Goal: Task Accomplishment & Management: Manage account settings

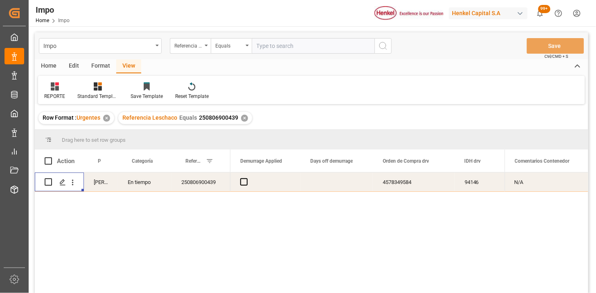
scroll to position [0, 1980]
click at [320, 50] on input "text" at bounding box center [313, 46] width 123 height 16
paste input "ZIMUNGB20635576"
type input "ZIMUNGB20635576"
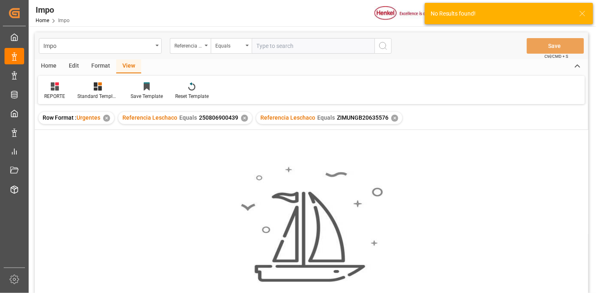
click at [349, 50] on input "text" at bounding box center [313, 46] width 123 height 16
paste input "250906900509"
type input "250906900509"
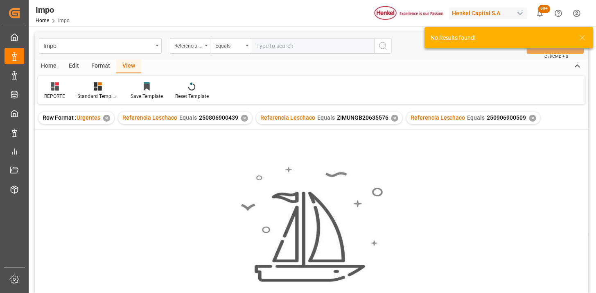
click at [245, 116] on div "✕" at bounding box center [244, 118] width 7 height 7
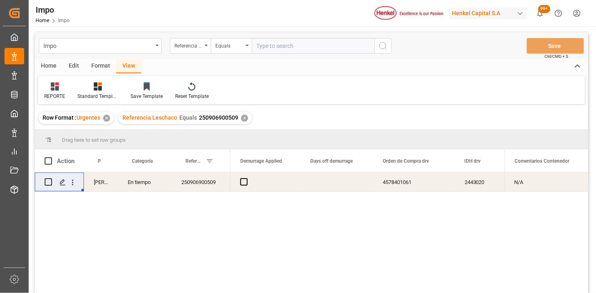
click at [345, 181] on div "Press SPACE to select this row." at bounding box center [337, 181] width 73 height 19
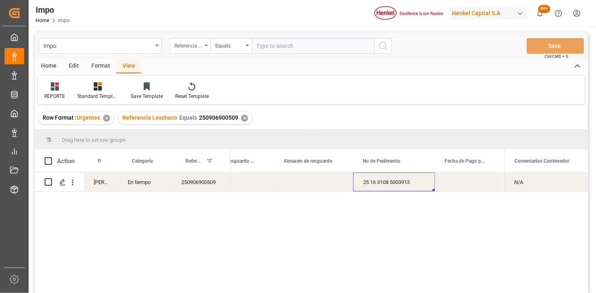
click at [194, 50] on div "Referencia Leschaco" at bounding box center [190, 46] width 41 height 16
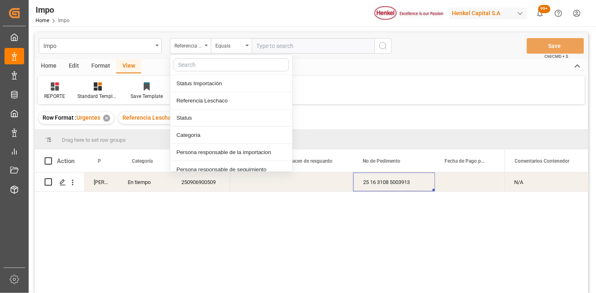
click at [308, 47] on input "text" at bounding box center [313, 46] width 123 height 16
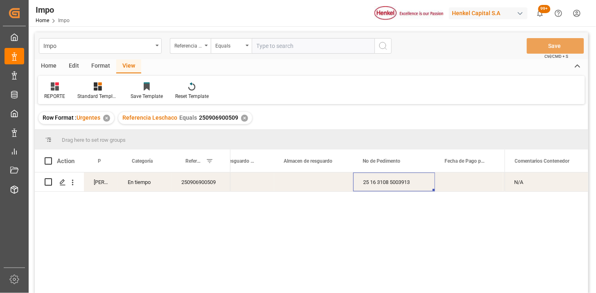
paste input "250906900510"
type input "250906900510"
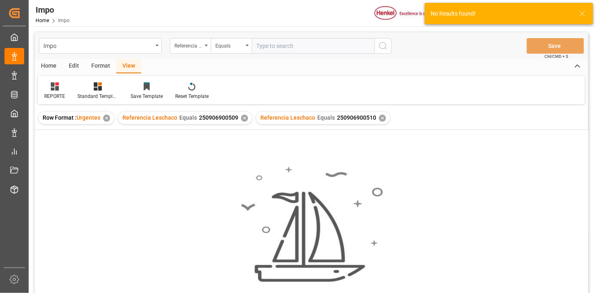
click at [245, 118] on div "✕" at bounding box center [244, 118] width 7 height 7
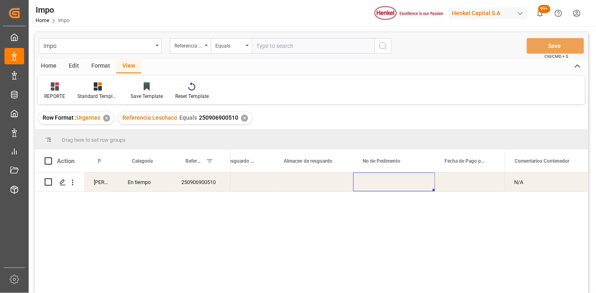
click at [399, 186] on div "Press SPACE to select this row." at bounding box center [395, 181] width 82 height 19
click at [297, 44] on input "text" at bounding box center [313, 46] width 123 height 16
paste input "250906900511"
type input "250906900511"
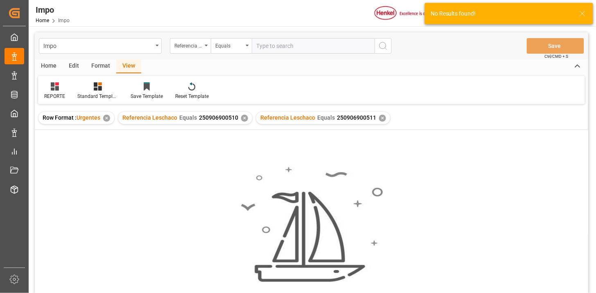
click at [245, 118] on div "✕" at bounding box center [244, 118] width 7 height 7
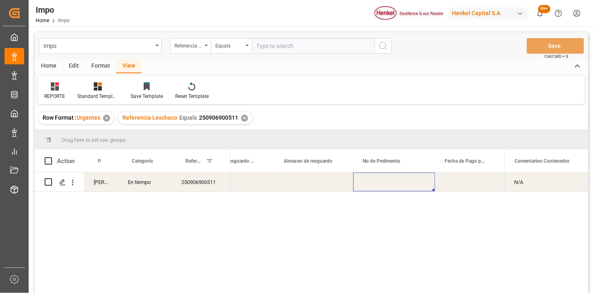
click at [387, 178] on div "Press SPACE to select this row." at bounding box center [395, 181] width 82 height 19
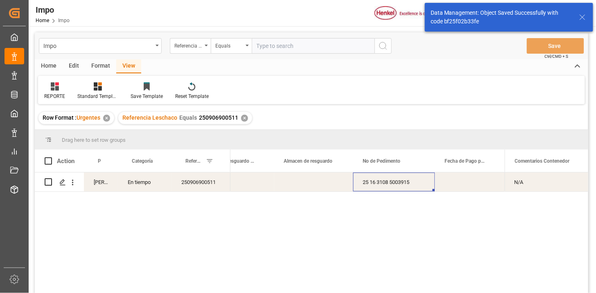
click at [284, 50] on input "text" at bounding box center [313, 46] width 123 height 16
paste input "250906900505"
type input "250906900505"
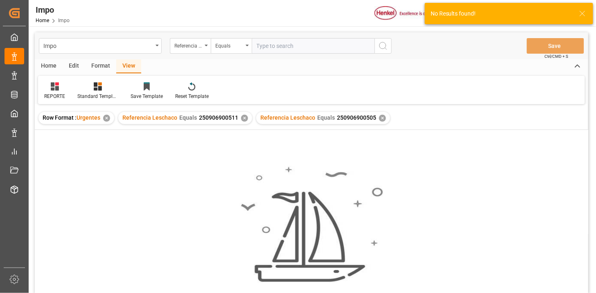
click at [244, 116] on div "✕" at bounding box center [244, 118] width 7 height 7
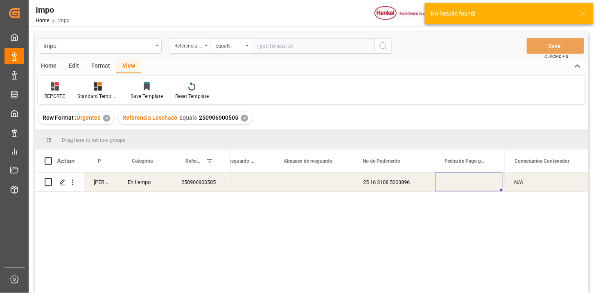
click at [469, 175] on div "Press SPACE to select this row." at bounding box center [469, 181] width 68 height 19
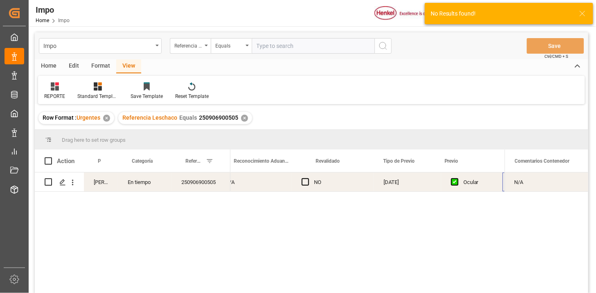
scroll to position [0, 821]
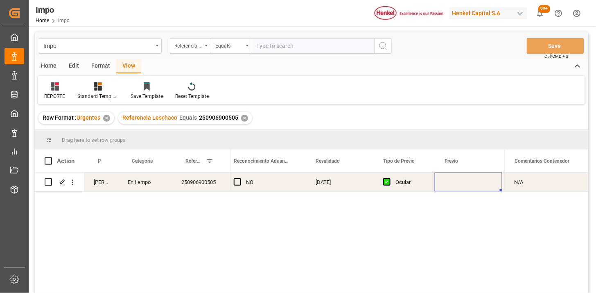
click at [462, 186] on div "Press SPACE to select this row." at bounding box center [469, 181] width 68 height 19
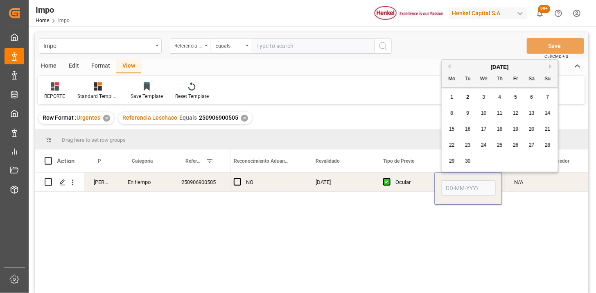
click at [464, 184] on input "Press SPACE to select this row." at bounding box center [469, 188] width 54 height 16
type input "[DATE]"
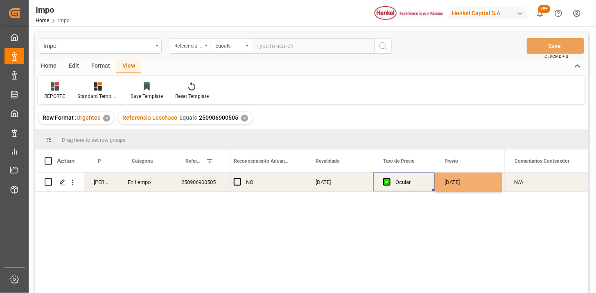
click at [415, 190] on div "Ocular" at bounding box center [410, 182] width 29 height 19
click at [333, 48] on input "text" at bounding box center [313, 46] width 123 height 16
paste input "250906900510"
type input "250906900510"
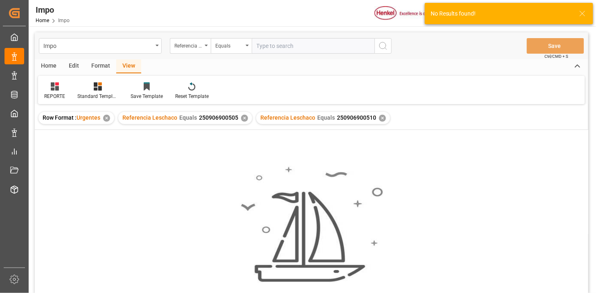
click at [241, 115] on div "✕" at bounding box center [244, 118] width 7 height 7
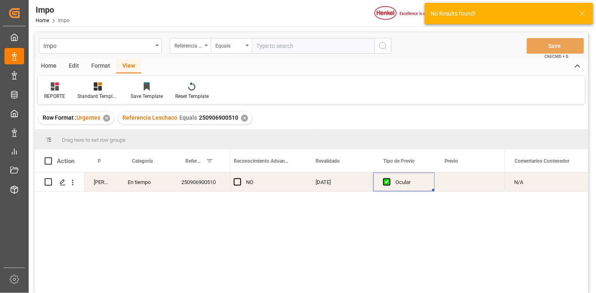
click at [453, 185] on div "Press SPACE to select this row." at bounding box center [469, 181] width 68 height 19
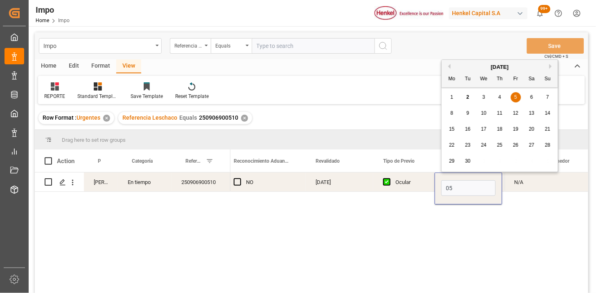
type input "[DATE]"
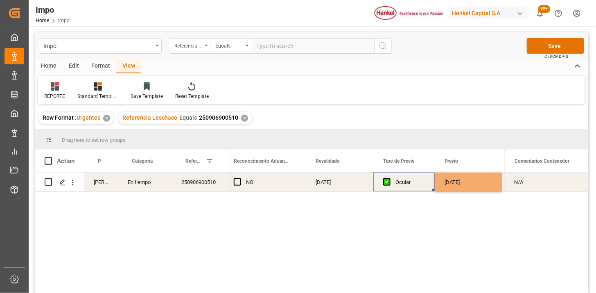
click at [399, 183] on div "Ocular" at bounding box center [410, 182] width 29 height 19
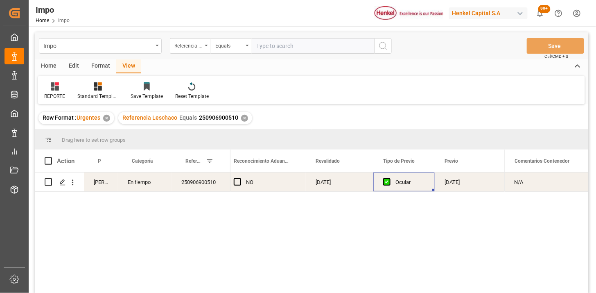
click at [245, 117] on div "✕" at bounding box center [244, 118] width 7 height 7
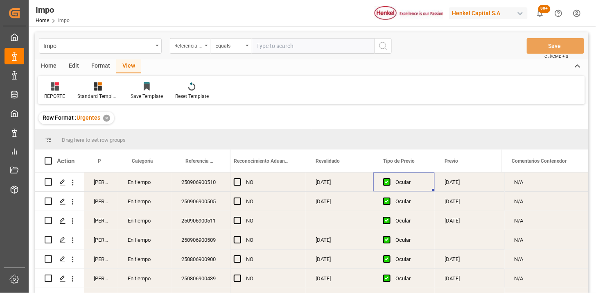
scroll to position [45, 0]
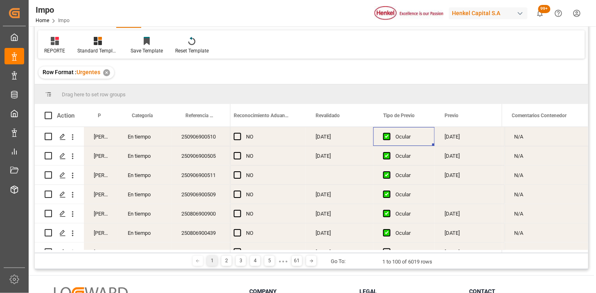
click at [206, 171] on div "250906900511" at bounding box center [201, 175] width 59 height 19
click at [329, 177] on div "Press SPACE to select this row." at bounding box center [340, 175] width 68 height 19
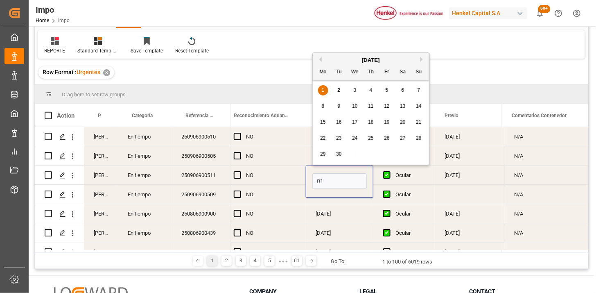
type input "[DATE]"
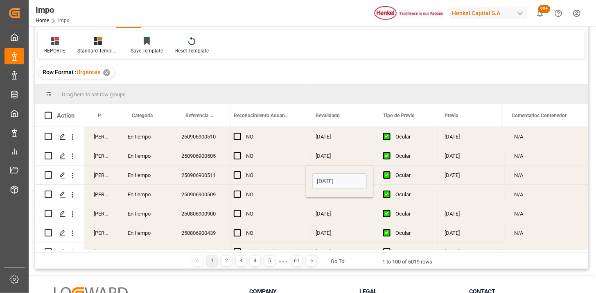
click at [213, 179] on div "250906900511" at bounding box center [201, 175] width 59 height 19
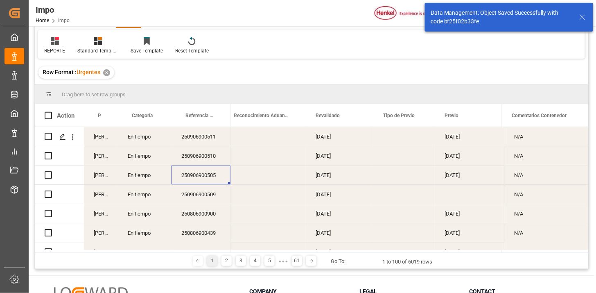
click at [211, 140] on div "250906900511" at bounding box center [201, 136] width 59 height 19
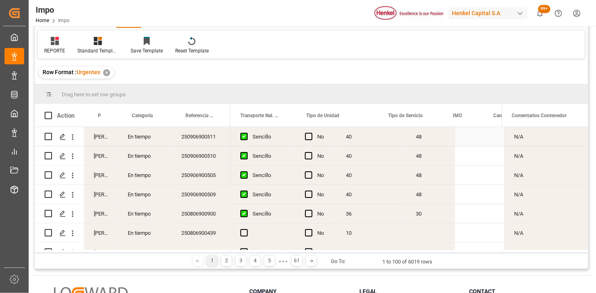
scroll to position [0, 1542]
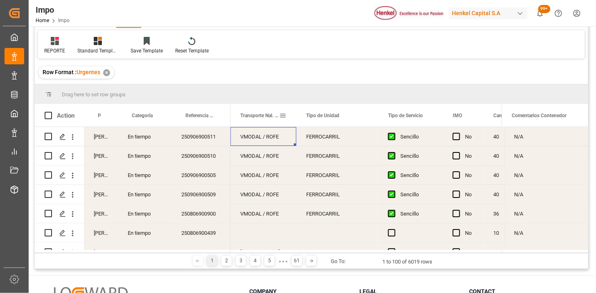
click at [283, 116] on span at bounding box center [282, 115] width 7 height 7
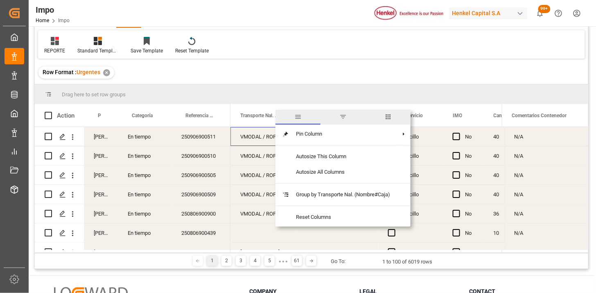
click at [342, 117] on span "filter" at bounding box center [343, 116] width 7 height 7
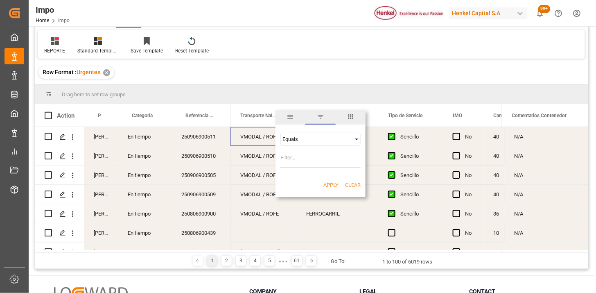
click at [291, 140] on div "Equals" at bounding box center [317, 139] width 69 height 6
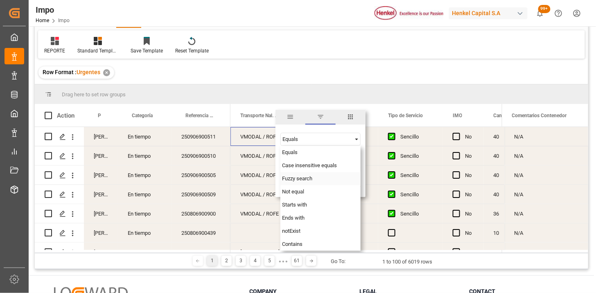
click at [291, 177] on span "Fuzzy search" at bounding box center [297, 178] width 30 height 6
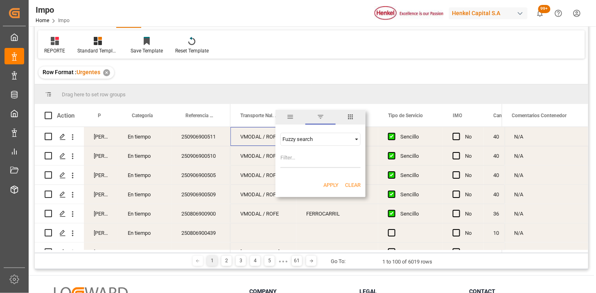
click at [290, 166] on input "Filter Value" at bounding box center [321, 160] width 80 height 16
type input "VMODAL"
click at [329, 184] on button "Apply" at bounding box center [331, 185] width 15 height 8
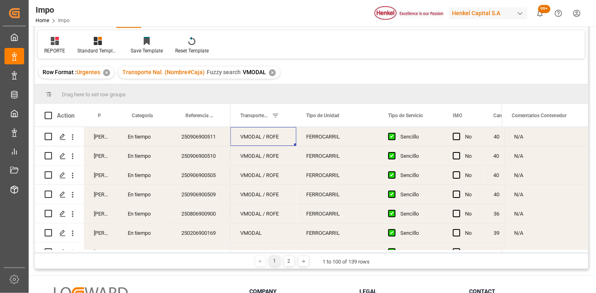
click at [276, 141] on div "VMODAL / ROFE" at bounding box center [264, 136] width 66 height 19
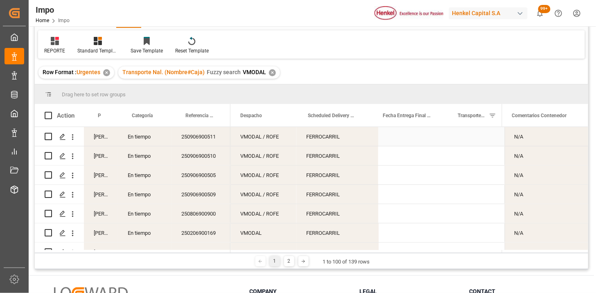
scroll to position [0, 1324]
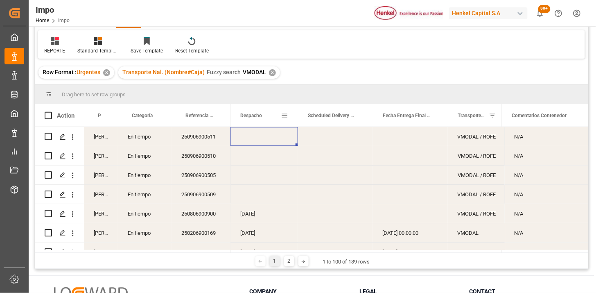
click at [283, 116] on span at bounding box center [284, 115] width 7 height 7
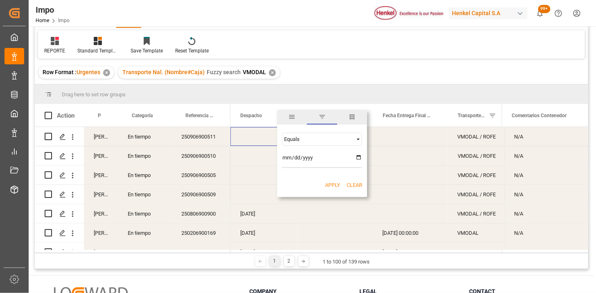
click at [321, 139] on div "Equals" at bounding box center [318, 139] width 69 height 6
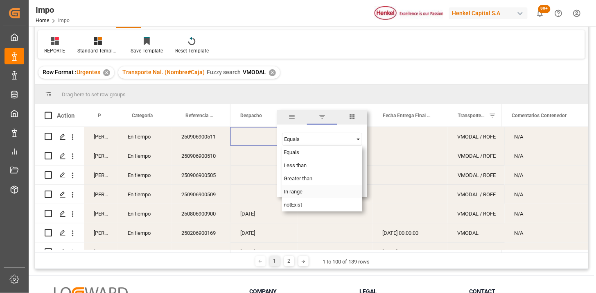
click at [309, 193] on div "In range" at bounding box center [322, 191] width 80 height 13
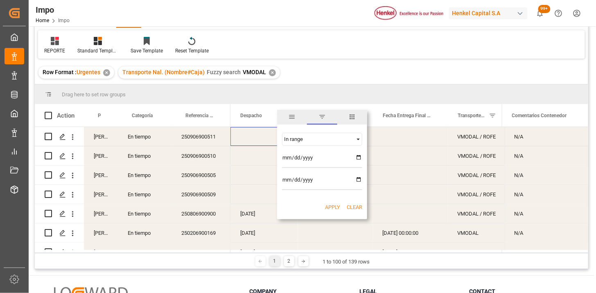
click at [311, 157] on input "date" at bounding box center [322, 160] width 80 height 16
click at [286, 161] on input "date" at bounding box center [322, 160] width 80 height 16
click at [359, 158] on input "date" at bounding box center [322, 160] width 80 height 16
type input "2025-08-22"
click at [355, 179] on input "date" at bounding box center [322, 182] width 80 height 16
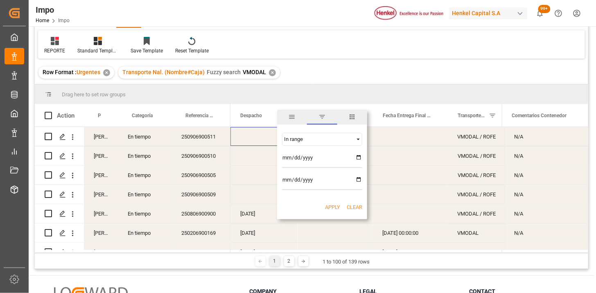
type input "2025-09-02"
click at [329, 206] on button "Apply" at bounding box center [332, 207] width 15 height 8
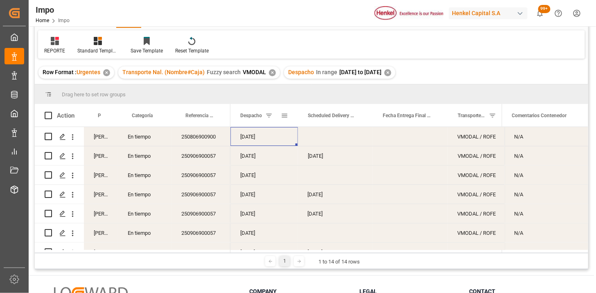
click at [249, 124] on div "Despacho" at bounding box center [260, 115] width 41 height 23
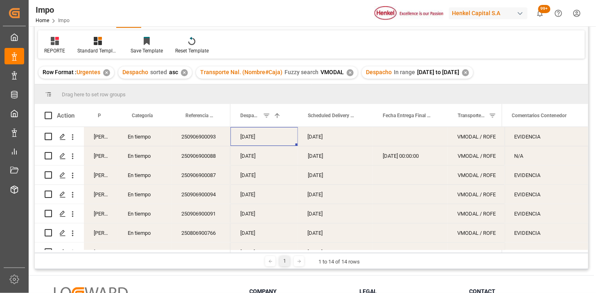
click at [269, 142] on div "22-08-2025" at bounding box center [265, 136] width 68 height 19
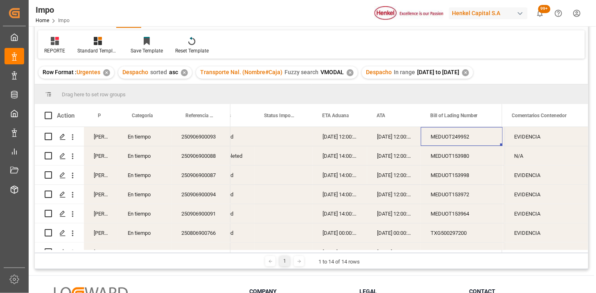
scroll to position [0, 23]
click at [54, 44] on icon at bounding box center [55, 41] width 8 height 8
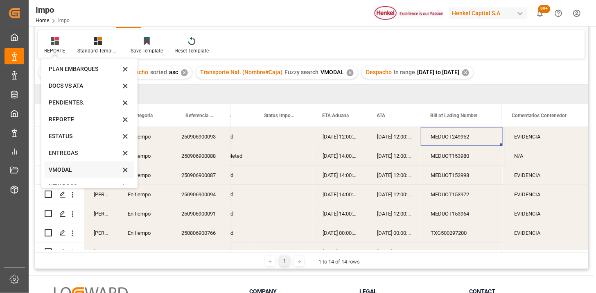
scroll to position [45, 0]
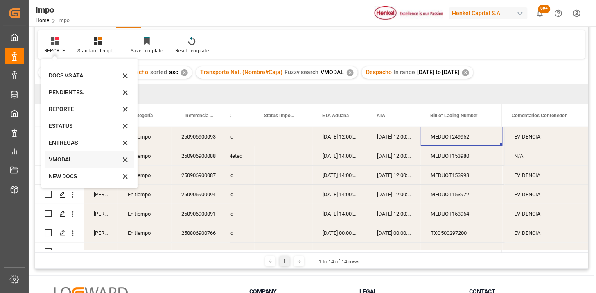
click at [84, 161] on div "VMODAL" at bounding box center [85, 159] width 72 height 9
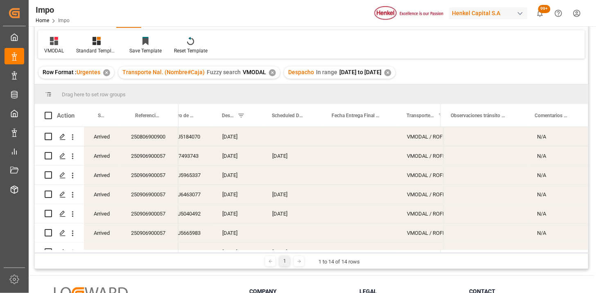
click at [279, 152] on div "[DATE]" at bounding box center [293, 155] width 60 height 19
click at [224, 113] on span "Despacho" at bounding box center [228, 116] width 12 height 6
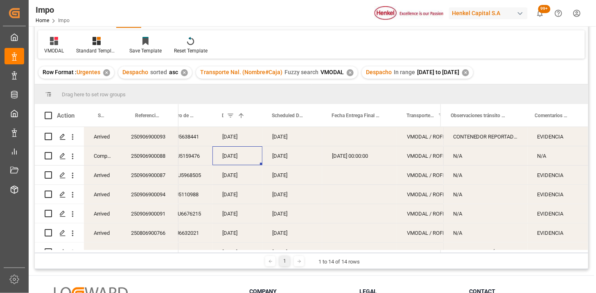
click at [233, 141] on div "22-08-2025" at bounding box center [238, 136] width 50 height 19
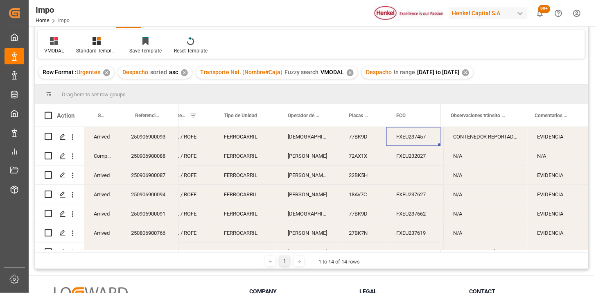
scroll to position [0, 320]
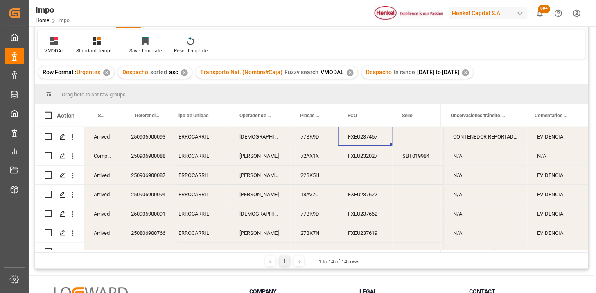
click at [420, 132] on div "Press SPACE to select this row." at bounding box center [417, 136] width 48 height 19
click at [420, 136] on input "Press SPACE to select this row." at bounding box center [416, 142] width 35 height 16
type input "SBT019985"
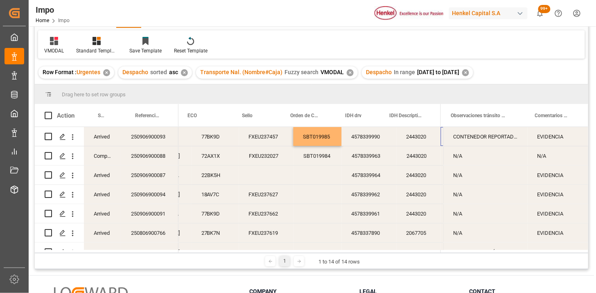
scroll to position [0, 481]
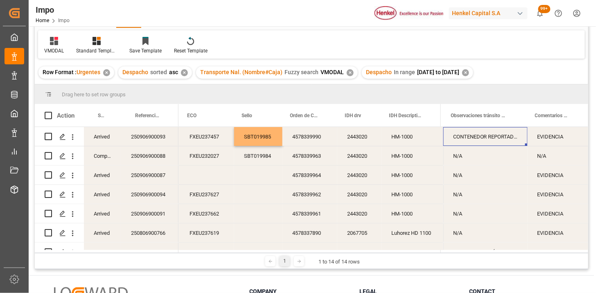
click at [477, 138] on div "CONTENEDOR REPORTADO SUCIO Y CON MAL OLOR, SE REPROGRAMA CARGA" at bounding box center [486, 136] width 84 height 19
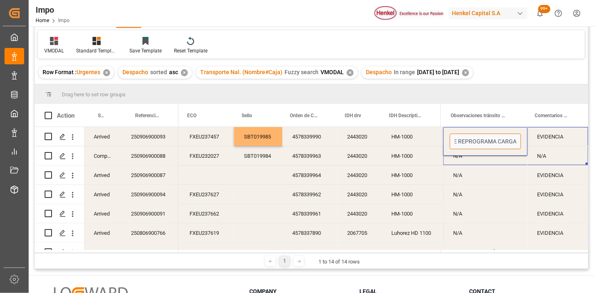
drag, startPoint x: 476, startPoint y: 141, endPoint x: 518, endPoint y: 146, distance: 42.9
click at [527, 146] on div "CONTENEDOR REPORTADO SUCIO Y CON MAL OLOR, SE REPROGRAMA CARGA EVIDENCIA N/A N/…" at bounding box center [516, 262] width 145 height 270
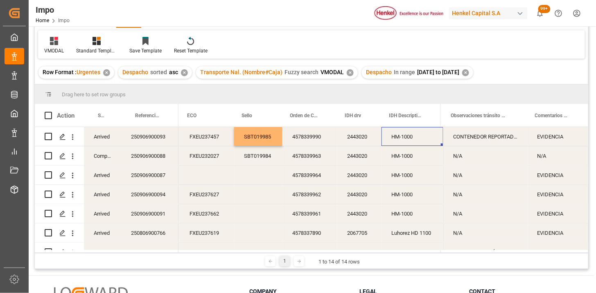
click at [407, 136] on div "HM-1000" at bounding box center [413, 136] width 62 height 19
click at [478, 133] on div "CONTENEDOR REPORTADO SUCIO Y CON MAL OLOR, SE REPROGRAMA CARGA" at bounding box center [486, 136] width 84 height 19
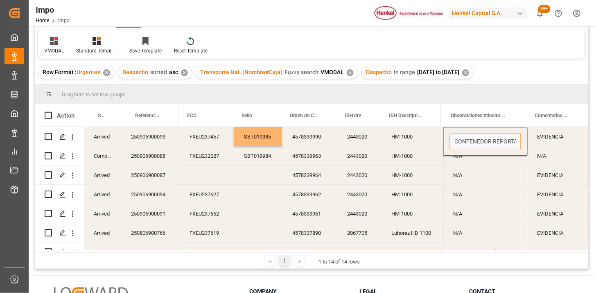
click at [473, 140] on input "CONTENEDOR REPORTADO SUCIO Y CON MAL OLOR, SE REPROGRAMA CARGA" at bounding box center [485, 142] width 71 height 16
type input "CONTENEDOR REPORTADO SUCIO Y CON MAL OLOR, SE REPROGRAMA FECHA DE CARGA"
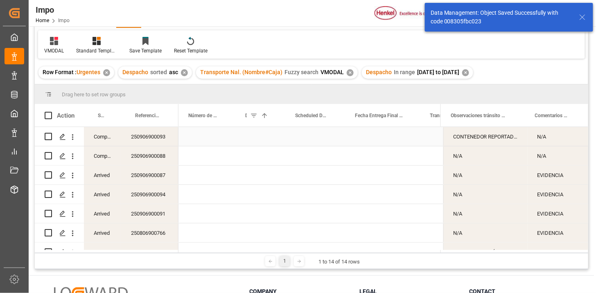
scroll to position [0, 0]
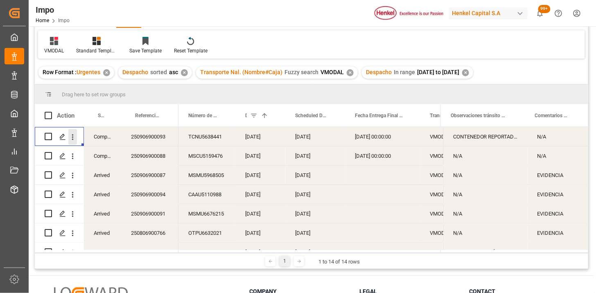
click at [76, 133] on icon "open menu" at bounding box center [72, 137] width 9 height 9
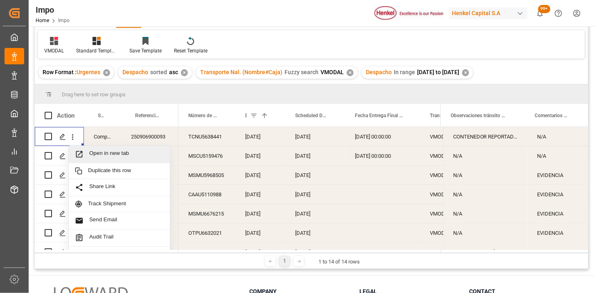
click at [95, 152] on span "Open in new tab" at bounding box center [126, 154] width 75 height 9
click at [236, 158] on div "22-08-2025" at bounding box center [261, 155] width 50 height 19
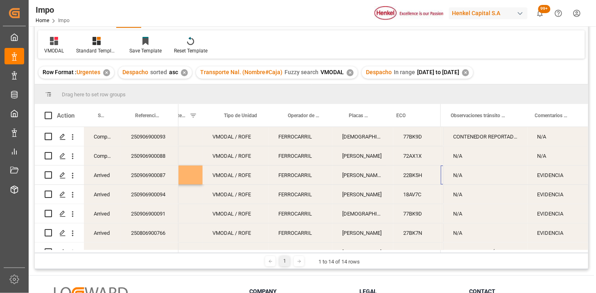
scroll to position [0, 272]
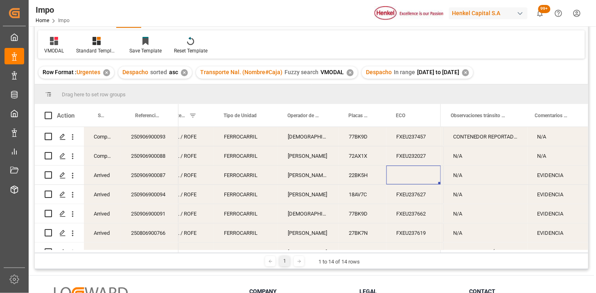
click at [404, 181] on div "Press SPACE to select this row." at bounding box center [414, 175] width 54 height 19
click at [404, 180] on div "Press SPACE to select this row." at bounding box center [414, 175] width 54 height 19
click at [408, 178] on input "Press SPACE to select this row." at bounding box center [413, 180] width 41 height 16
type input "FXEU232243"
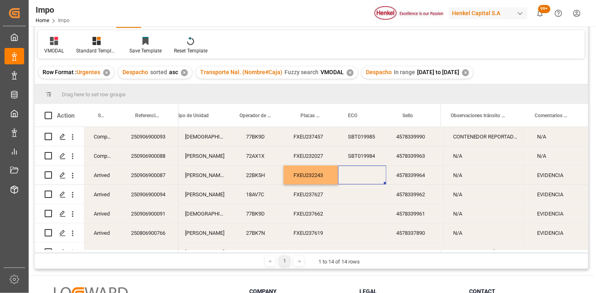
scroll to position [0, 375]
click at [368, 157] on div "SBT019984" at bounding box center [362, 155] width 48 height 19
click at [365, 179] on div "SBT019984" at bounding box center [362, 175] width 48 height 19
click at [366, 179] on div "SBT019984" at bounding box center [362, 175] width 48 height 19
click at [367, 179] on input "SBT019984" at bounding box center [362, 180] width 35 height 16
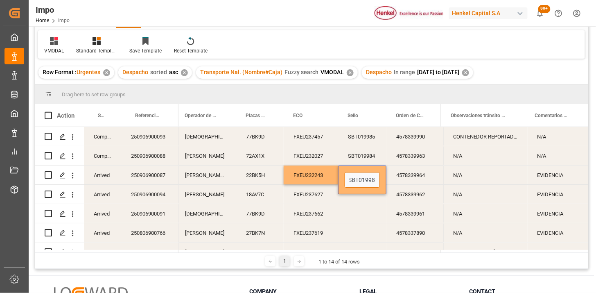
scroll to position [0, 4]
type input "SBT019983"
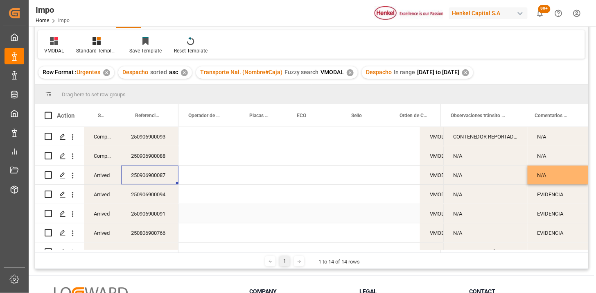
scroll to position [0, 0]
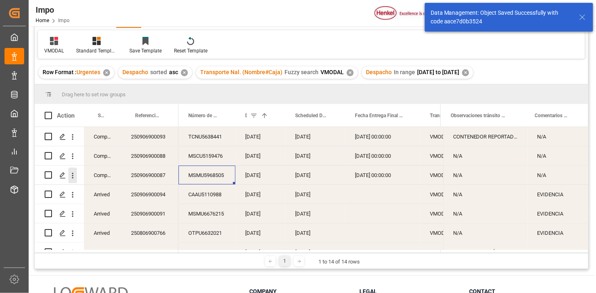
click at [76, 177] on icon "open menu" at bounding box center [72, 175] width 9 height 9
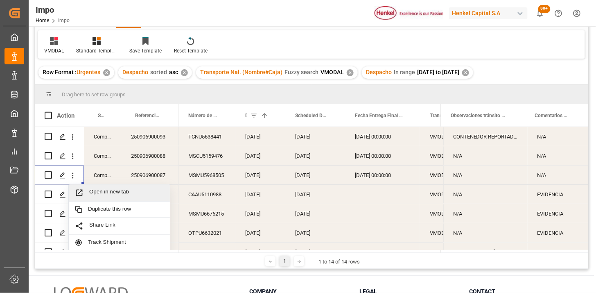
click at [96, 191] on span "Open in new tab" at bounding box center [126, 192] width 75 height 9
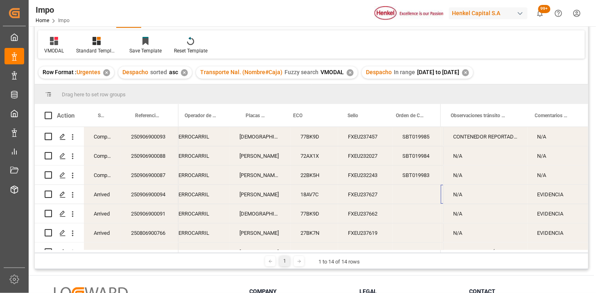
scroll to position [0, 375]
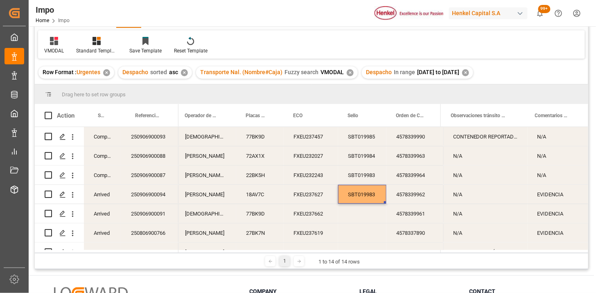
click at [349, 193] on div "SBT019983" at bounding box center [362, 194] width 48 height 19
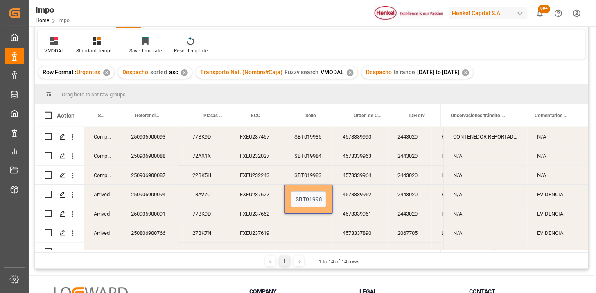
scroll to position [0, 429]
click at [307, 202] on input "SBT019983" at bounding box center [307, 199] width 35 height 16
type input "SBT019988"
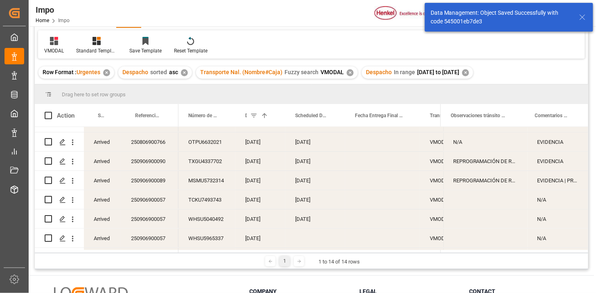
scroll to position [45, 0]
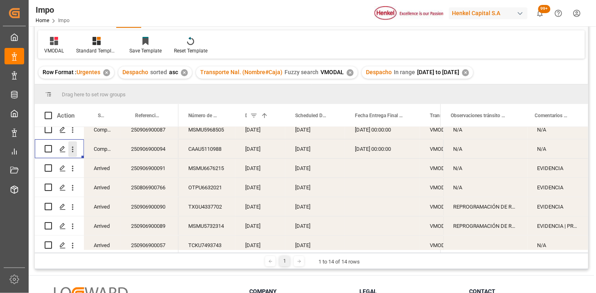
click at [74, 151] on icon "open menu" at bounding box center [72, 149] width 9 height 9
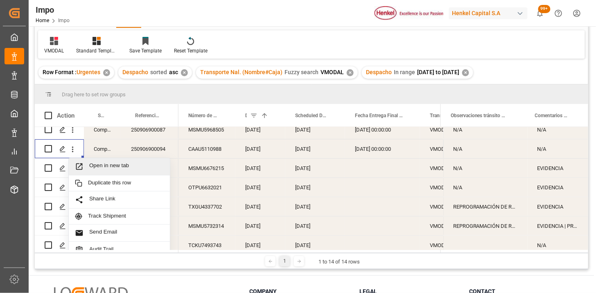
drag, startPoint x: 112, startPoint y: 161, endPoint x: 119, endPoint y: 162, distance: 7.0
click at [112, 162] on span "Open in new tab" at bounding box center [126, 166] width 75 height 9
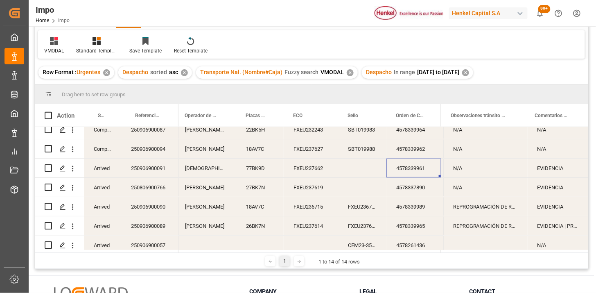
scroll to position [0, 375]
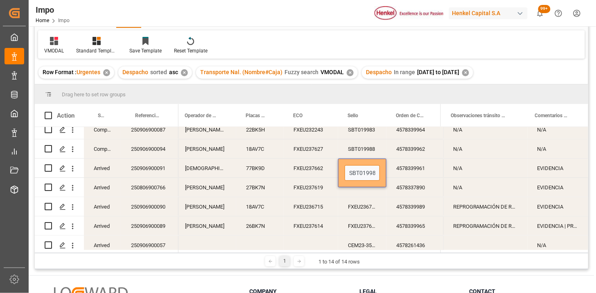
click at [363, 169] on input "SBT019988" at bounding box center [362, 173] width 35 height 16
type input "SBT019986"
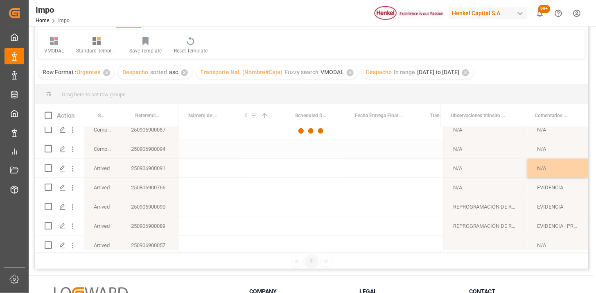
scroll to position [0, 0]
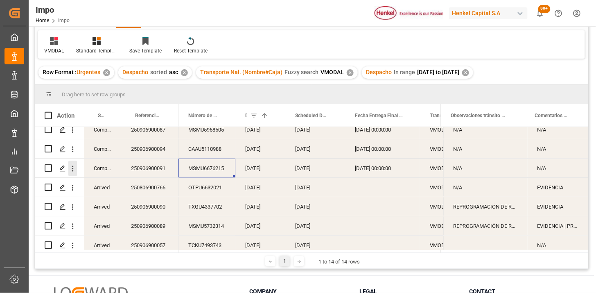
click at [72, 172] on icon "open menu" at bounding box center [72, 168] width 9 height 9
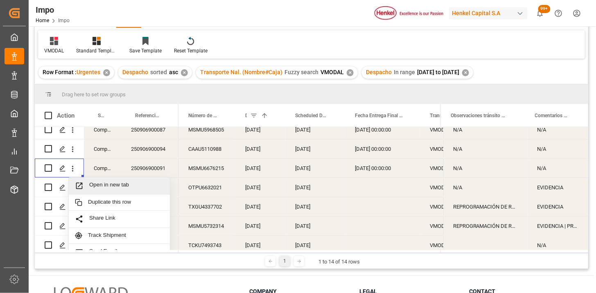
click at [104, 182] on span "Open in new tab" at bounding box center [126, 185] width 75 height 9
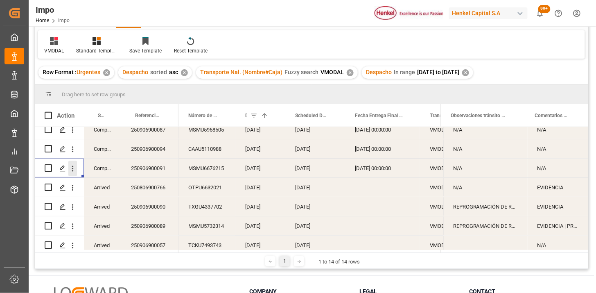
click at [74, 173] on button "open menu" at bounding box center [72, 169] width 9 height 16
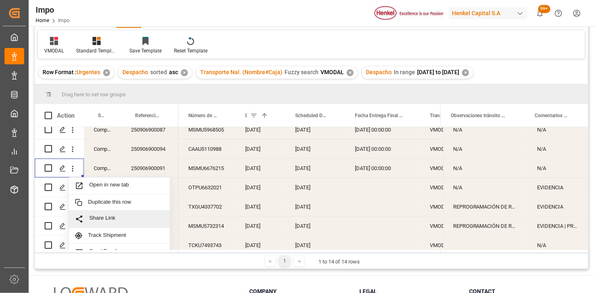
scroll to position [18, 0]
click at [112, 231] on span "Send Email" at bounding box center [126, 234] width 75 height 9
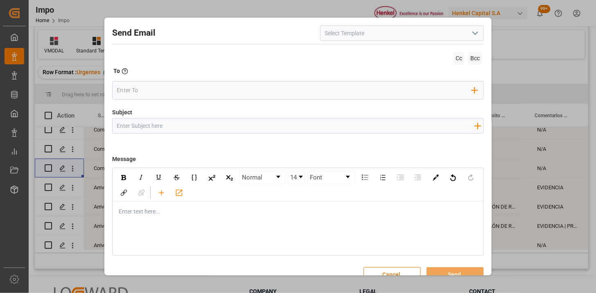
click at [474, 34] on icon "open menu" at bounding box center [476, 33] width 10 height 10
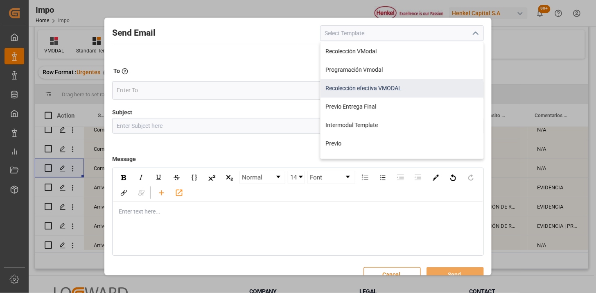
click at [388, 87] on div "Recolección efectiva VMODAL" at bounding box center [402, 88] width 163 height 18
type input "Recolección efectiva VMODAL"
type input "RECOLECCIÓN EFECTIVA || OC {{customerpoDerived}} || REF {{freightForwarderRefer…"
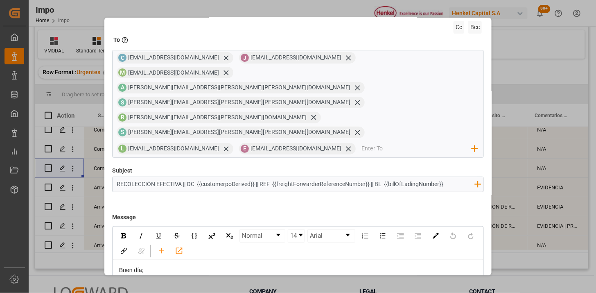
scroll to position [78, 0]
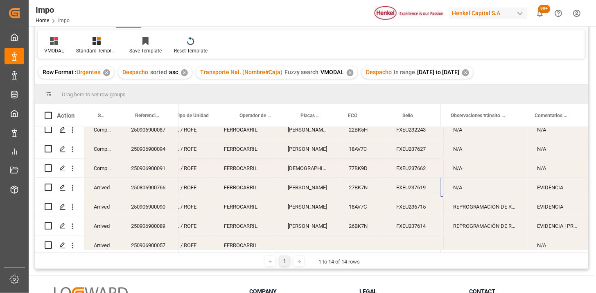
scroll to position [0, 320]
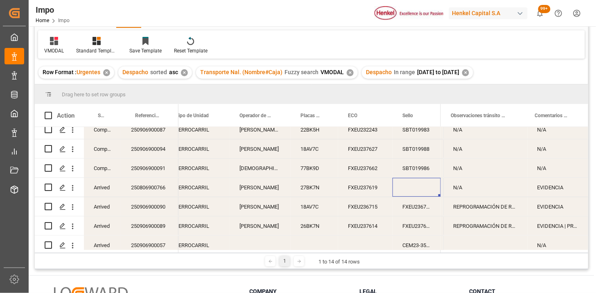
click at [550, 184] on div "EVIDENCIA" at bounding box center [558, 187] width 61 height 19
click at [550, 184] on div "EVIDENCIA" at bounding box center [559, 192] width 48 height 16
click at [555, 188] on input "EVIDENCIA" at bounding box center [559, 192] width 48 height 16
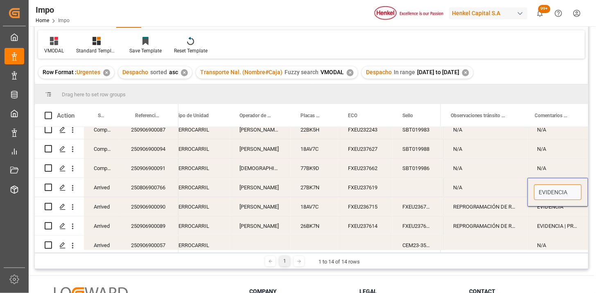
click at [555, 188] on input "EVIDENCIA" at bounding box center [559, 192] width 48 height 16
type input "SELLO"
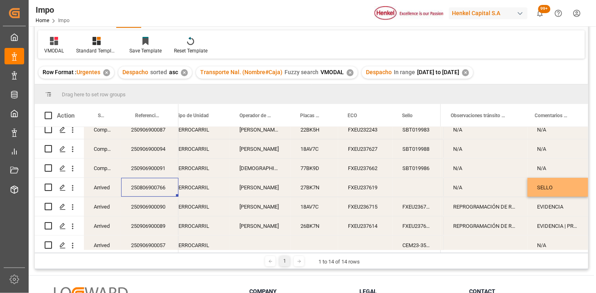
scroll to position [0, 0]
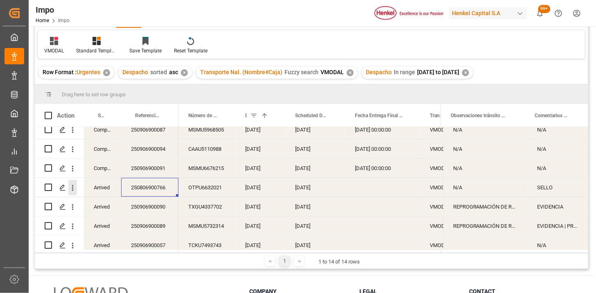
click at [75, 191] on icon "open menu" at bounding box center [72, 188] width 9 height 9
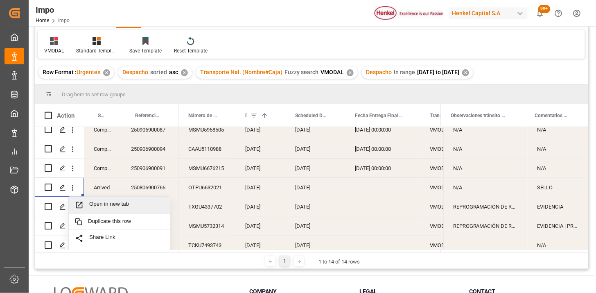
click at [91, 201] on span "Open in new tab" at bounding box center [126, 205] width 75 height 9
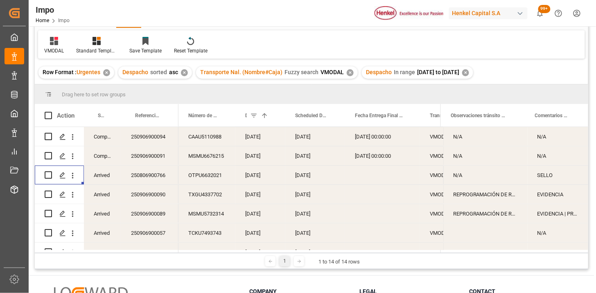
scroll to position [103, 0]
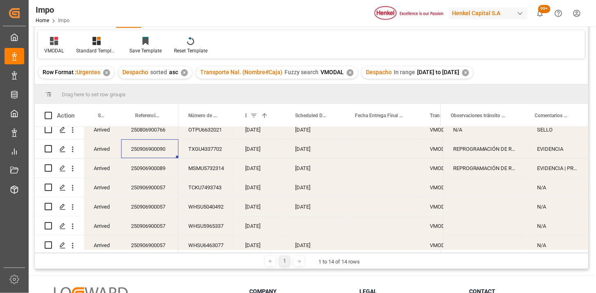
click at [168, 152] on div "250906900090" at bounding box center [149, 148] width 57 height 19
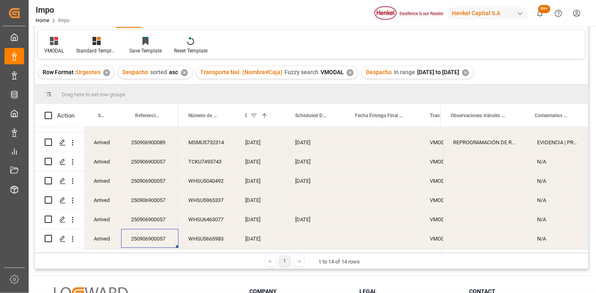
scroll to position [149, 0]
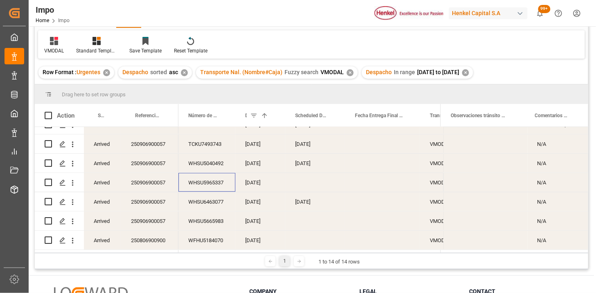
click at [208, 179] on div "WHSU5965337" at bounding box center [207, 182] width 57 height 19
click at [222, 115] on span at bounding box center [221, 115] width 7 height 7
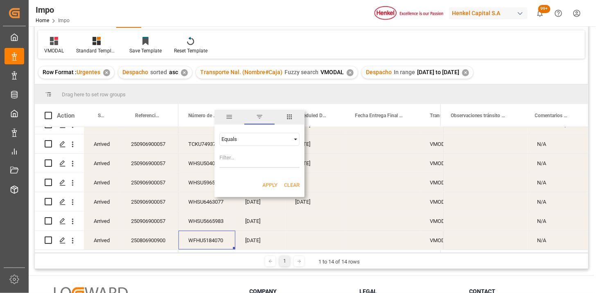
click at [291, 118] on span "columns" at bounding box center [289, 116] width 7 height 7
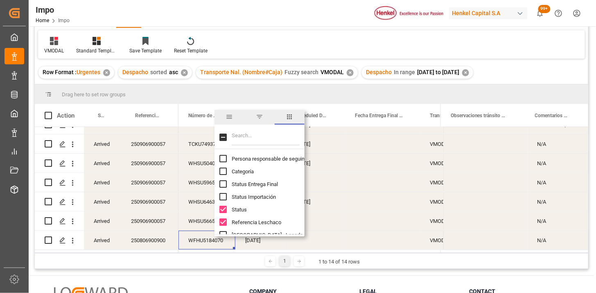
click at [258, 136] on input "Filter Columns Input" at bounding box center [266, 137] width 68 height 16
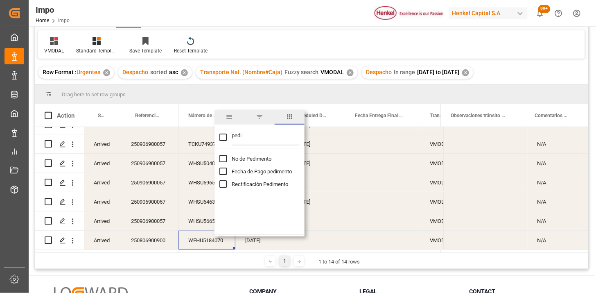
type input "pedi"
click at [254, 156] on span "No de Pedimento" at bounding box center [252, 159] width 40 height 6
checkbox input "false"
checkbox input "true"
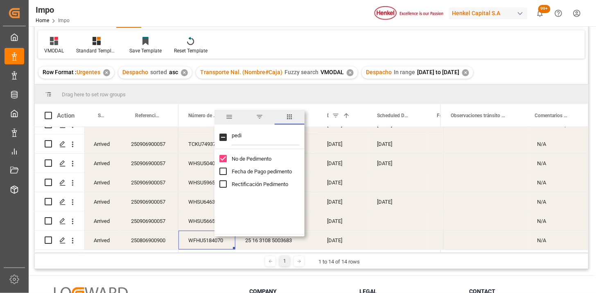
click at [299, 38] on div "VMODAL Standard Templates Save Template Reset Template" at bounding box center [311, 44] width 547 height 28
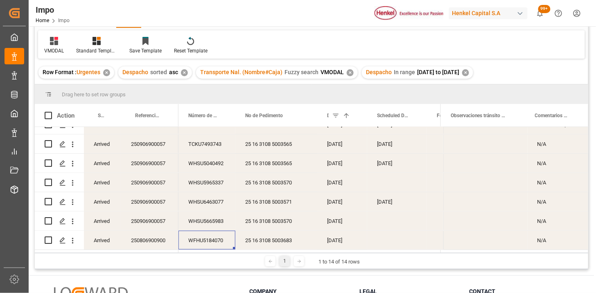
click at [223, 236] on div "WFHU5184070" at bounding box center [207, 240] width 57 height 19
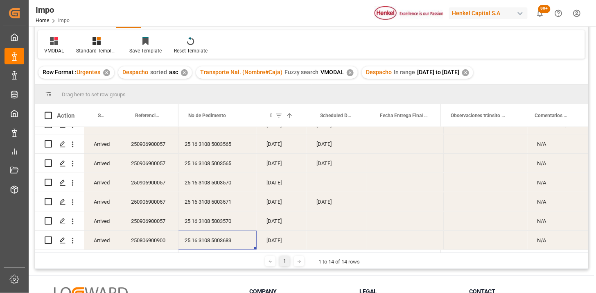
scroll to position [0, 0]
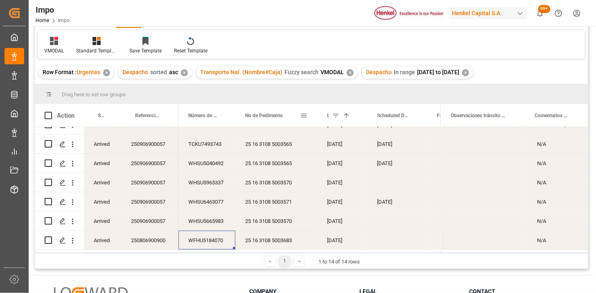
click at [306, 115] on span at bounding box center [303, 115] width 7 height 7
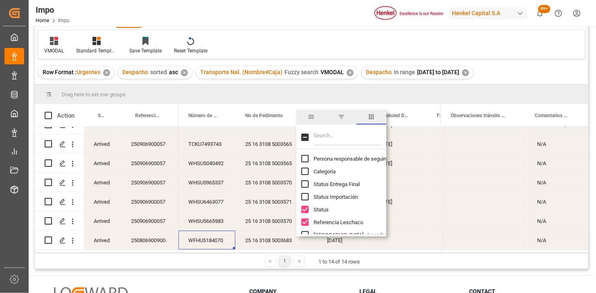
click at [330, 130] on input "Filter Columns Input" at bounding box center [348, 137] width 68 height 16
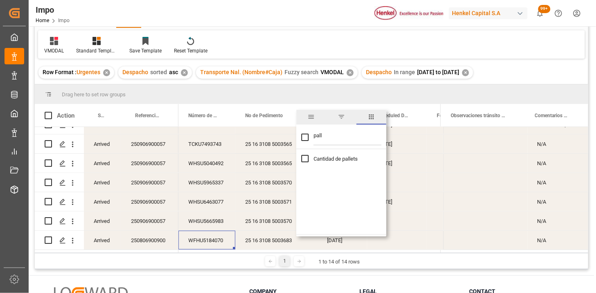
type input "pall"
drag, startPoint x: 334, startPoint y: 158, endPoint x: 306, endPoint y: 179, distance: 35.4
click at [334, 158] on span "Cantidad de pallets" at bounding box center [336, 159] width 44 height 6
checkbox input "true"
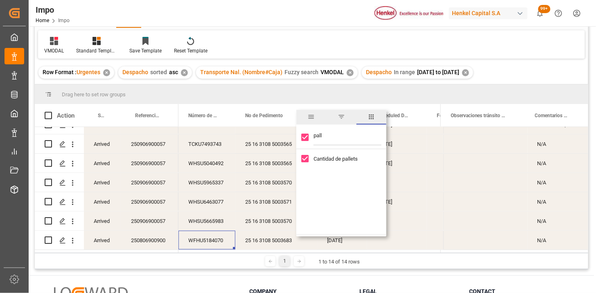
click at [214, 238] on div "WFHU5184070" at bounding box center [207, 240] width 57 height 19
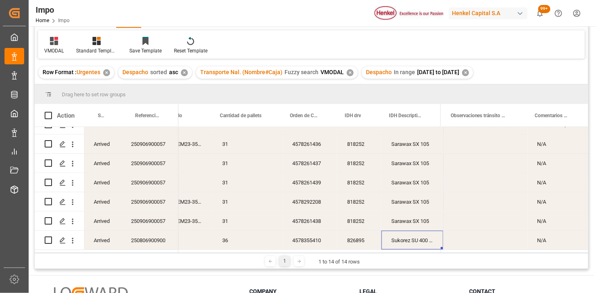
scroll to position [0, 633]
click at [321, 218] on div "4578261438" at bounding box center [310, 220] width 55 height 19
click at [302, 175] on div "4578261439" at bounding box center [310, 182] width 55 height 19
click at [297, 213] on div "4578261438" at bounding box center [310, 220] width 55 height 19
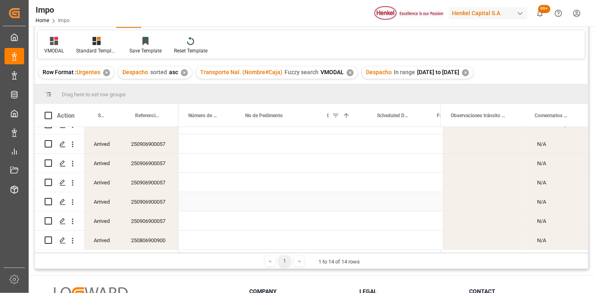
scroll to position [0, 0]
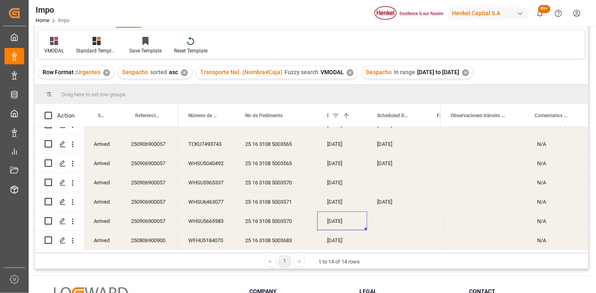
click at [469, 73] on div "✕" at bounding box center [466, 72] width 7 height 7
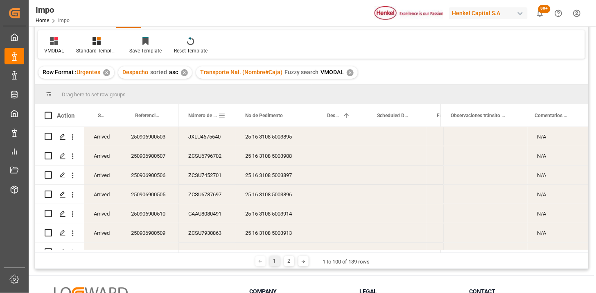
click at [223, 116] on span at bounding box center [221, 115] width 7 height 7
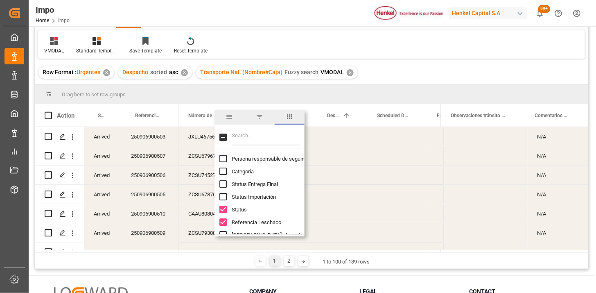
click at [281, 132] on input "Filter Columns Input" at bounding box center [266, 137] width 68 height 16
type input "pre"
click at [240, 194] on span "Previo" at bounding box center [239, 197] width 14 height 6
checkbox input "false"
checkbox input "true"
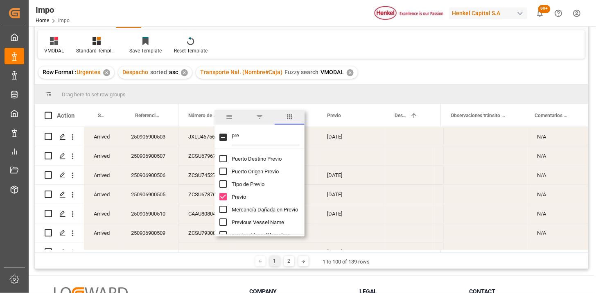
click at [336, 137] on div "04-09-2025" at bounding box center [351, 136] width 68 height 19
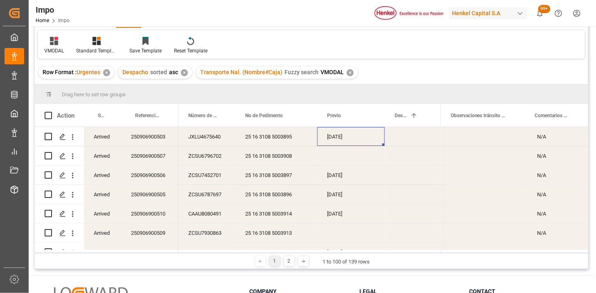
click at [339, 160] on div "Press SPACE to select this row." at bounding box center [351, 155] width 68 height 19
click at [350, 71] on div "✕" at bounding box center [350, 72] width 7 height 7
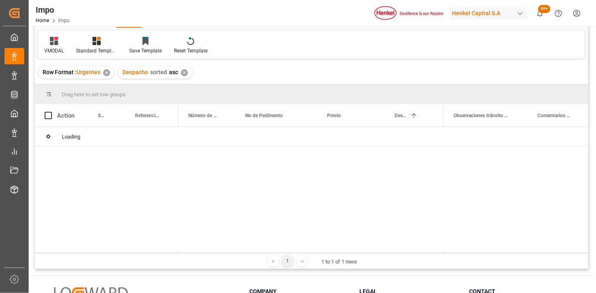
click at [185, 72] on div "✕" at bounding box center [184, 72] width 7 height 7
click at [55, 43] on icon at bounding box center [54, 41] width 8 height 8
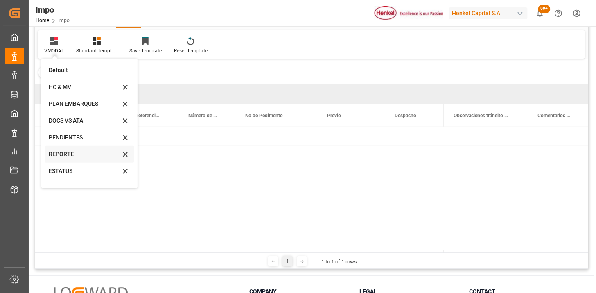
click at [79, 152] on div "REPORTE" at bounding box center [85, 154] width 72 height 9
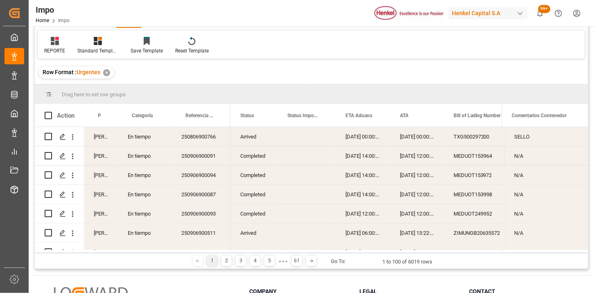
click at [103, 138] on div "Martha Gonzalez" at bounding box center [101, 136] width 34 height 19
click at [107, 115] on span at bounding box center [104, 115] width 7 height 7
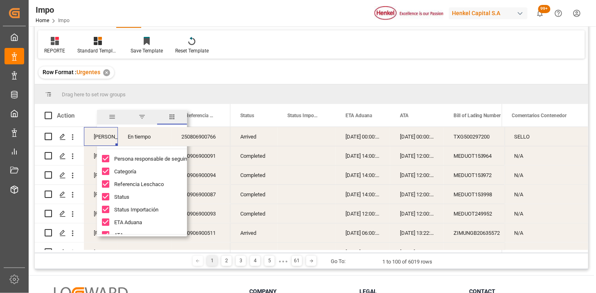
click at [143, 115] on span "filter" at bounding box center [141, 116] width 7 height 7
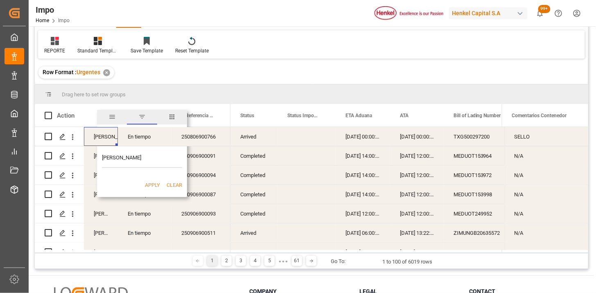
type input "Martha Gonzalez"
click at [156, 184] on button "Apply" at bounding box center [152, 185] width 15 height 8
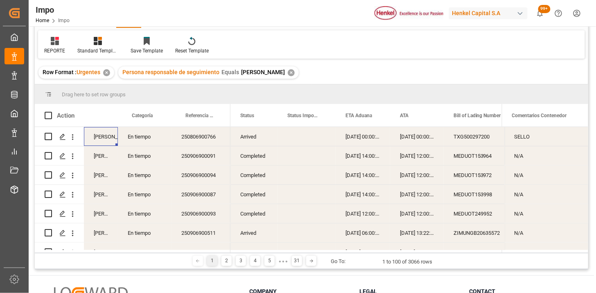
click at [256, 138] on div "Arrived" at bounding box center [254, 136] width 47 height 19
click at [261, 115] on span at bounding box center [264, 115] width 7 height 7
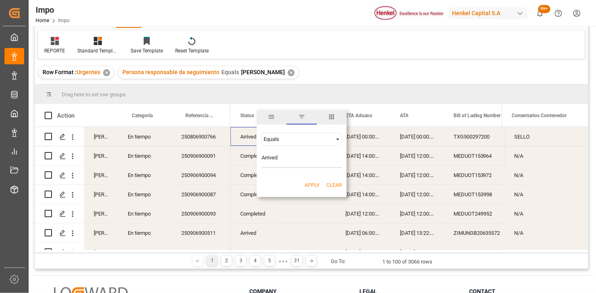
type input "Arrived"
click at [308, 181] on button "Apply" at bounding box center [312, 185] width 15 height 8
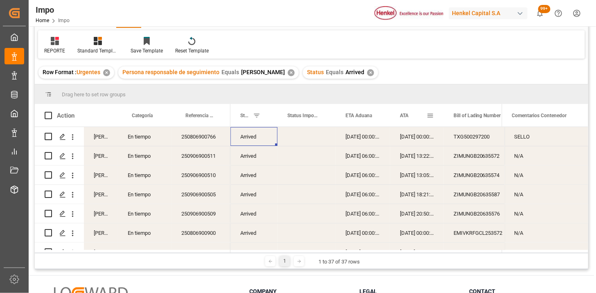
click at [408, 119] on div "ATA" at bounding box center [413, 115] width 27 height 23
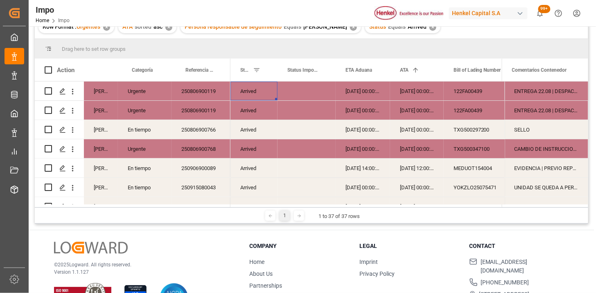
scroll to position [45, 0]
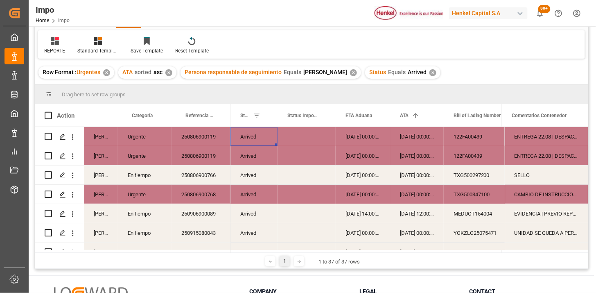
click at [216, 140] on div "250806900119" at bounding box center [201, 136] width 59 height 19
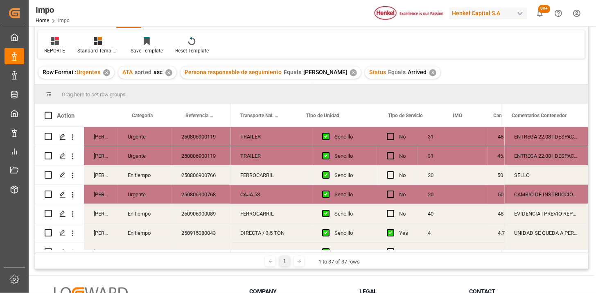
scroll to position [0, 1467]
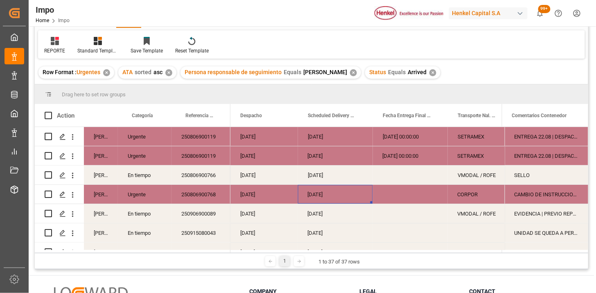
click at [317, 197] on div "[DATE]" at bounding box center [335, 194] width 75 height 19
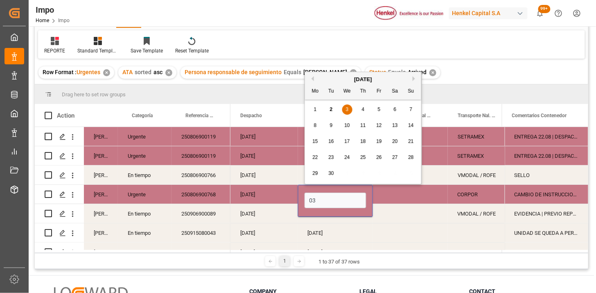
type input "03-09-2025"
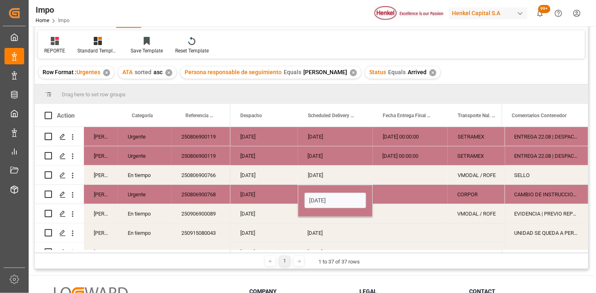
click at [283, 194] on div "25-08-2025" at bounding box center [265, 194] width 68 height 19
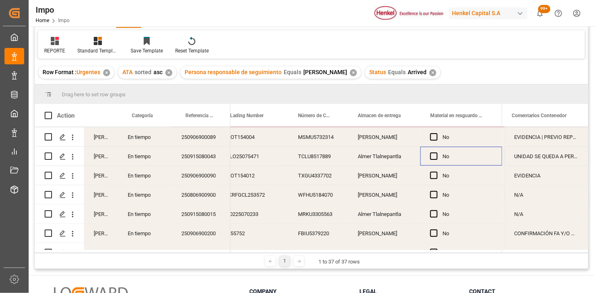
scroll to position [0, 317]
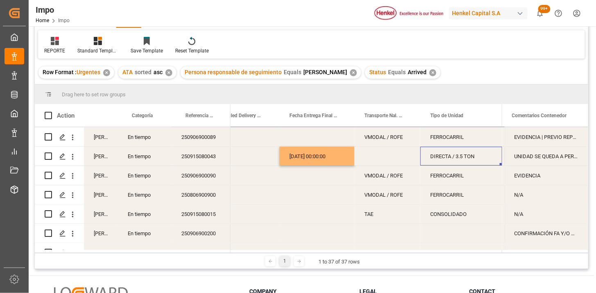
click at [375, 157] on div "Press SPACE to select this row." at bounding box center [388, 156] width 66 height 19
click at [375, 157] on input "Press SPACE to select this row." at bounding box center [387, 161] width 53 height 16
type input "TNC"
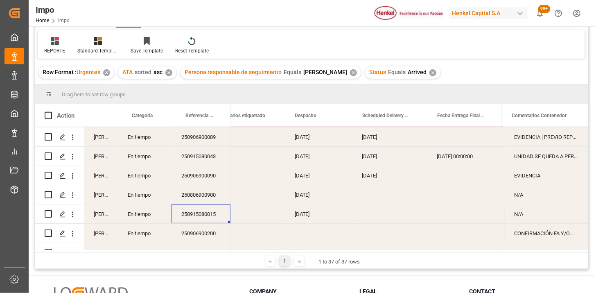
click at [301, 215] on div "[DATE]" at bounding box center [319, 213] width 68 height 19
click at [380, 215] on div "Press SPACE to select this row." at bounding box center [390, 213] width 75 height 19
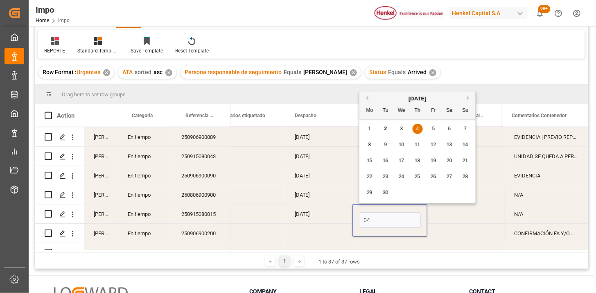
type input "04-09-2025"
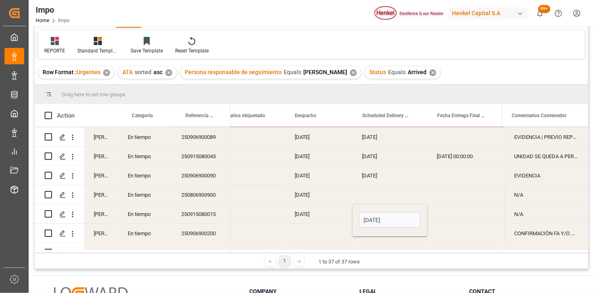
click at [330, 211] on div "[DATE]" at bounding box center [319, 213] width 68 height 19
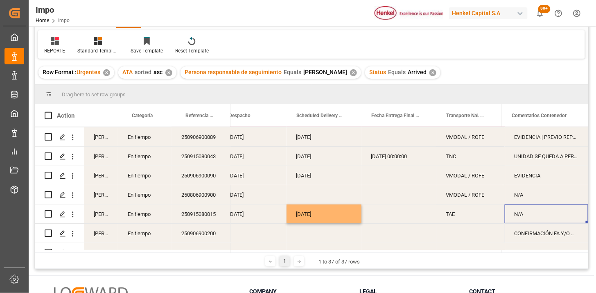
click at [531, 211] on div "N/A" at bounding box center [547, 213] width 84 height 19
type input "SE DESPACHA CON CARTA RESPONSIVA POR LLUVIA"
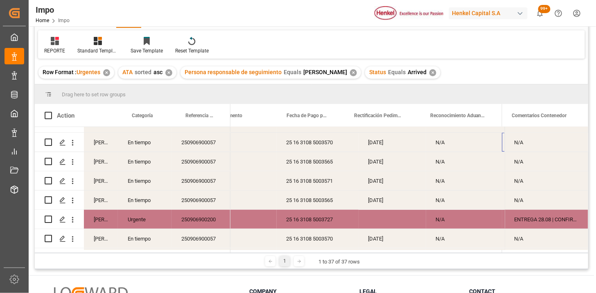
scroll to position [0, 624]
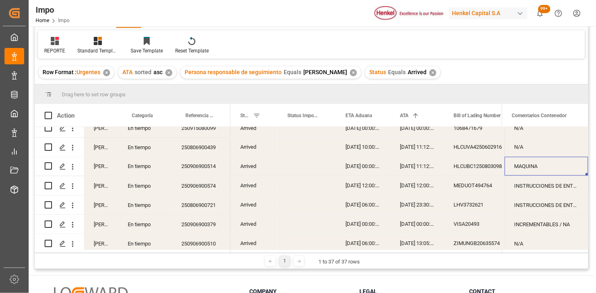
click at [549, 168] on div "MAQUINA" at bounding box center [547, 166] width 84 height 19
click at [549, 168] on input "MAQUINA" at bounding box center [547, 171] width 70 height 16
type input "MAQUINA | HL SOLICITA CORRECCIÓN DEL CONSIGNEE"
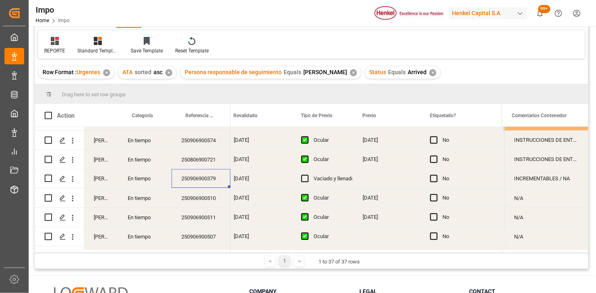
click at [537, 200] on div "N/A" at bounding box center [547, 197] width 84 height 19
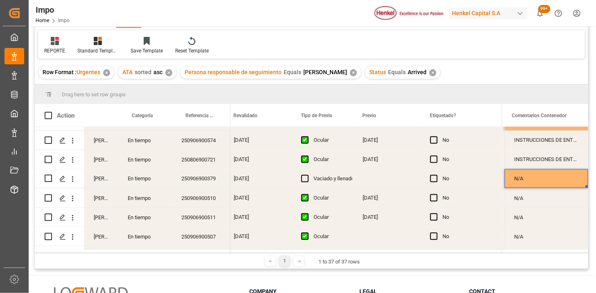
click at [384, 178] on div "Press SPACE to select this row." at bounding box center [387, 178] width 68 height 19
click at [378, 181] on div "Press SPACE to select this row." at bounding box center [387, 178] width 68 height 19
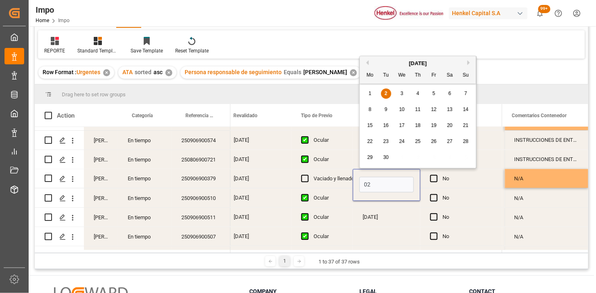
type input "[DATE]"
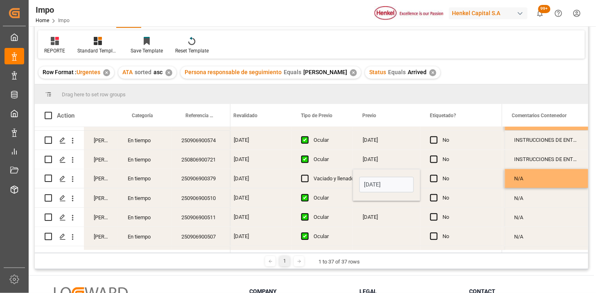
click at [332, 179] on div "Vaciado y llenado" at bounding box center [334, 179] width 41 height 19
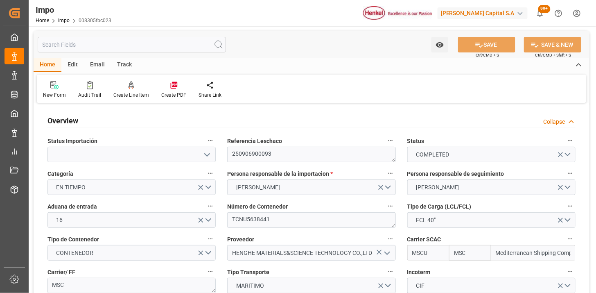
type input "MSC"
type input "Mediterranean Shipping Company"
type input "1"
type input "48"
type input "40"
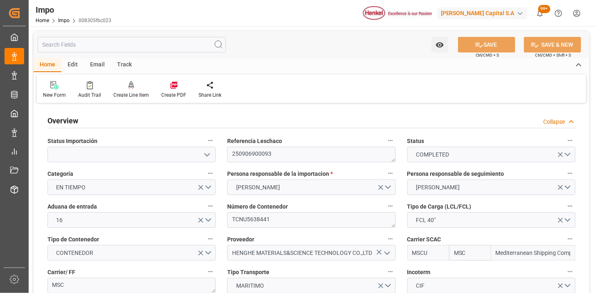
type input "[DATE]"
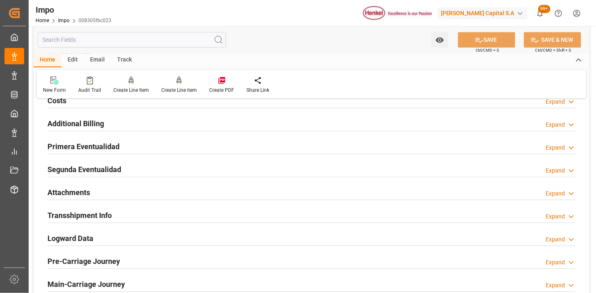
click at [115, 190] on div "Attachments Expand" at bounding box center [312, 192] width 528 height 16
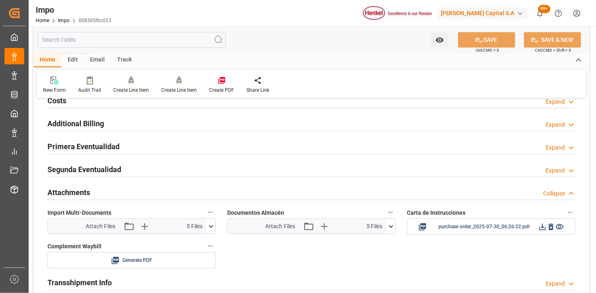
scroll to position [683, 0]
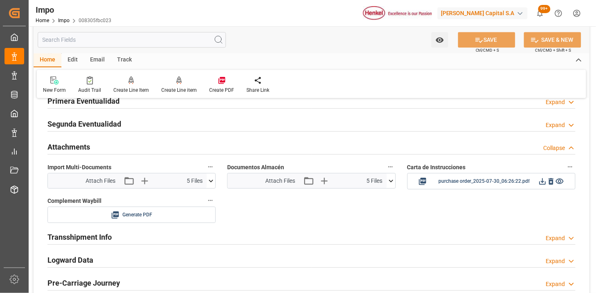
click at [392, 181] on icon at bounding box center [391, 181] width 9 height 9
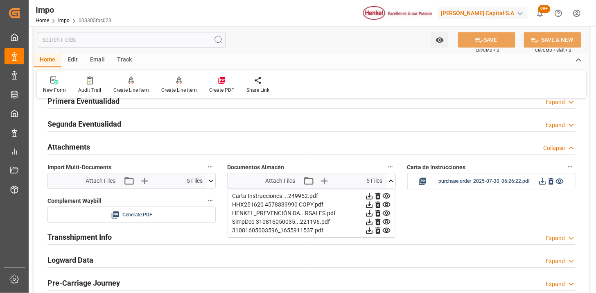
click at [373, 196] on icon at bounding box center [369, 196] width 7 height 7
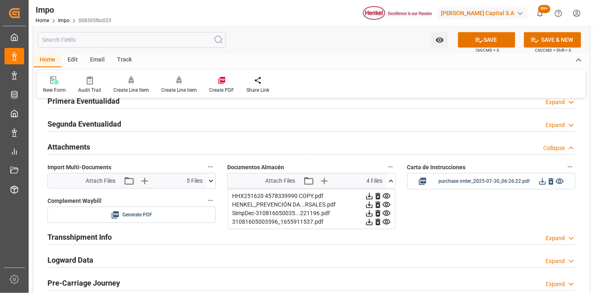
click at [373, 196] on icon at bounding box center [369, 196] width 7 height 7
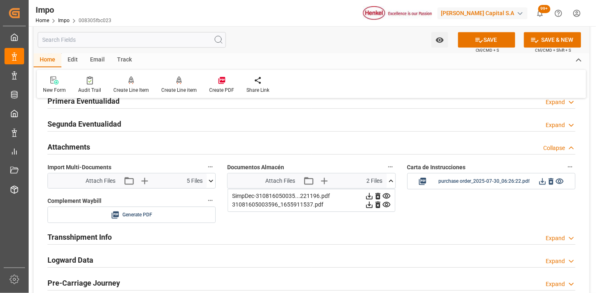
click at [373, 196] on icon at bounding box center [369, 196] width 7 height 7
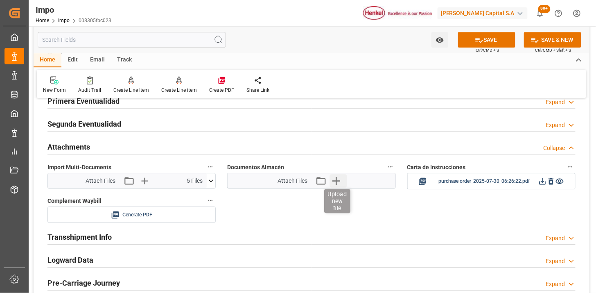
click at [340, 186] on icon "button" at bounding box center [336, 180] width 13 height 13
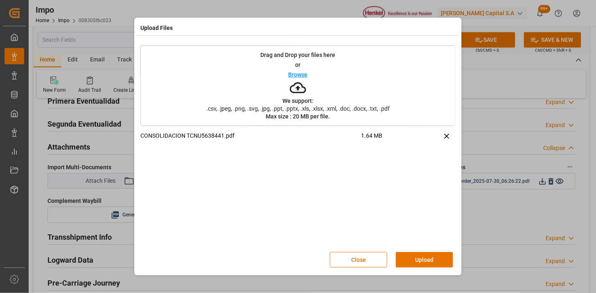
drag, startPoint x: 413, startPoint y: 255, endPoint x: 376, endPoint y: 274, distance: 41.2
click at [409, 255] on button "Upload" at bounding box center [424, 260] width 57 height 16
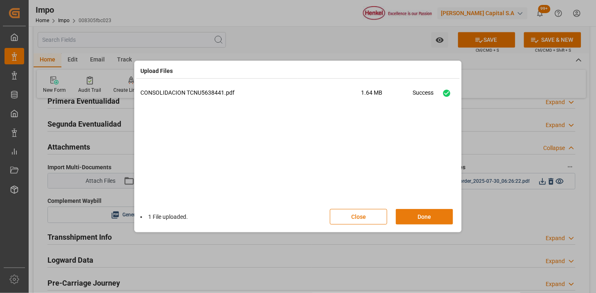
click at [410, 211] on button "Done" at bounding box center [424, 217] width 57 height 16
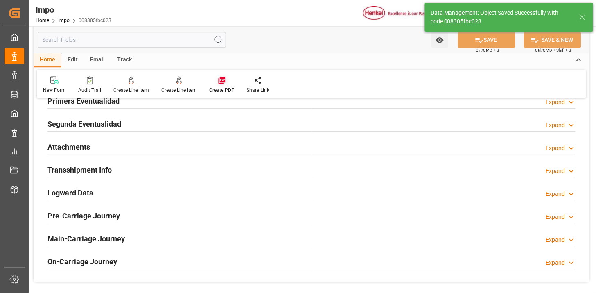
click at [223, 80] on icon at bounding box center [221, 80] width 7 height 7
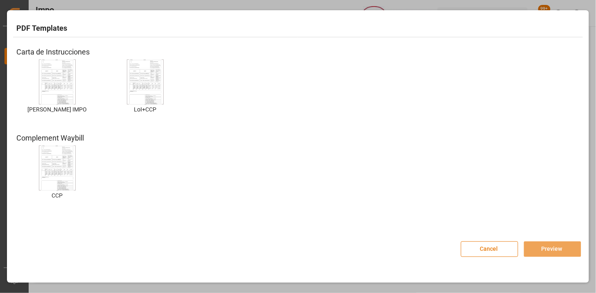
click at [476, 254] on button "Cancel" at bounding box center [489, 249] width 57 height 16
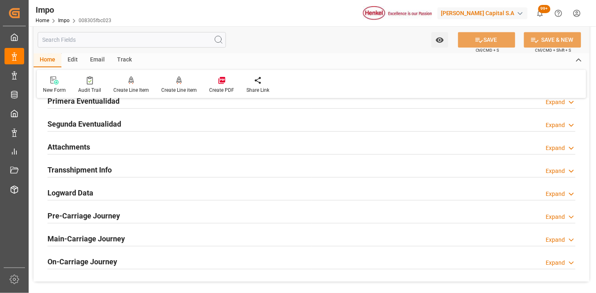
click at [93, 59] on div "Email" at bounding box center [97, 60] width 27 height 14
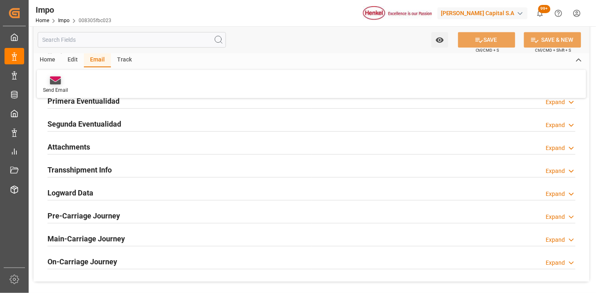
click at [54, 79] on icon at bounding box center [55, 78] width 11 height 5
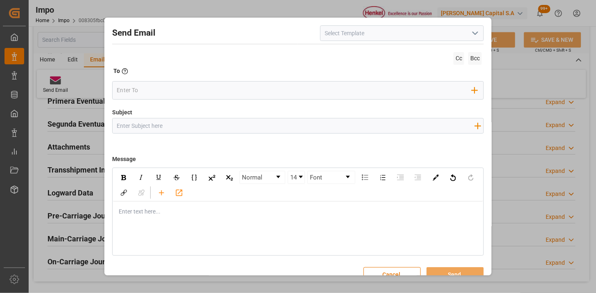
click at [475, 32] on polyline "open menu" at bounding box center [475, 33] width 5 height 2
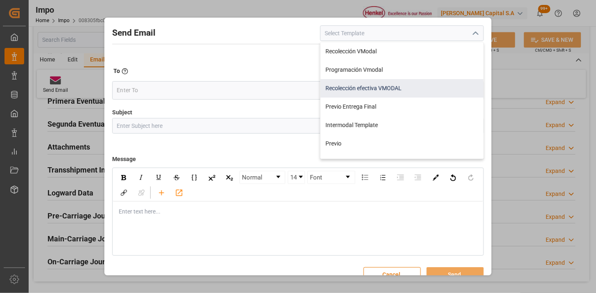
click at [440, 87] on div "Recolección efectiva VMODAL" at bounding box center [402, 88] width 163 height 18
type input "Recolección efectiva VMODAL"
type input "RECOLECCIÓN EFECTIVA || OC {{customerpoDerived}} || REF {{freightForwarderRefer…"
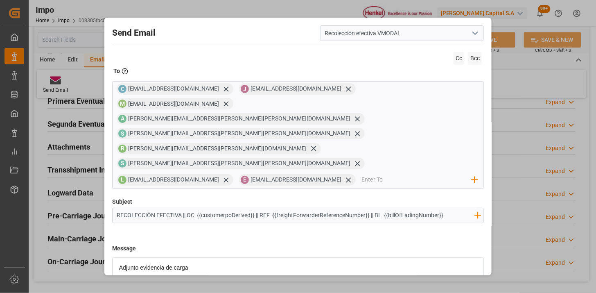
scroll to position [222, 0]
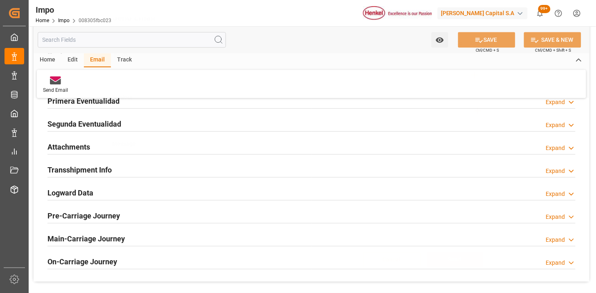
scroll to position [15, 0]
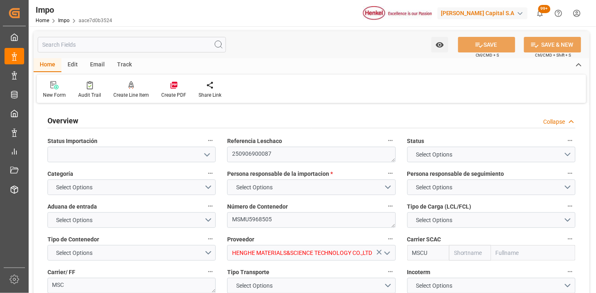
type input "MSC"
type input "Mediterranean Shipping Company"
type input "1"
type input "48"
type input "40"
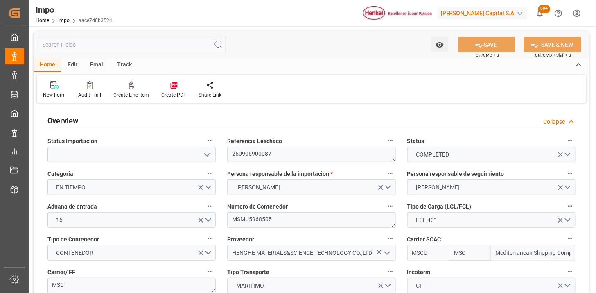
type input "[DATE]"
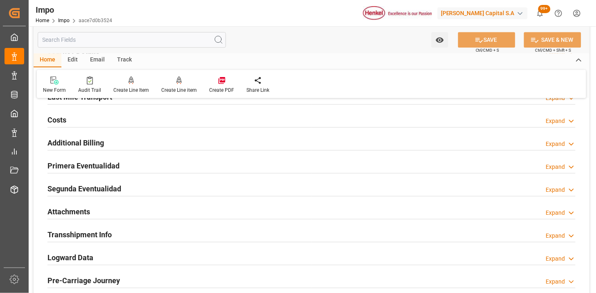
scroll to position [683, 0]
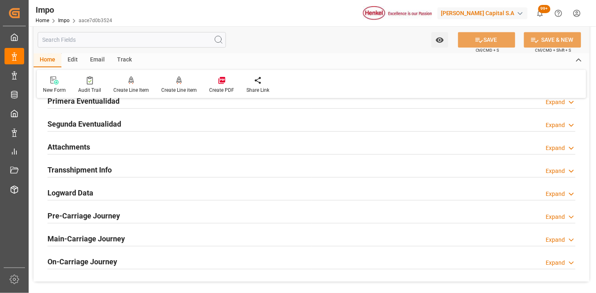
click at [175, 145] on div "Attachments Expand" at bounding box center [312, 146] width 528 height 16
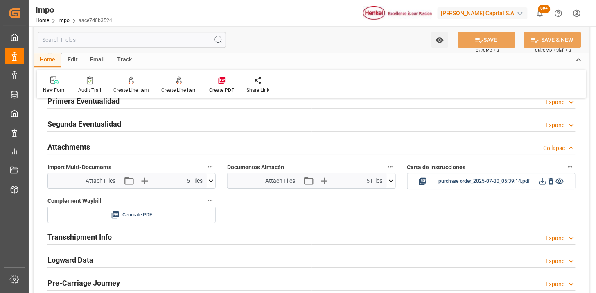
click at [391, 179] on icon at bounding box center [391, 181] width 9 height 9
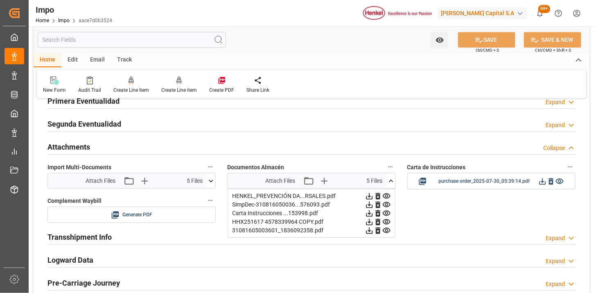
click at [373, 195] on icon at bounding box center [369, 196] width 7 height 7
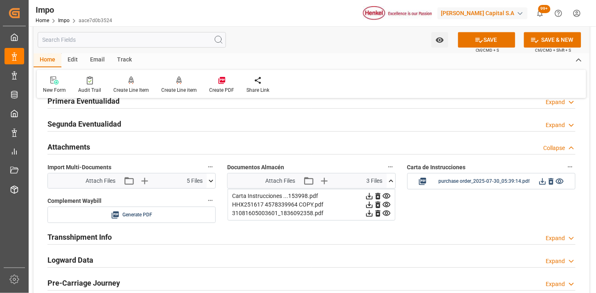
click at [373, 195] on icon at bounding box center [369, 196] width 7 height 7
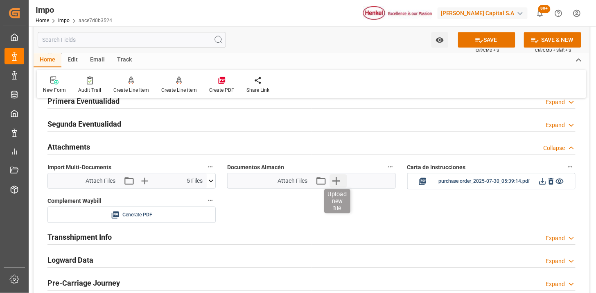
click at [334, 179] on icon "button" at bounding box center [336, 180] width 13 height 13
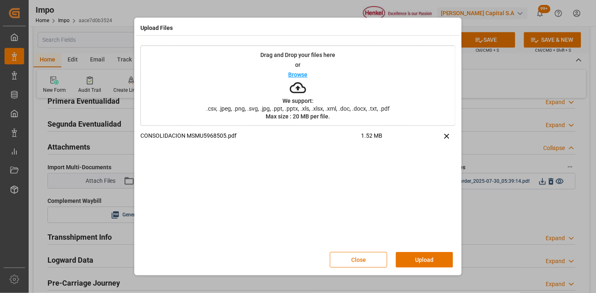
drag, startPoint x: 423, startPoint y: 259, endPoint x: 413, endPoint y: 249, distance: 13.9
click at [423, 259] on button "Upload" at bounding box center [424, 260] width 57 height 16
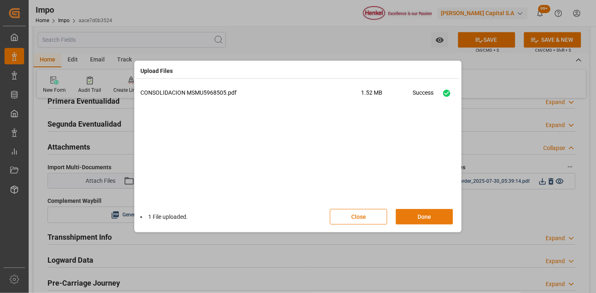
click at [403, 213] on button "Done" at bounding box center [424, 217] width 57 height 16
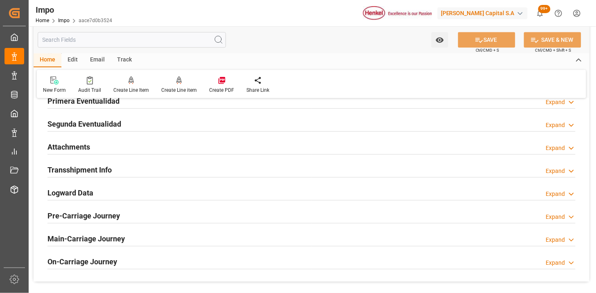
click at [99, 61] on div "Email" at bounding box center [97, 60] width 27 height 14
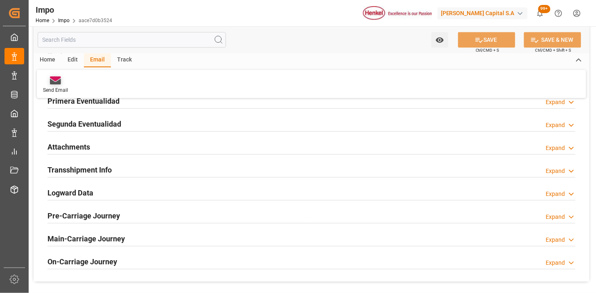
click at [59, 85] on div "Send Email" at bounding box center [55, 85] width 37 height 18
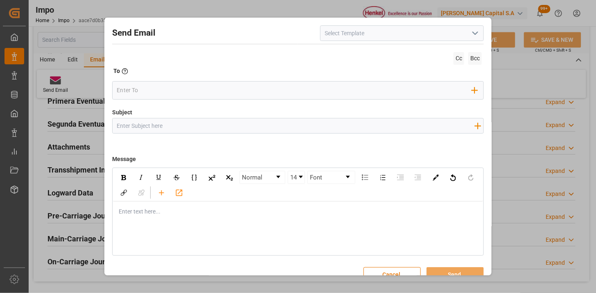
click at [474, 28] on icon "open menu" at bounding box center [476, 33] width 10 height 10
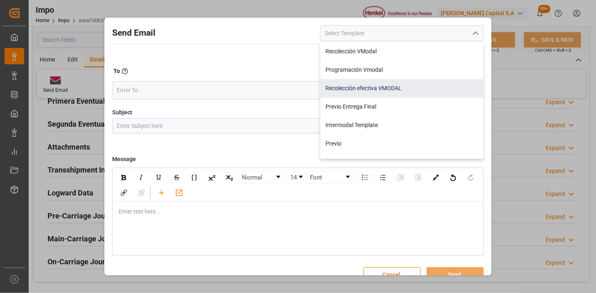
click at [413, 84] on div "Recolección efectiva VMODAL" at bounding box center [402, 88] width 163 height 18
type input "Recolección efectiva VMODAL"
type input "RECOLECCIÓN EFECTIVA || OC {{customerpoDerived}} || REF {{freightForwarderRefer…"
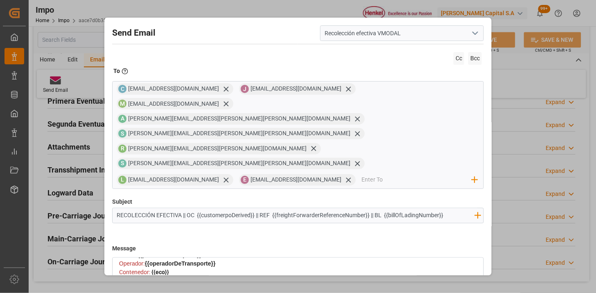
scroll to position [222, 0]
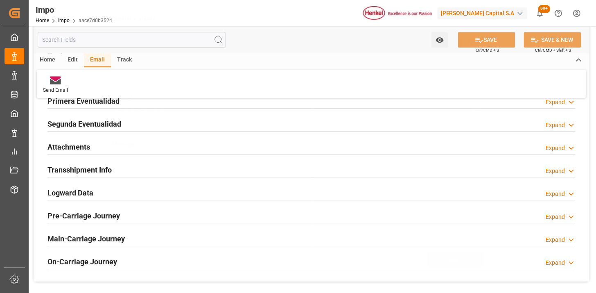
scroll to position [15, 0]
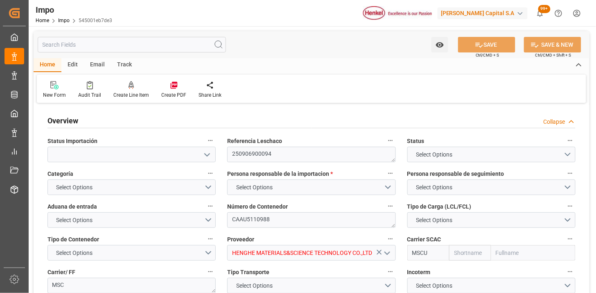
type input "MSC"
type input "Mediterranean Shipping Company"
type input "1"
type input "48"
type input "40"
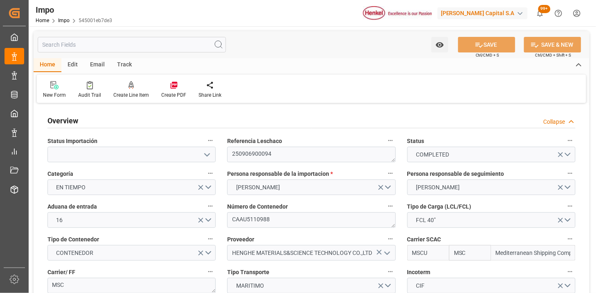
type input "24-08-2025"
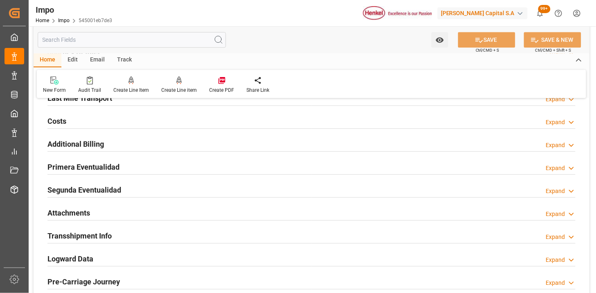
scroll to position [637, 0]
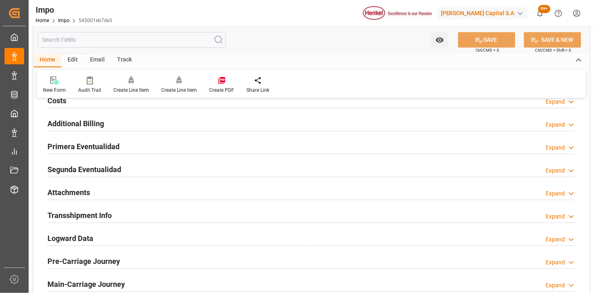
click at [195, 188] on div "Attachments Expand" at bounding box center [312, 192] width 528 height 16
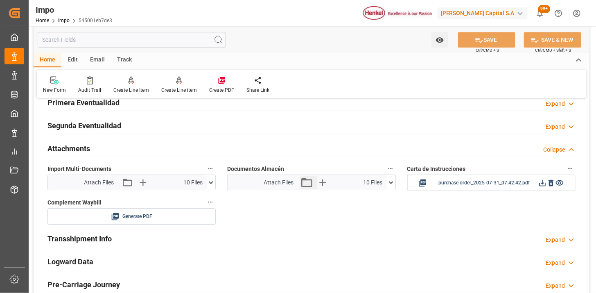
scroll to position [683, 0]
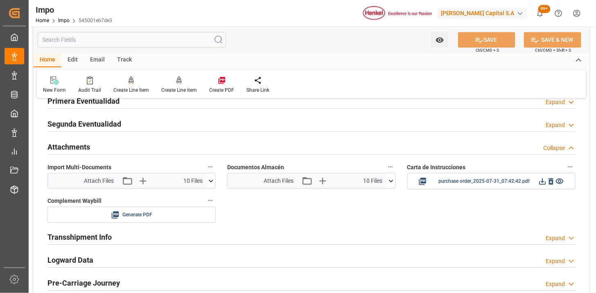
click at [390, 182] on icon at bounding box center [391, 181] width 9 height 9
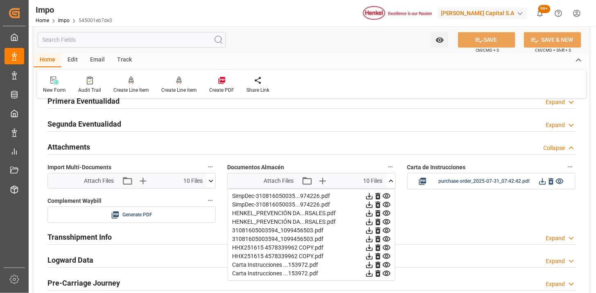
click at [373, 195] on icon at bounding box center [369, 196] width 7 height 7
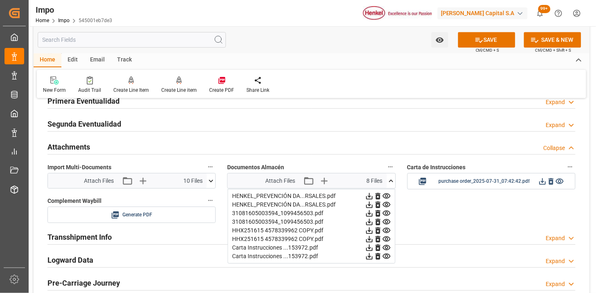
click at [373, 195] on icon at bounding box center [369, 196] width 7 height 7
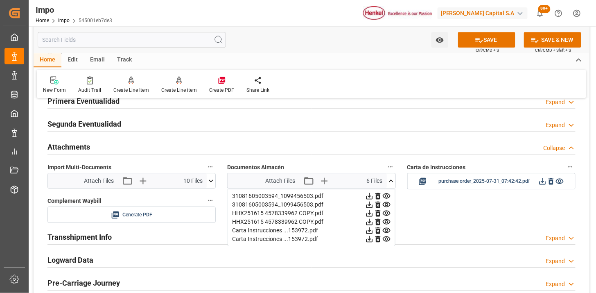
click at [373, 195] on icon at bounding box center [369, 196] width 7 height 7
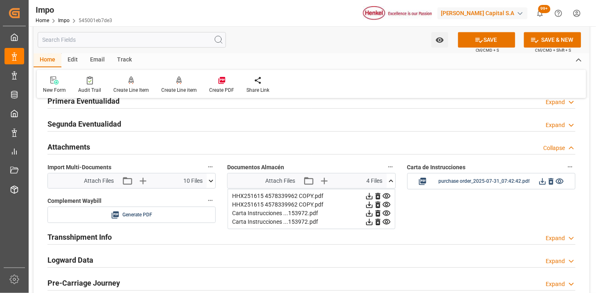
click at [373, 195] on icon at bounding box center [369, 196] width 7 height 7
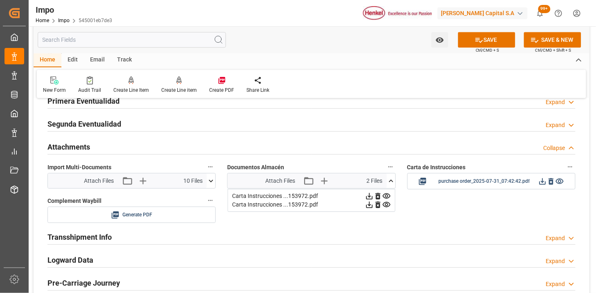
click at [373, 195] on icon at bounding box center [369, 196] width 7 height 7
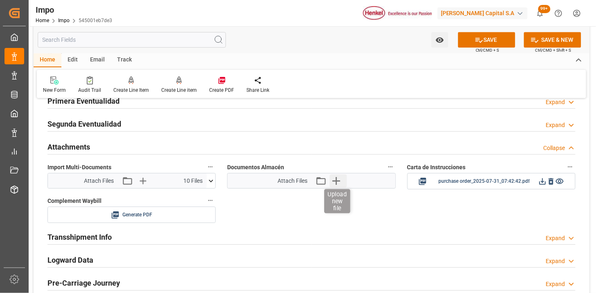
click at [341, 185] on icon "button" at bounding box center [336, 180] width 13 height 13
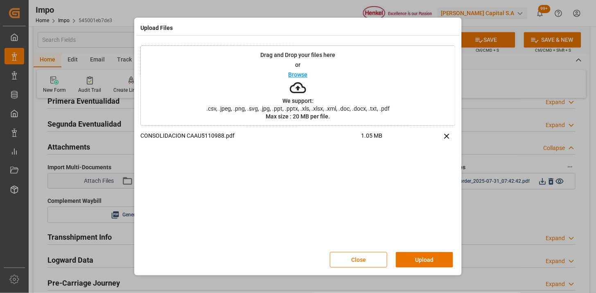
click at [422, 255] on button "Upload" at bounding box center [424, 260] width 57 height 16
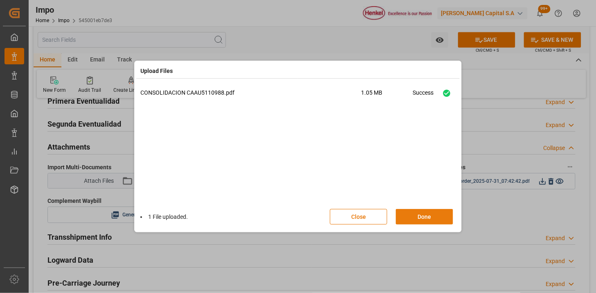
click at [440, 215] on button "Done" at bounding box center [424, 217] width 57 height 16
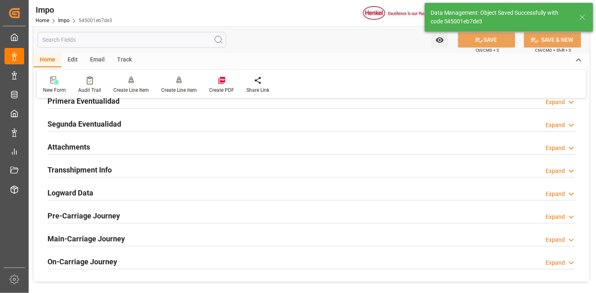
click at [92, 60] on div "Email" at bounding box center [97, 60] width 27 height 14
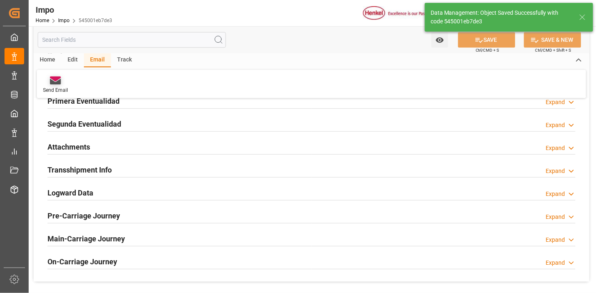
click at [54, 83] on icon at bounding box center [55, 82] width 11 height 6
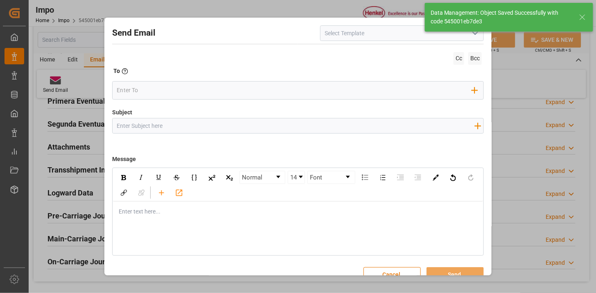
click at [476, 35] on icon "open menu" at bounding box center [476, 33] width 10 height 10
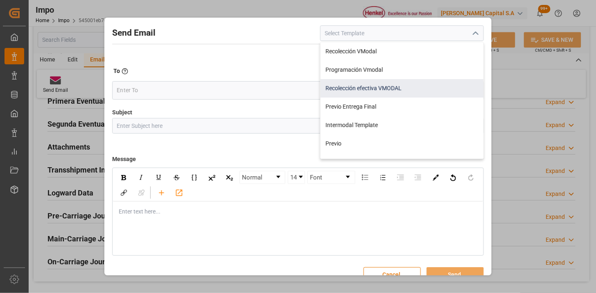
click at [386, 81] on div "Recolección efectiva VMODAL" at bounding box center [402, 88] width 163 height 18
type input "Recolección efectiva VMODAL"
type input "RECOLECCIÓN EFECTIVA || OC {{customerpoDerived}} || REF {{freightForwarderRefer…"
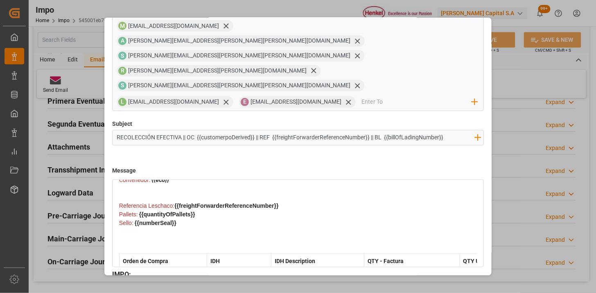
scroll to position [222, 0]
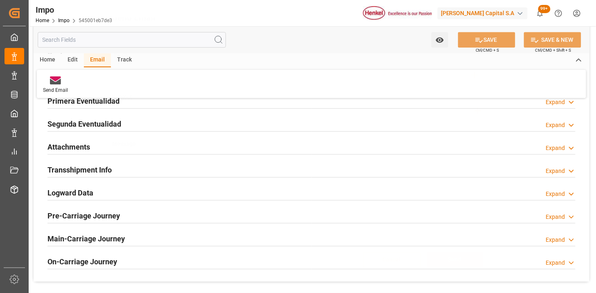
scroll to position [15, 0]
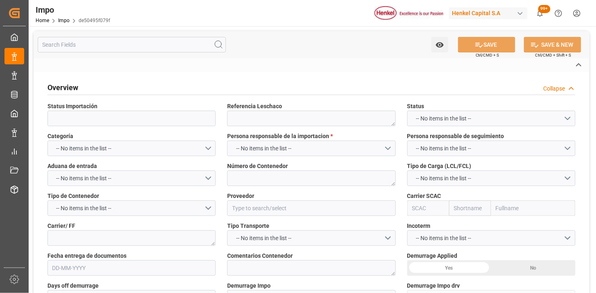
type textarea "250906900091"
type textarea "MSMU6676215"
type input "HENGHE MATERIALS&SCIENCE TECHNOLOGY CO.,LTD"
type input "MSCU"
type textarea "MSC"
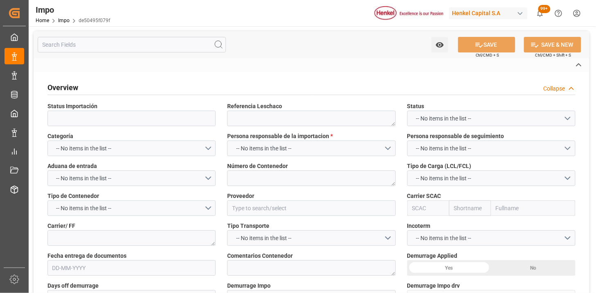
type textarea "N/A"
type input "AA"
type textarea "AA"
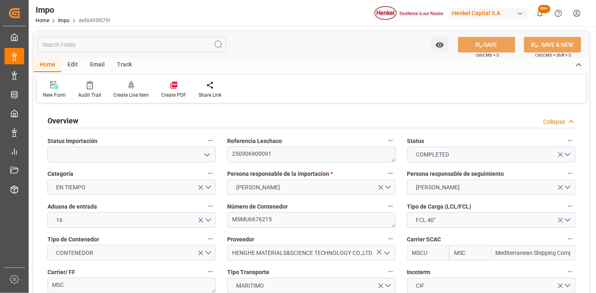
type input "MSC"
type input "Mediterranean Shipping Company"
type input "1"
type input "48"
type input "40"
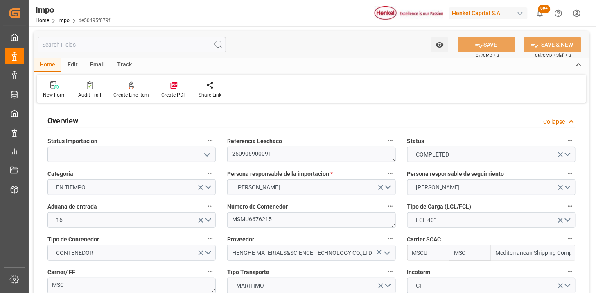
type input "24-07-2025"
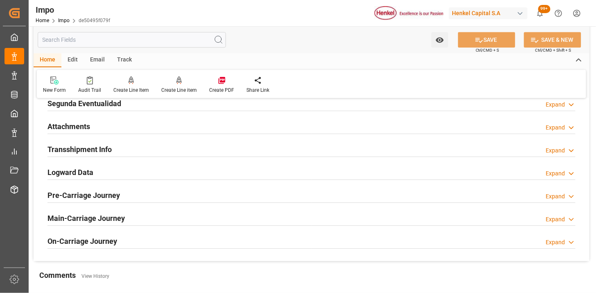
scroll to position [683, 0]
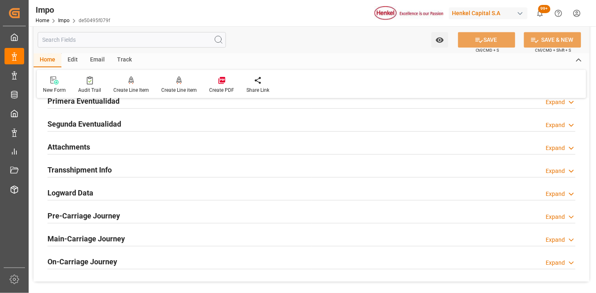
click at [136, 142] on div "Attachments Expand" at bounding box center [312, 146] width 528 height 16
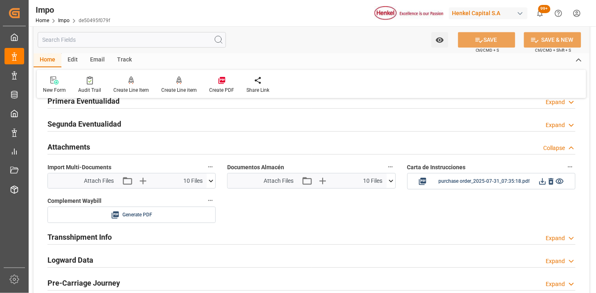
click at [391, 186] on button at bounding box center [391, 180] width 9 height 15
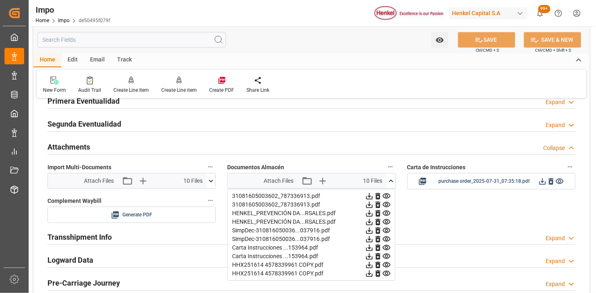
click at [374, 195] on icon at bounding box center [369, 196] width 9 height 9
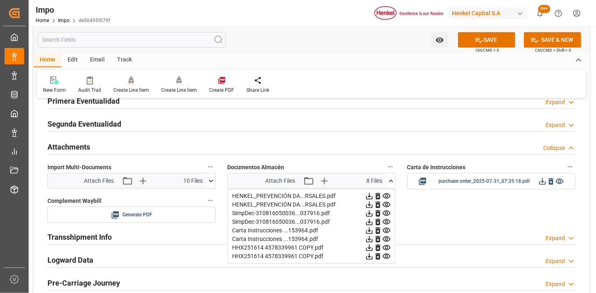
click at [374, 195] on icon at bounding box center [369, 196] width 9 height 9
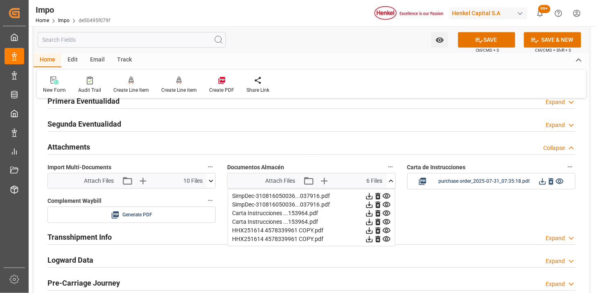
click at [374, 195] on icon at bounding box center [369, 196] width 9 height 9
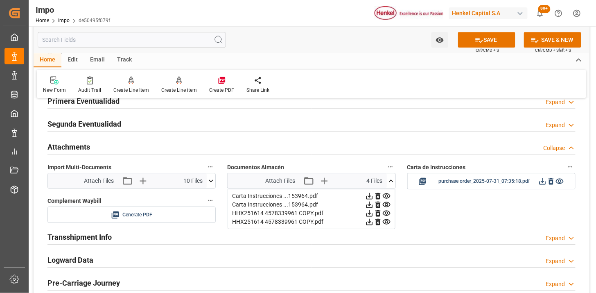
click at [374, 195] on icon at bounding box center [369, 196] width 9 height 9
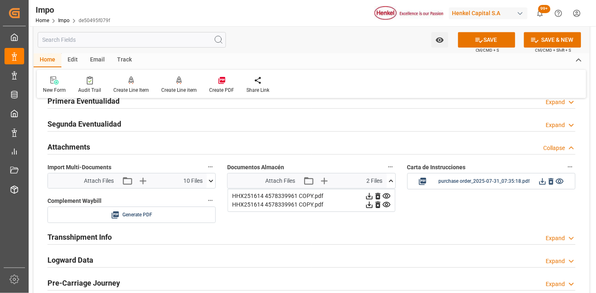
click at [374, 195] on icon at bounding box center [369, 196] width 9 height 9
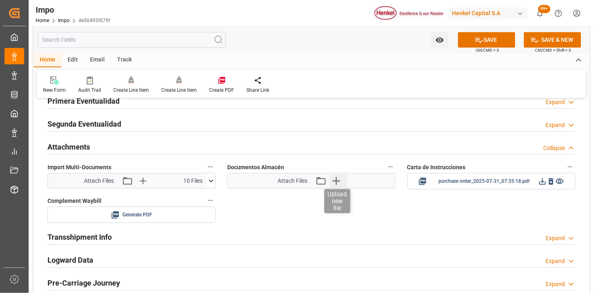
click at [336, 185] on icon "button" at bounding box center [336, 180] width 13 height 13
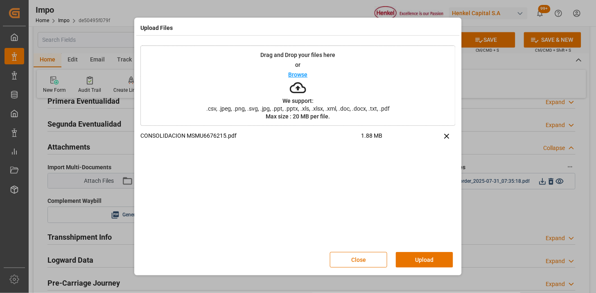
drag, startPoint x: 420, startPoint y: 261, endPoint x: 313, endPoint y: 283, distance: 108.3
click at [419, 261] on button "Upload" at bounding box center [424, 260] width 57 height 16
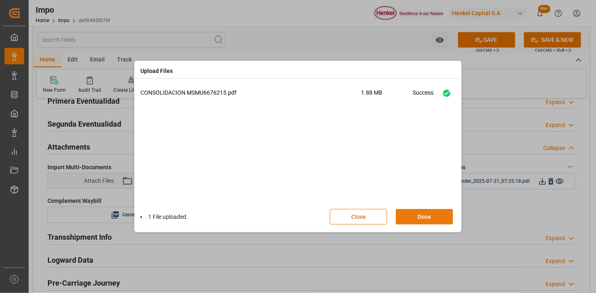
click at [427, 220] on button "Done" at bounding box center [424, 217] width 57 height 16
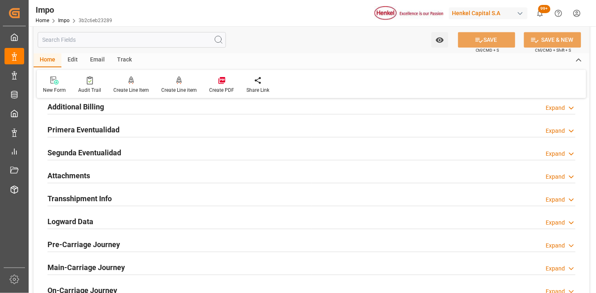
scroll to position [683, 0]
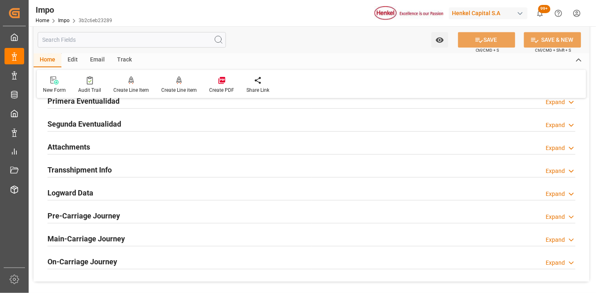
click at [129, 149] on div "Attachments Expand" at bounding box center [312, 146] width 528 height 16
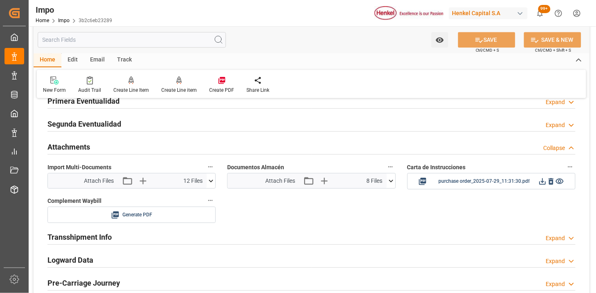
click at [394, 179] on icon at bounding box center [391, 181] width 9 height 9
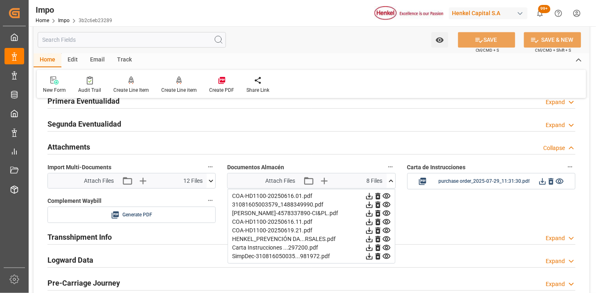
click at [374, 197] on icon at bounding box center [369, 196] width 9 height 9
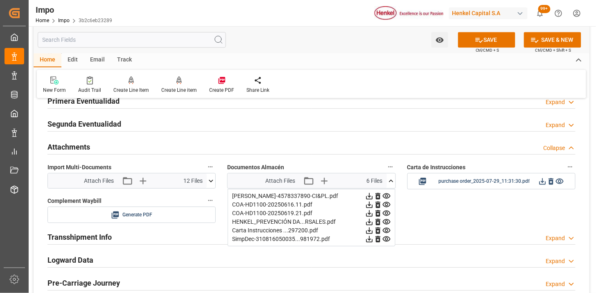
click at [374, 197] on icon at bounding box center [369, 196] width 9 height 9
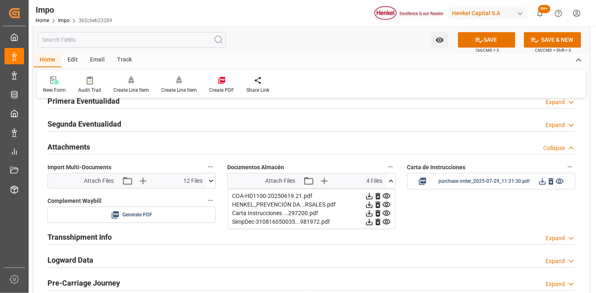
click at [374, 197] on icon at bounding box center [369, 196] width 9 height 9
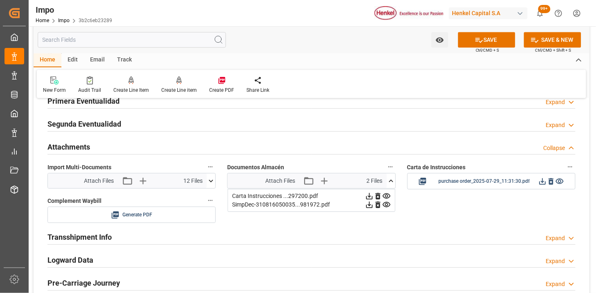
click at [374, 197] on icon at bounding box center [369, 196] width 9 height 9
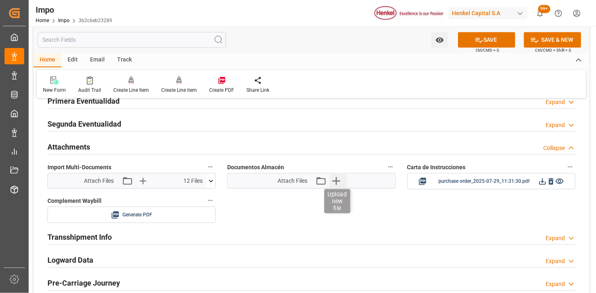
click at [333, 181] on icon "button" at bounding box center [337, 181] width 8 height 8
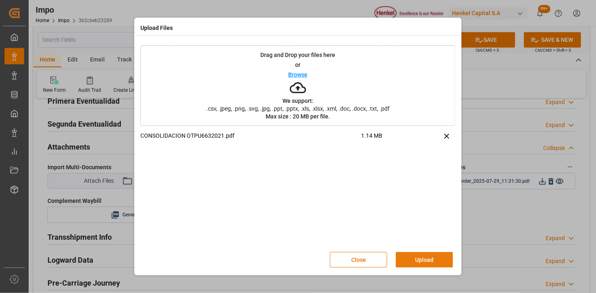
drag, startPoint x: 415, startPoint y: 257, endPoint x: 404, endPoint y: 252, distance: 11.7
click at [414, 257] on button "Upload" at bounding box center [424, 260] width 57 height 16
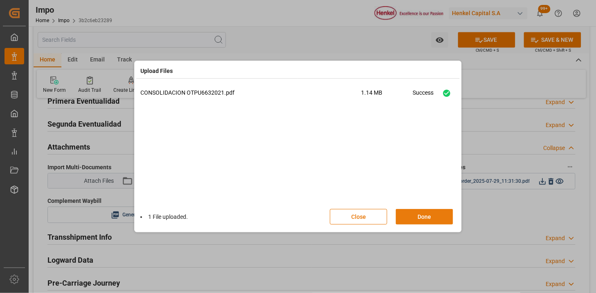
click at [412, 216] on button "Done" at bounding box center [424, 217] width 57 height 16
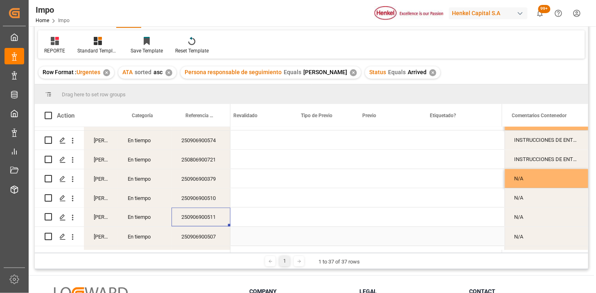
scroll to position [0, 903]
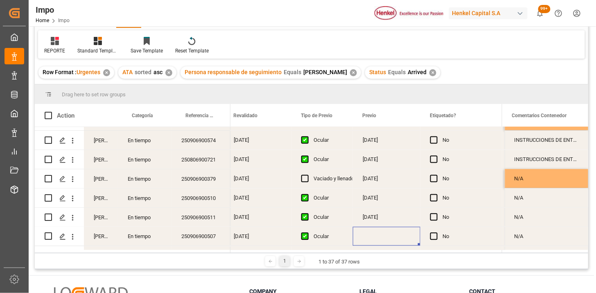
click at [381, 234] on div "Press SPACE to select this row." at bounding box center [387, 236] width 68 height 19
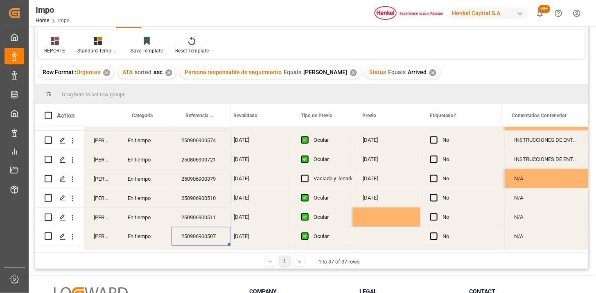
click at [371, 234] on div "Press SPACE to select this row." at bounding box center [387, 236] width 68 height 19
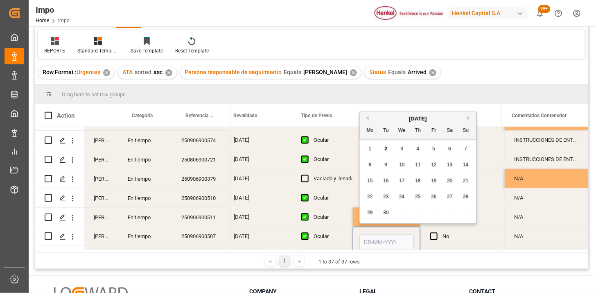
scroll to position [481, 0]
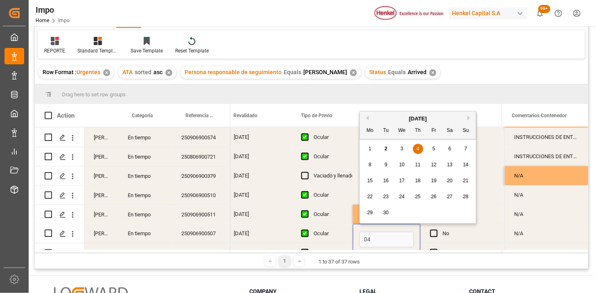
type input "[DATE]"
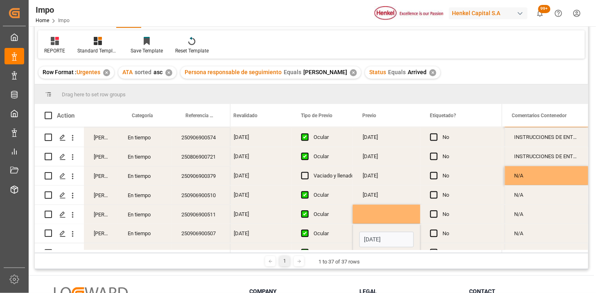
drag, startPoint x: 338, startPoint y: 235, endPoint x: 312, endPoint y: 210, distance: 36.2
click at [337, 233] on div "Ocular" at bounding box center [328, 234] width 29 height 19
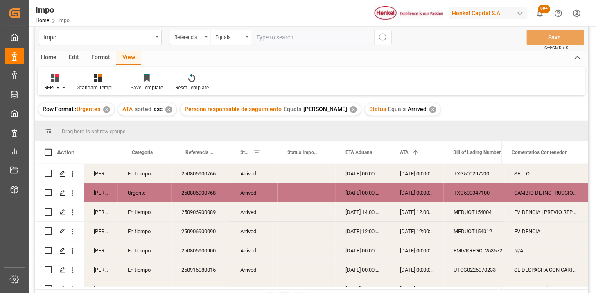
scroll to position [0, 0]
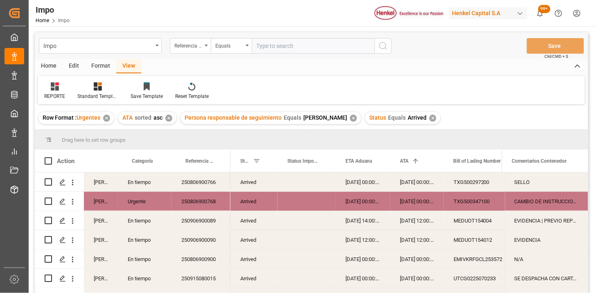
click at [430, 116] on div "✕" at bounding box center [433, 118] width 7 height 7
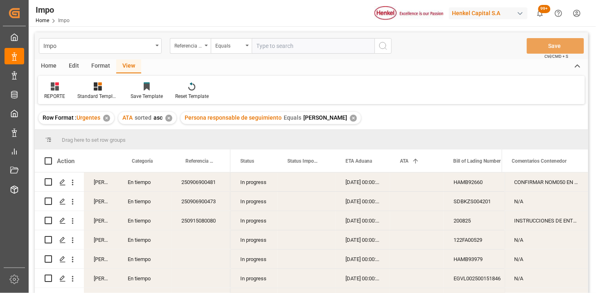
click at [247, 187] on div "In progress" at bounding box center [254, 181] width 47 height 19
click at [261, 162] on span at bounding box center [264, 160] width 7 height 7
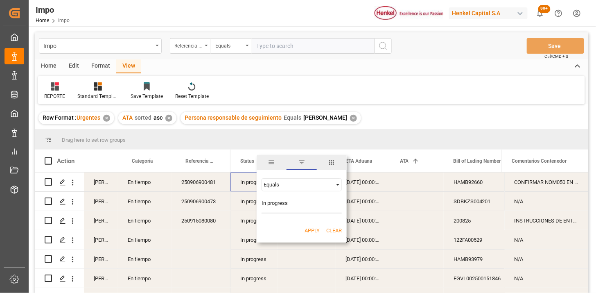
type input "In progress"
click at [308, 227] on button "Apply" at bounding box center [312, 231] width 15 height 8
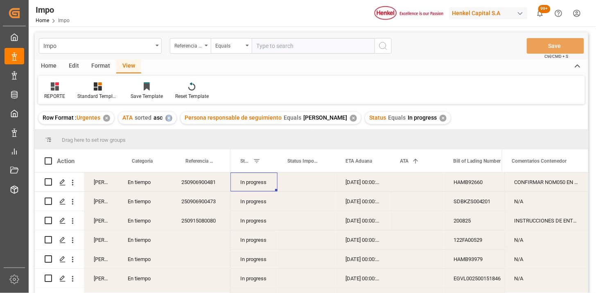
click at [171, 116] on div "✕" at bounding box center [169, 118] width 7 height 7
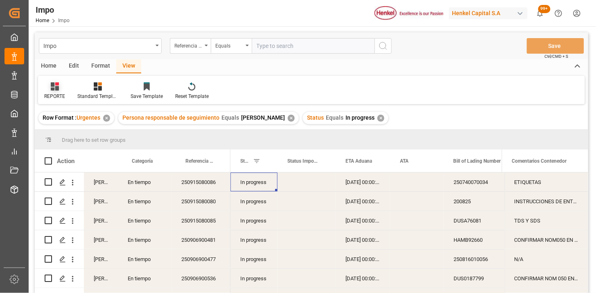
click at [60, 91] on div "REPORTE" at bounding box center [54, 91] width 33 height 18
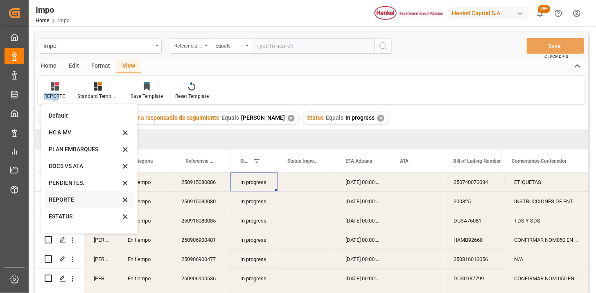
scroll to position [45, 0]
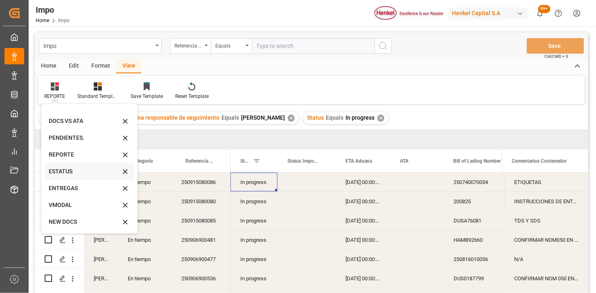
click at [82, 176] on div "ESTATUS" at bounding box center [90, 171] width 90 height 17
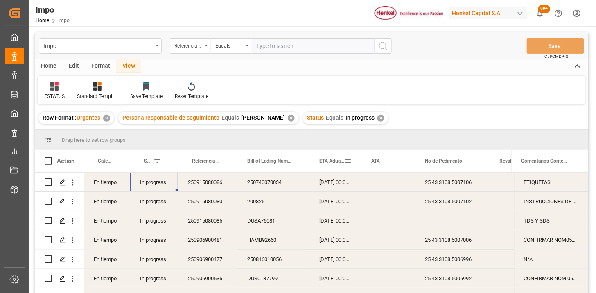
click at [335, 166] on div "ETA Aduana" at bounding box center [332, 161] width 25 height 23
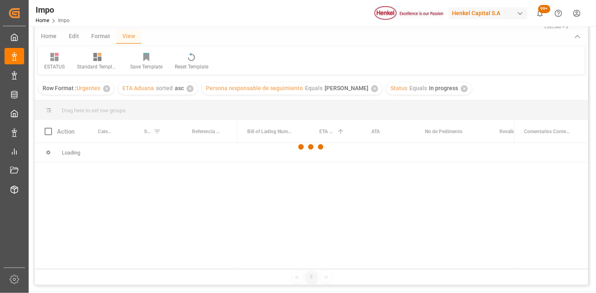
scroll to position [45, 0]
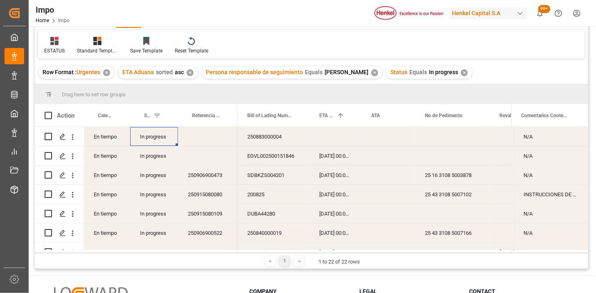
click at [271, 157] on div "EGVL002500151846" at bounding box center [274, 155] width 72 height 19
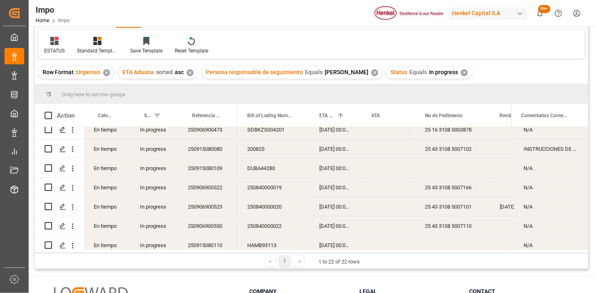
scroll to position [0, 0]
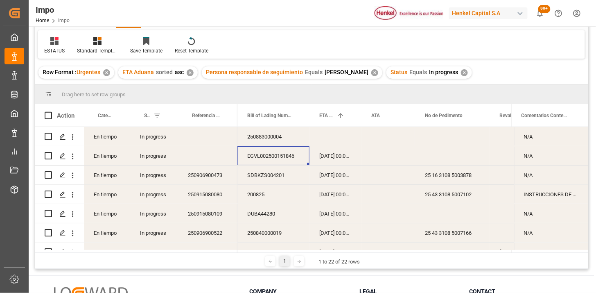
click at [265, 170] on div "SDBKZS004201" at bounding box center [274, 175] width 72 height 19
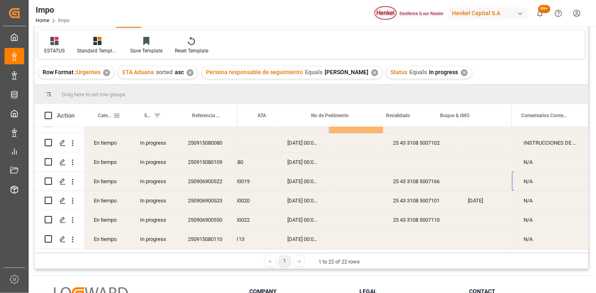
scroll to position [0, 113]
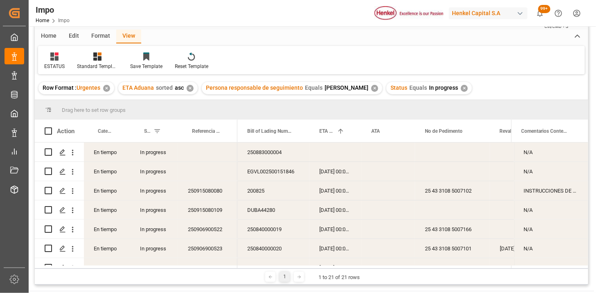
click at [461, 90] on div "✕" at bounding box center [464, 88] width 7 height 7
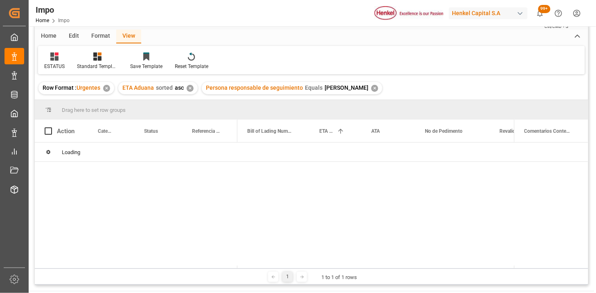
click at [372, 88] on div "✕" at bounding box center [375, 88] width 7 height 7
click at [191, 87] on div "✕" at bounding box center [190, 88] width 7 height 7
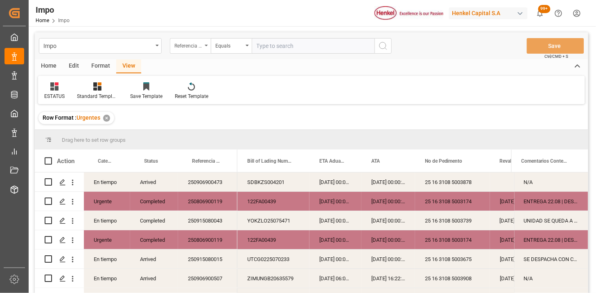
click at [194, 45] on div "Referencia Leschaco" at bounding box center [189, 44] width 28 height 9
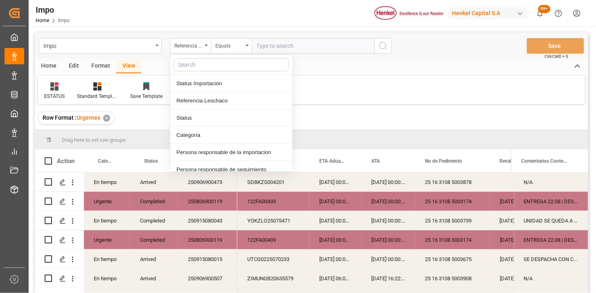
click at [256, 50] on input "text" at bounding box center [313, 46] width 123 height 16
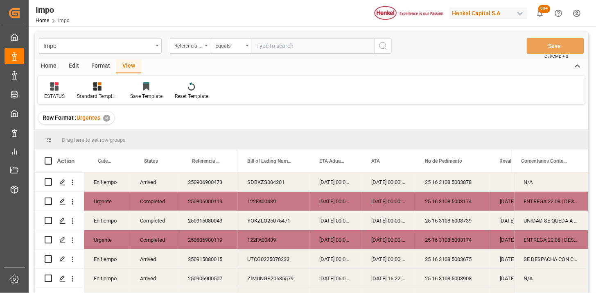
paste input "250806900439"
type input "250806900439"
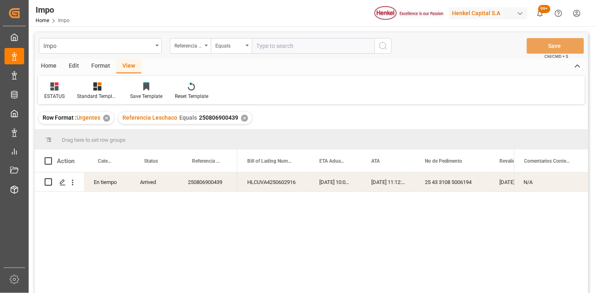
drag, startPoint x: 75, startPoint y: 182, endPoint x: 79, endPoint y: 187, distance: 6.7
click at [75, 182] on icon "open menu" at bounding box center [72, 182] width 9 height 9
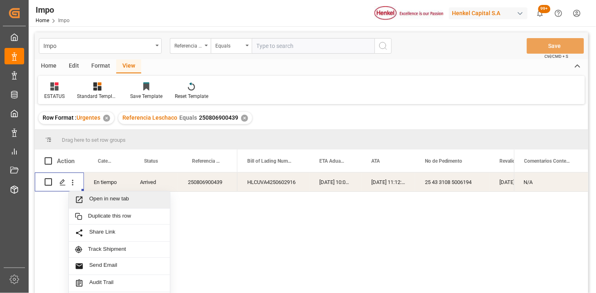
click at [99, 205] on div "Open in new tab" at bounding box center [119, 199] width 101 height 17
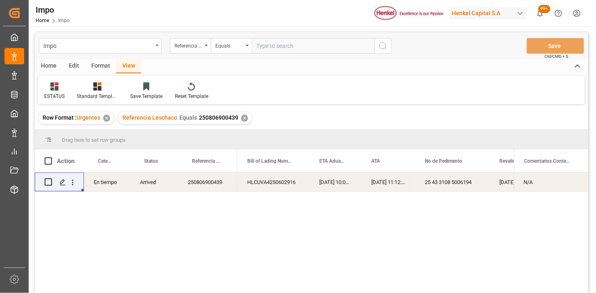
click at [244, 117] on div "✕" at bounding box center [244, 118] width 7 height 7
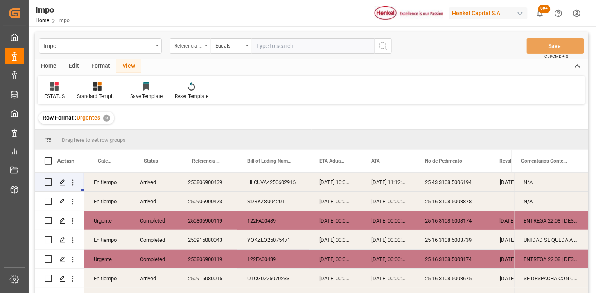
click at [193, 43] on div "Referencia Leschaco" at bounding box center [189, 44] width 28 height 9
type input "BIL"
click at [214, 87] on div "Bill of Lading Number" at bounding box center [231, 83] width 122 height 17
click at [292, 47] on input "text" at bounding box center [313, 46] width 123 height 16
paste input "EGVL2500151846"
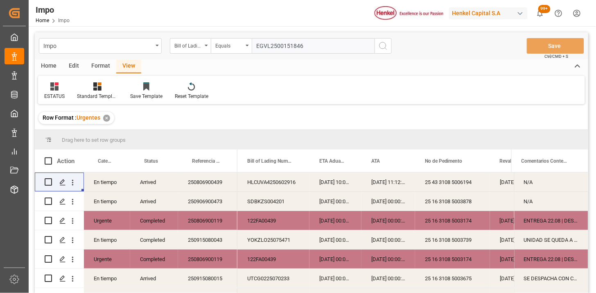
click at [272, 45] on input "EGVL2500151846" at bounding box center [313, 46] width 123 height 16
type input "EGVL002500151846"
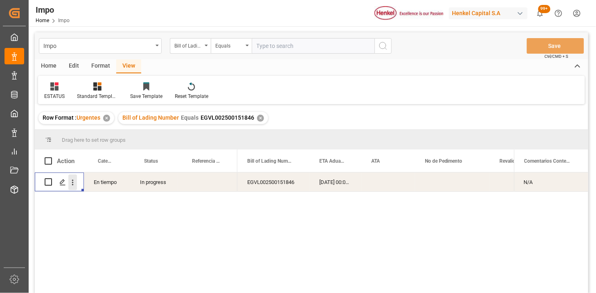
click at [70, 181] on icon "open menu" at bounding box center [72, 182] width 9 height 9
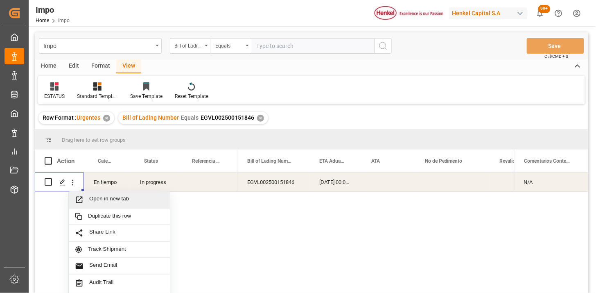
click at [91, 200] on span "Open in new tab" at bounding box center [126, 199] width 75 height 9
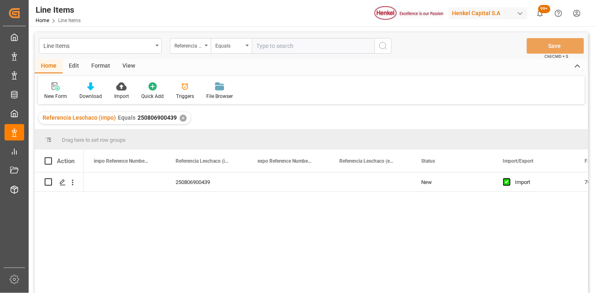
click at [137, 62] on div "View" at bounding box center [128, 66] width 25 height 14
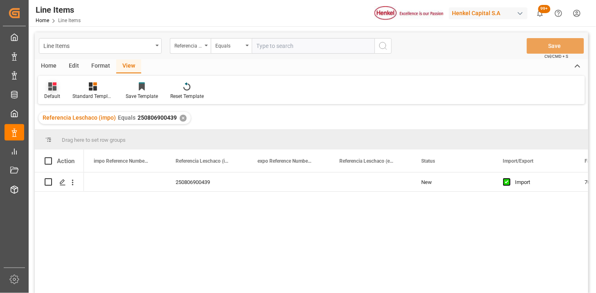
click at [57, 86] on div at bounding box center [52, 86] width 16 height 9
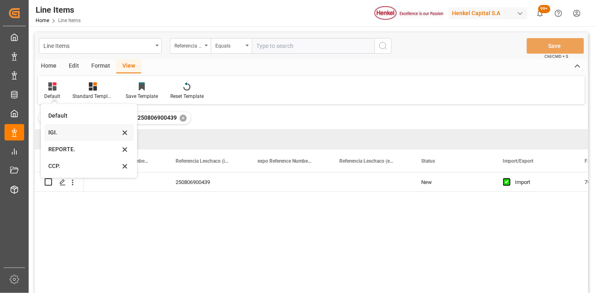
click at [75, 132] on div "IGI." at bounding box center [84, 132] width 72 height 9
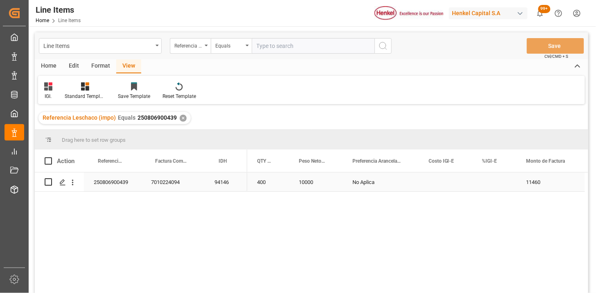
click at [500, 183] on div "Press SPACE to select this row." at bounding box center [495, 181] width 44 height 19
click at [500, 182] on div "Press SPACE to select this row." at bounding box center [495, 181] width 44 height 19
click at [500, 182] on input "Press SPACE to select this row." at bounding box center [494, 187] width 31 height 16
type input "5"
click at [198, 47] on div "Referencia Leschaco (impo)" at bounding box center [189, 44] width 28 height 9
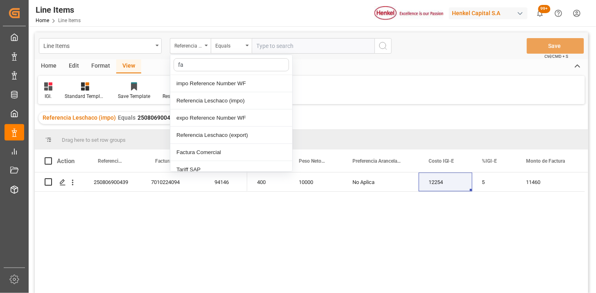
type input "fac"
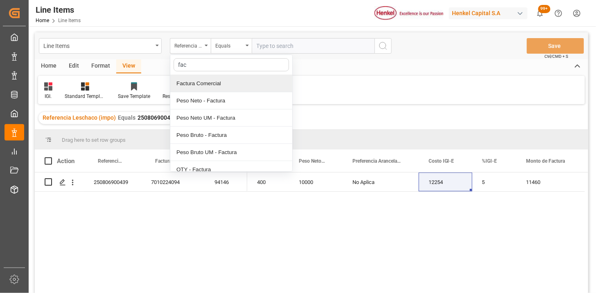
drag, startPoint x: 212, startPoint y: 80, endPoint x: 243, endPoint y: 64, distance: 34.8
click at [213, 80] on div "Factura Comercial" at bounding box center [231, 83] width 122 height 17
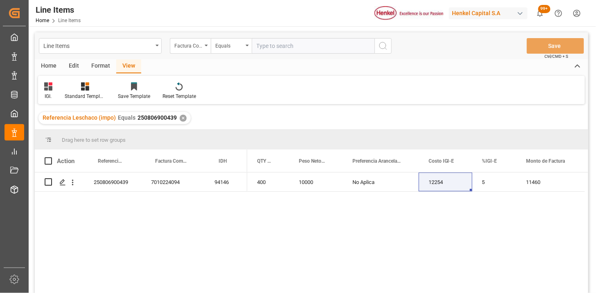
click at [283, 43] on input "text" at bounding box center [313, 46] width 123 height 16
paste input "1250470"
type input "1250470"
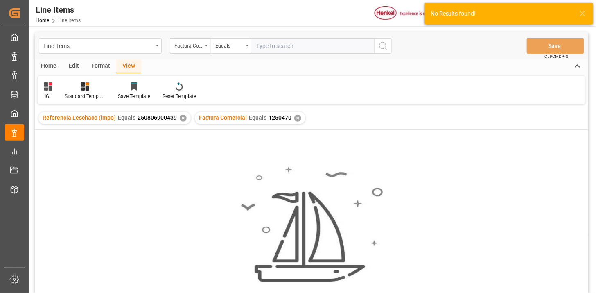
click at [181, 118] on div "✕" at bounding box center [183, 118] width 7 height 7
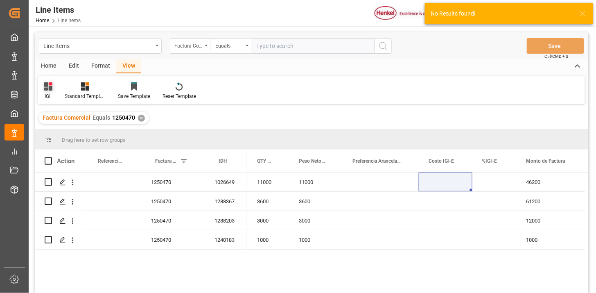
click at [50, 86] on icon at bounding box center [48, 86] width 8 height 8
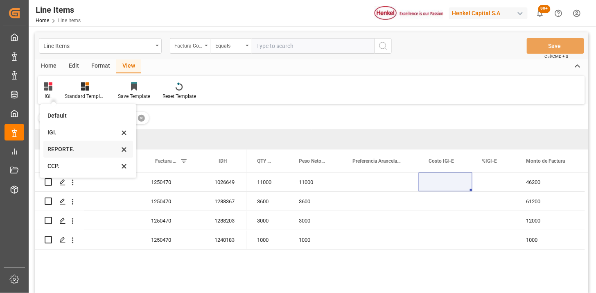
click at [79, 148] on div "REPORTE." at bounding box center [84, 149] width 72 height 9
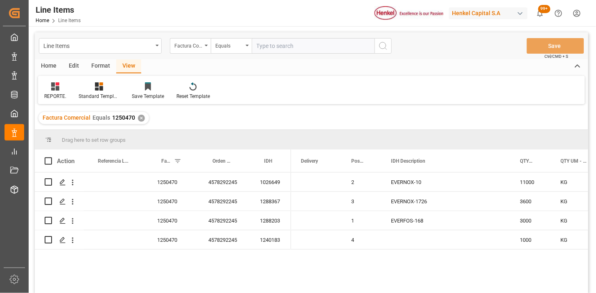
scroll to position [45, 0]
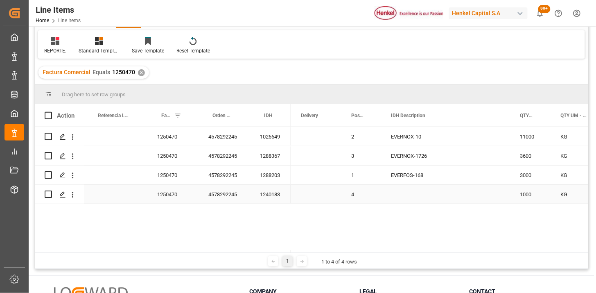
click at [171, 199] on div "1250470" at bounding box center [172, 194] width 51 height 19
click at [265, 197] on div "1240183" at bounding box center [270, 194] width 41 height 19
click at [278, 194] on div "1240183" at bounding box center [270, 194] width 41 height 19
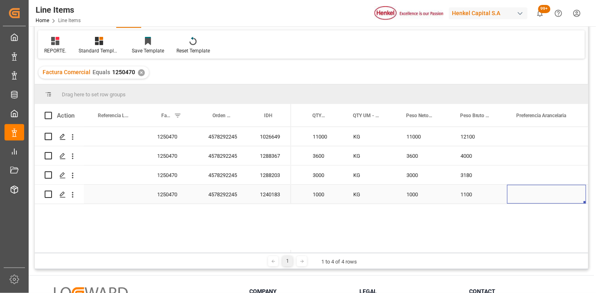
scroll to position [0, 270]
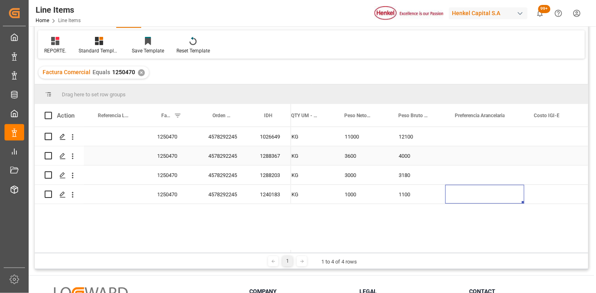
click at [494, 141] on div "Press SPACE to select this row." at bounding box center [485, 136] width 79 height 19
click at [494, 140] on div "Press SPACE to select this row." at bounding box center [485, 136] width 79 height 19
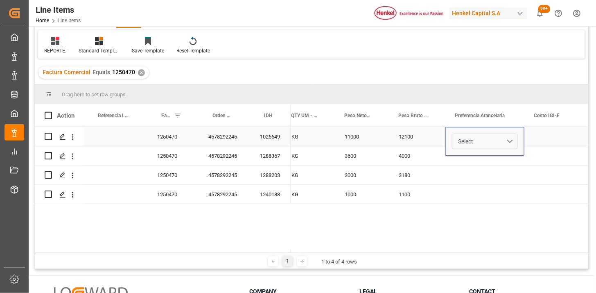
click at [509, 141] on button "Select" at bounding box center [485, 142] width 66 height 16
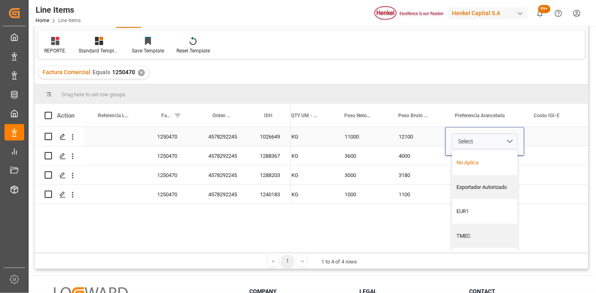
click at [480, 166] on div "No Aplica" at bounding box center [485, 163] width 57 height 8
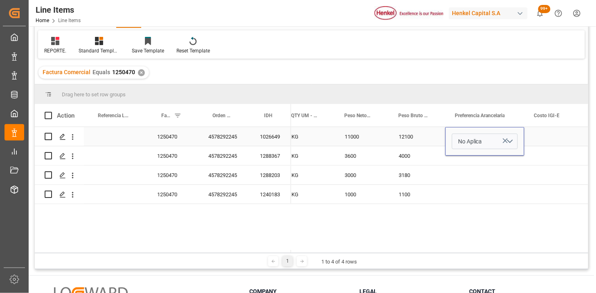
click at [392, 135] on div "12100" at bounding box center [417, 136] width 57 height 19
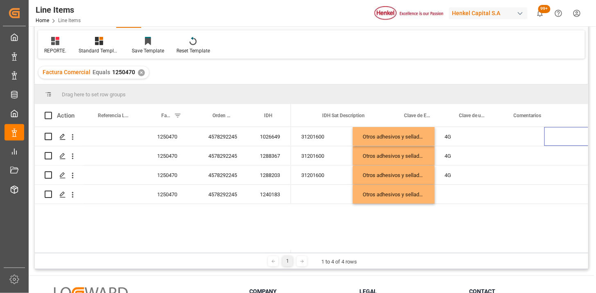
scroll to position [0, 0]
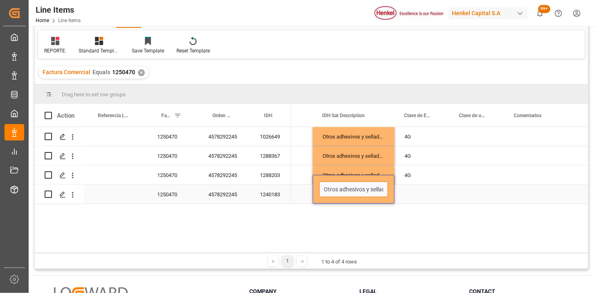
click at [356, 190] on input "Otros adhesivos y selladores" at bounding box center [354, 189] width 69 height 16
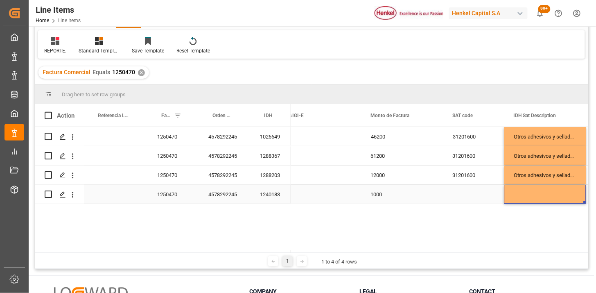
scroll to position [0, 577]
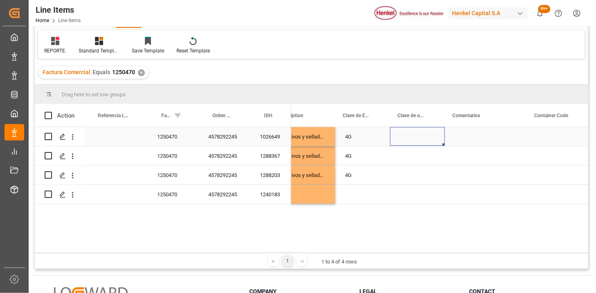
click at [412, 139] on div "Press SPACE to select this row." at bounding box center [417, 136] width 55 height 19
click at [431, 142] on icon "open menu" at bounding box center [430, 142] width 10 height 10
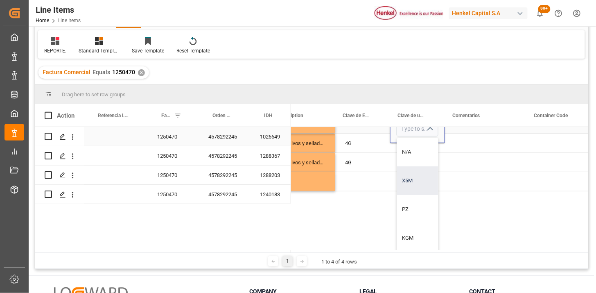
scroll to position [18, 830]
click at [417, 228] on div "KGM" at bounding box center [417, 238] width 41 height 29
type input "KGM"
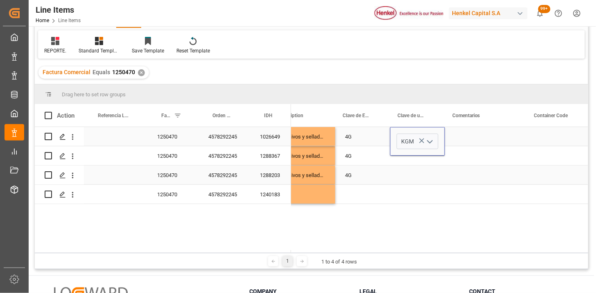
drag, startPoint x: 364, startPoint y: 174, endPoint x: 370, endPoint y: 168, distance: 8.1
click at [364, 174] on div "4G" at bounding box center [363, 175] width 55 height 19
click at [404, 142] on div "KGM" at bounding box center [417, 136] width 35 height 19
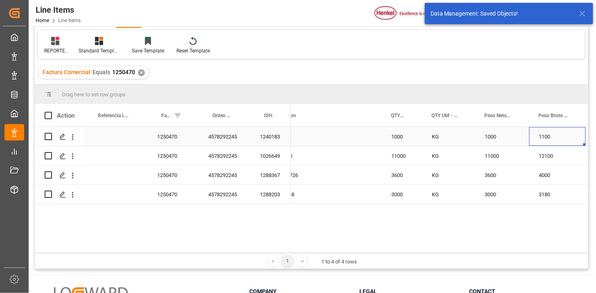
scroll to position [0, 208]
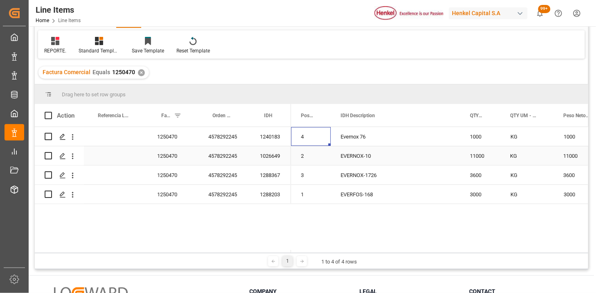
click at [380, 140] on div "Evernox 76" at bounding box center [395, 136] width 129 height 19
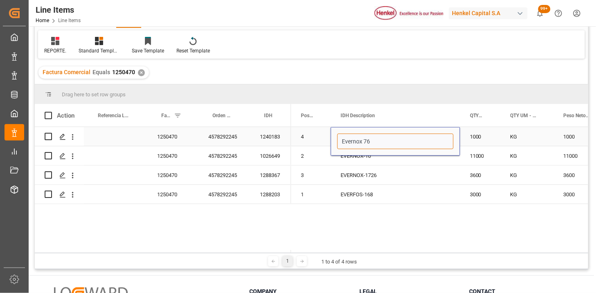
click at [363, 143] on input "Evernox 76" at bounding box center [396, 142] width 116 height 16
type input "Evernox _76"
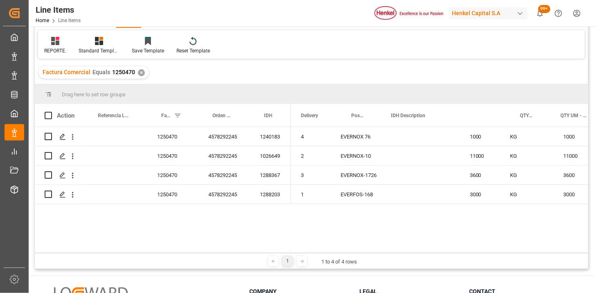
scroll to position [0, 0]
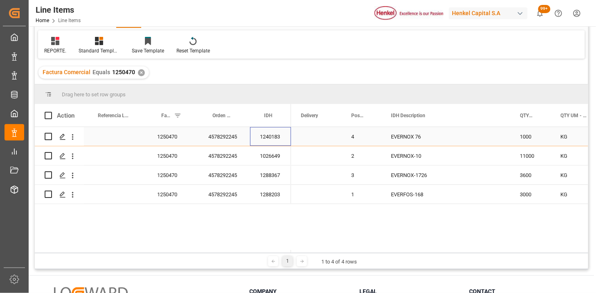
click at [264, 140] on div "1240183" at bounding box center [270, 136] width 41 height 19
click at [353, 116] on span "Posición" at bounding box center [357, 116] width 13 height 6
click at [268, 137] on div "1288203" at bounding box center [270, 136] width 41 height 19
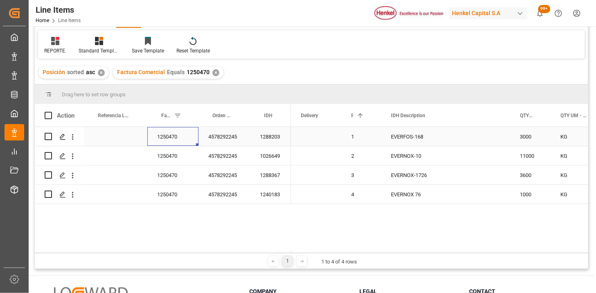
click at [177, 138] on div "1250470" at bounding box center [172, 136] width 51 height 19
click at [162, 199] on div "1250470" at bounding box center [172, 194] width 51 height 19
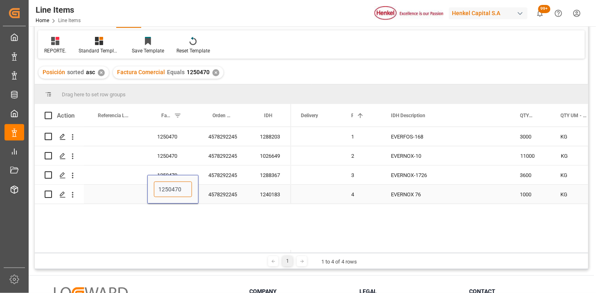
click at [160, 192] on input "1250470" at bounding box center [173, 189] width 38 height 16
type input "I250470"
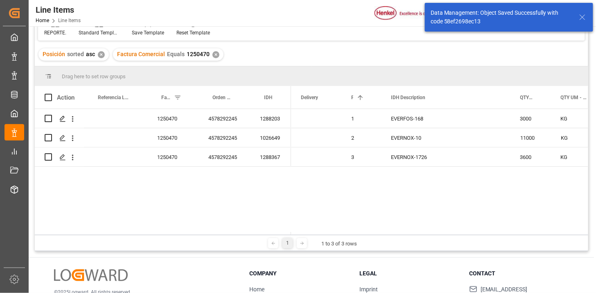
scroll to position [45, 0]
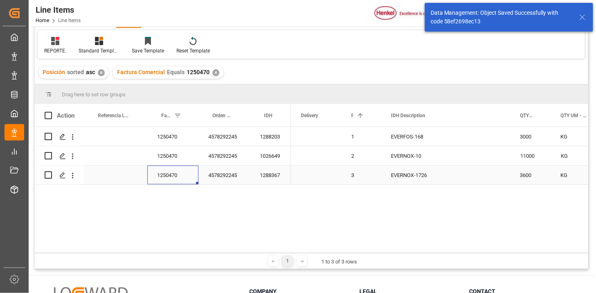
click at [169, 174] on div "1250470" at bounding box center [172, 175] width 51 height 19
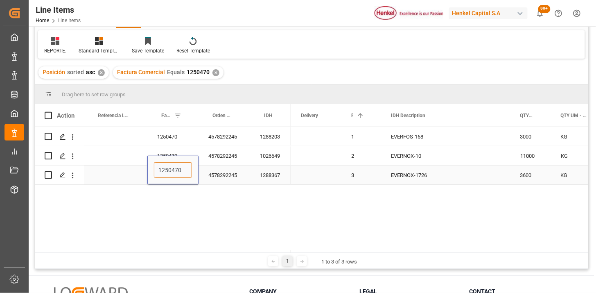
click at [162, 170] on input "1250470" at bounding box center [173, 170] width 38 height 16
type input "I250470"
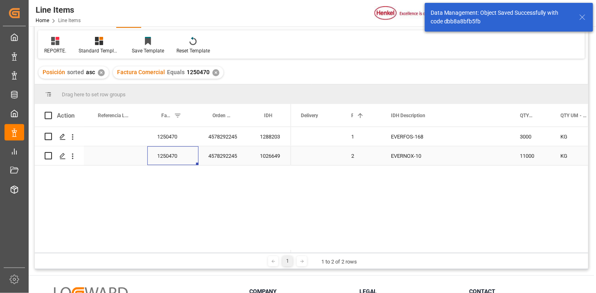
click at [177, 155] on div "1250470" at bounding box center [172, 155] width 51 height 19
click at [177, 154] on div "1250470" at bounding box center [172, 155] width 51 height 19
click at [161, 149] on input "1250470" at bounding box center [173, 151] width 38 height 16
type input "I250470"
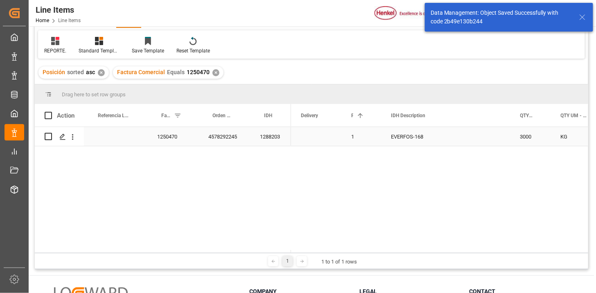
click at [175, 136] on div "1250470" at bounding box center [172, 136] width 51 height 19
drag, startPoint x: 162, startPoint y: 140, endPoint x: 174, endPoint y: 138, distance: 12.5
click at [164, 139] on input "1250470" at bounding box center [173, 142] width 38 height 16
type input "I250470"
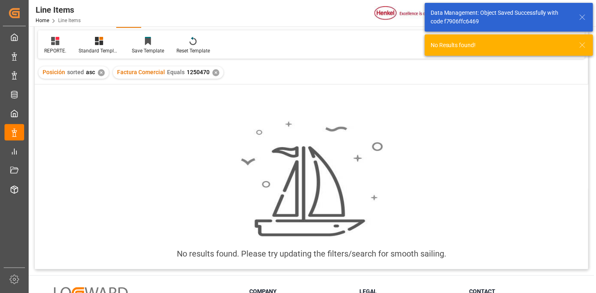
click at [216, 70] on div "✕" at bounding box center [216, 72] width 7 height 7
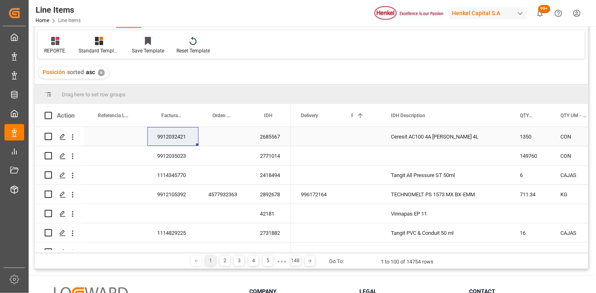
click at [230, 138] on div "Press SPACE to select this row." at bounding box center [225, 136] width 52 height 19
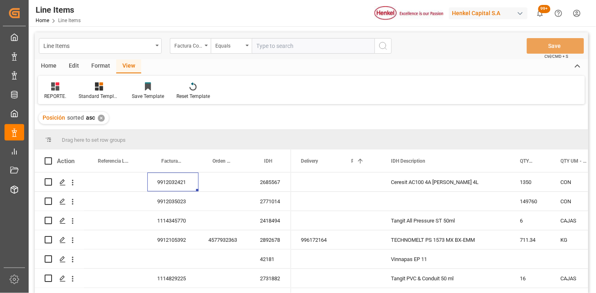
scroll to position [45, 0]
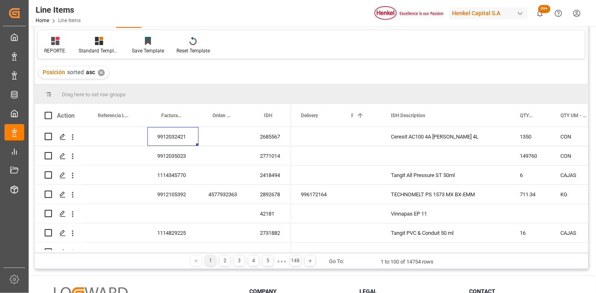
click at [94, 71] on span "asc" at bounding box center [90, 72] width 9 height 7
drag, startPoint x: 95, startPoint y: 70, endPoint x: 100, endPoint y: 70, distance: 4.9
click at [100, 70] on div "✕" at bounding box center [101, 72] width 7 height 7
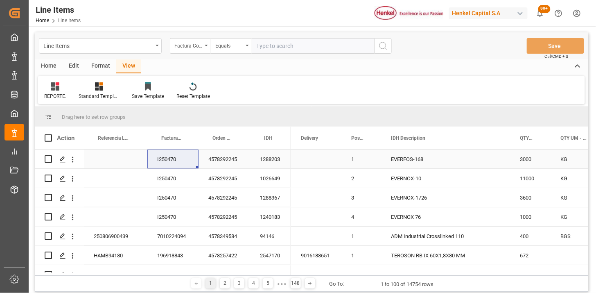
click at [176, 158] on div "I250470" at bounding box center [172, 159] width 51 height 19
click at [261, 42] on input "text" at bounding box center [313, 46] width 123 height 16
paste input "I250470"
type input "I250470"
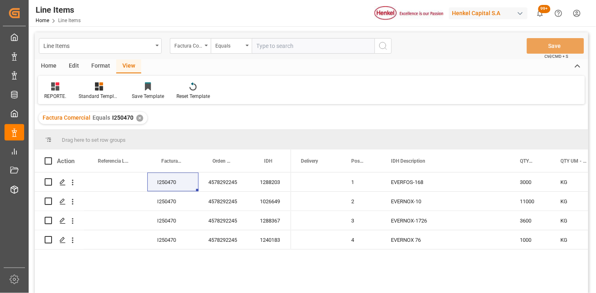
scroll to position [45, 0]
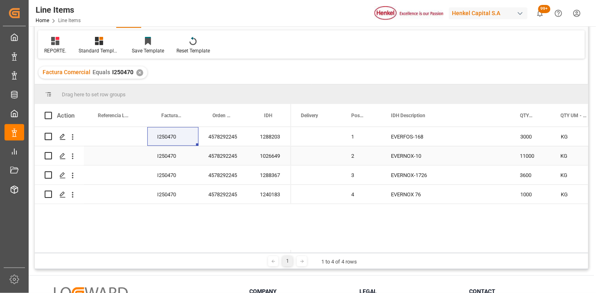
click at [263, 159] on div "1026649" at bounding box center [270, 155] width 41 height 19
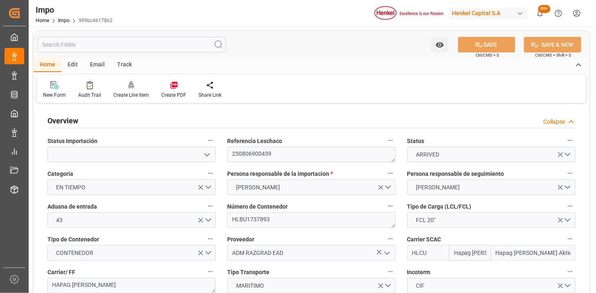
type input "Hapag [PERSON_NAME]"
type input "Hapag [PERSON_NAME] Aktiengesellschaft"
type input "1"
type input "10"
type input "[DATE]"
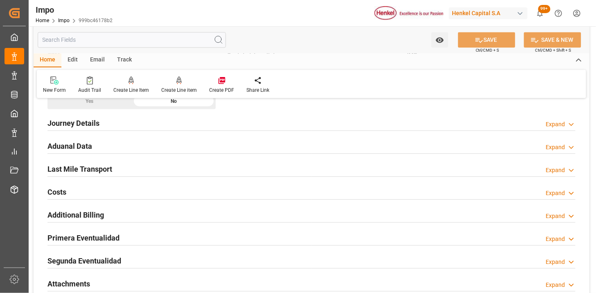
scroll to position [546, 0]
click at [197, 144] on div "Aduanal Data Expand" at bounding box center [312, 145] width 528 height 16
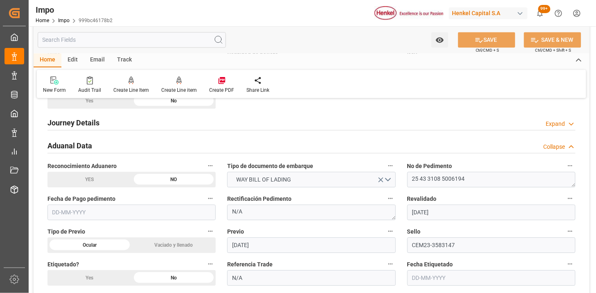
scroll to position [592, 0]
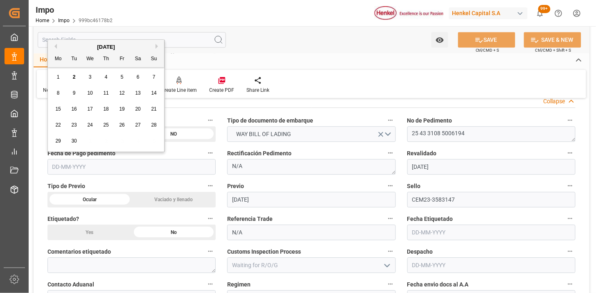
click at [190, 165] on input "text" at bounding box center [132, 167] width 168 height 16
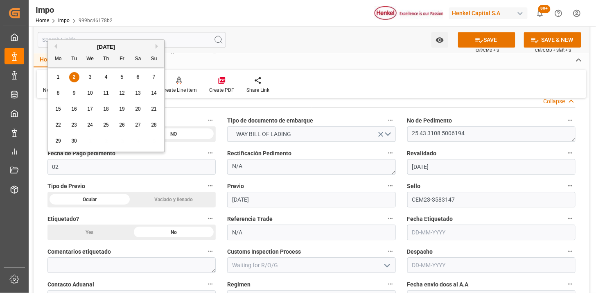
type input "[DATE]"
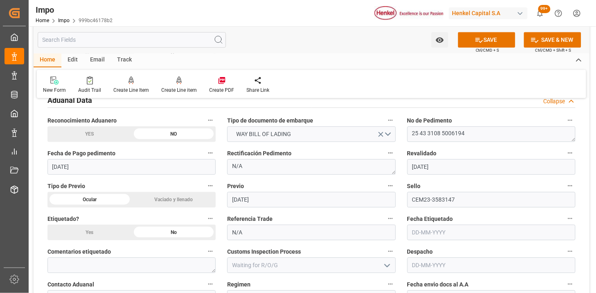
scroll to position [637, 0]
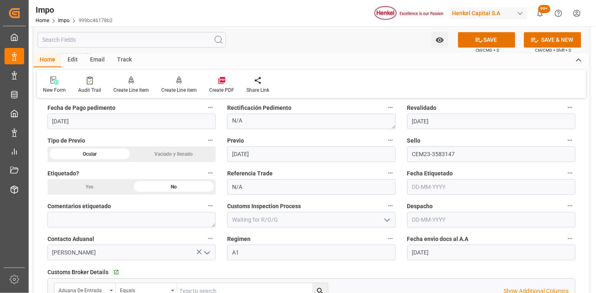
click at [421, 220] on input "text" at bounding box center [492, 220] width 168 height 16
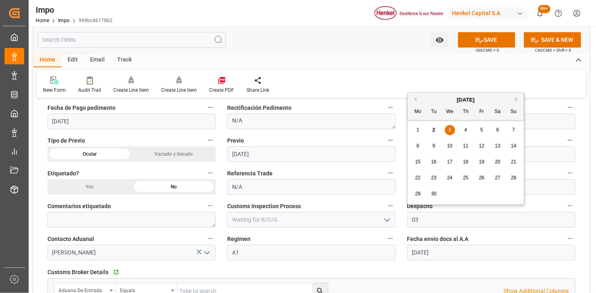
type input "[DATE]"
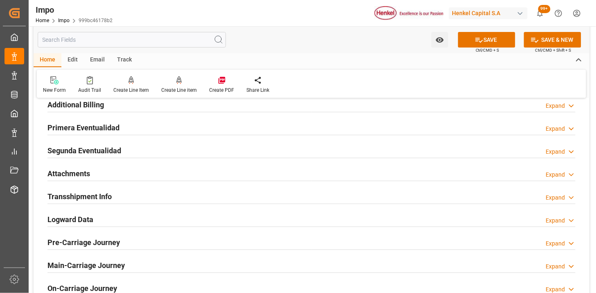
scroll to position [956, 0]
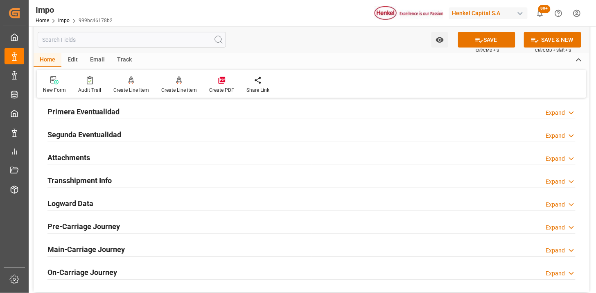
drag, startPoint x: 156, startPoint y: 154, endPoint x: 269, endPoint y: 235, distance: 138.3
click at [156, 154] on div "Attachments Expand" at bounding box center [312, 157] width 528 height 16
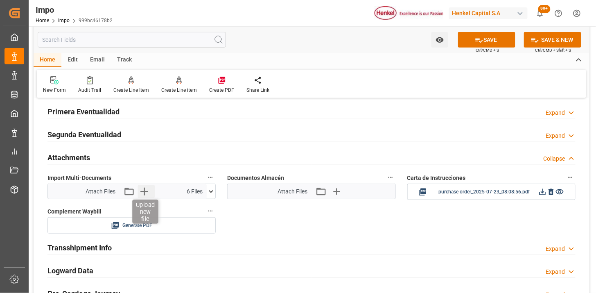
click at [147, 193] on icon "button" at bounding box center [144, 191] width 13 height 13
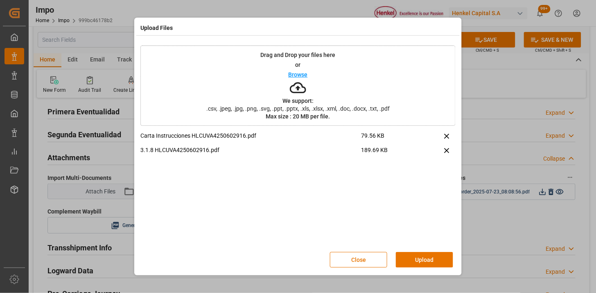
click at [412, 260] on button "Upload" at bounding box center [424, 260] width 57 height 16
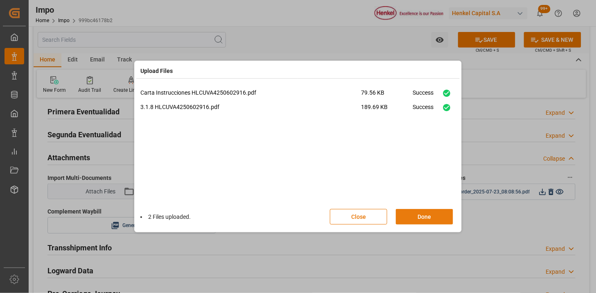
drag, startPoint x: 438, startPoint y: 215, endPoint x: 433, endPoint y: 214, distance: 4.9
click at [438, 215] on button "Done" at bounding box center [424, 217] width 57 height 16
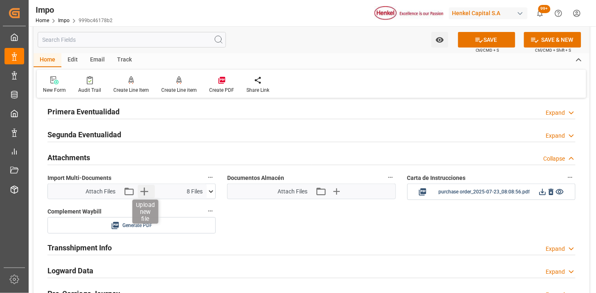
click at [147, 192] on icon "button" at bounding box center [144, 191] width 13 height 13
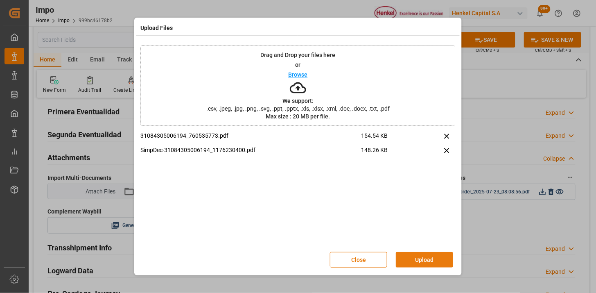
click at [405, 252] on div "Close Upload" at bounding box center [298, 259] width 315 height 27
click at [406, 255] on button "Upload" at bounding box center [424, 260] width 57 height 16
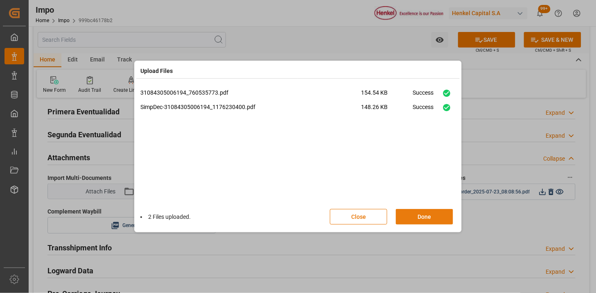
click at [434, 214] on button "Done" at bounding box center [424, 217] width 57 height 16
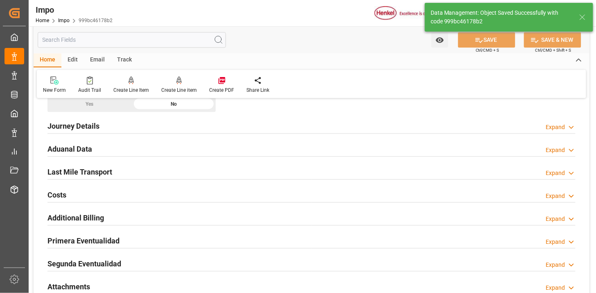
scroll to position [535, 0]
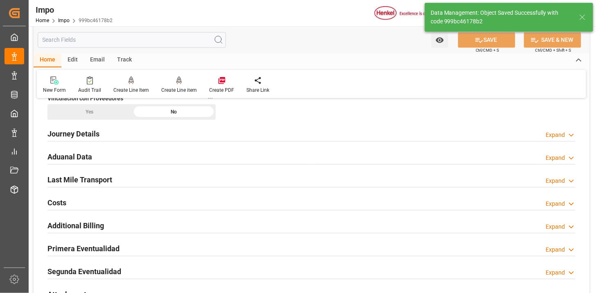
drag, startPoint x: 132, startPoint y: 181, endPoint x: 256, endPoint y: 166, distance: 124.6
click at [132, 182] on div "Last Mile Transport Expand" at bounding box center [312, 179] width 528 height 16
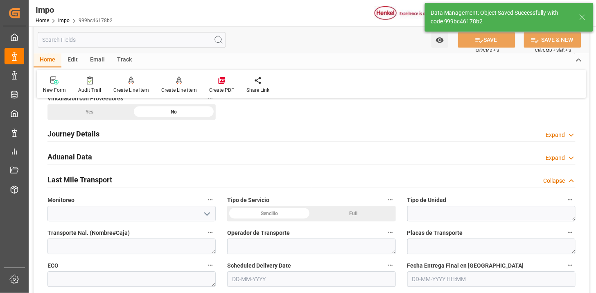
scroll to position [581, 0]
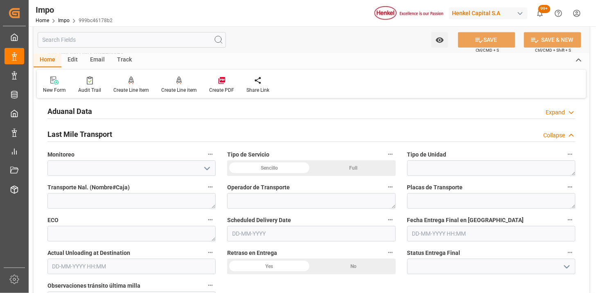
drag, startPoint x: 268, startPoint y: 166, endPoint x: 437, endPoint y: 168, distance: 169.2
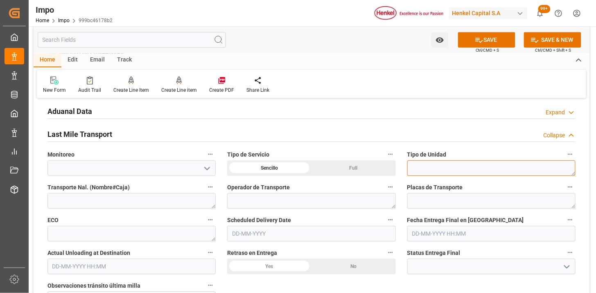
click at [437, 168] on textarea at bounding box center [492, 168] width 168 height 16
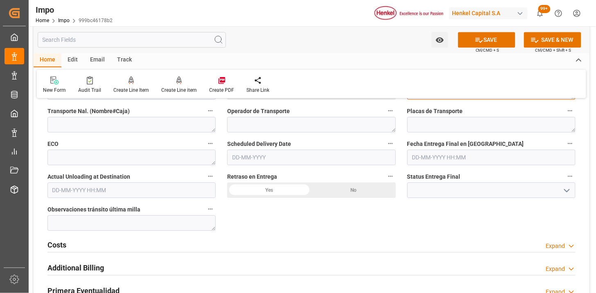
scroll to position [672, 0]
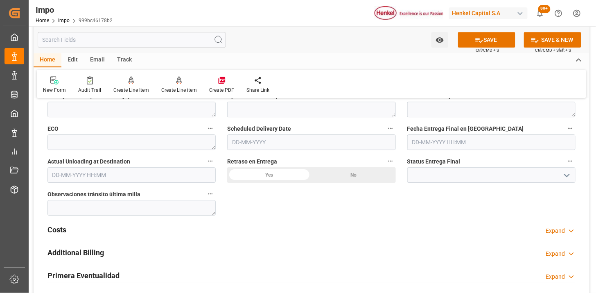
type textarea "TRAILER"
click at [244, 144] on input "text" at bounding box center [311, 142] width 168 height 16
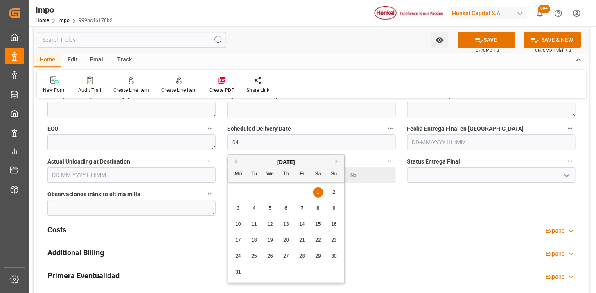
type input "04-09-2025"
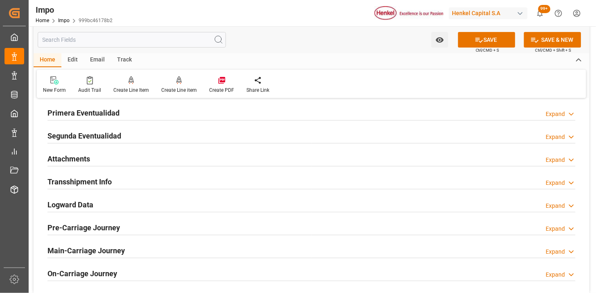
scroll to position [854, 0]
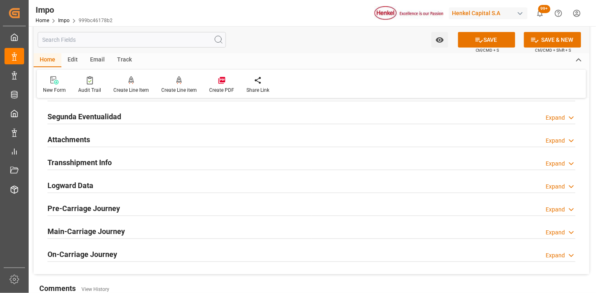
drag, startPoint x: 113, startPoint y: 139, endPoint x: 390, endPoint y: 207, distance: 284.7
click at [112, 141] on div "Attachments Expand" at bounding box center [312, 139] width 528 height 16
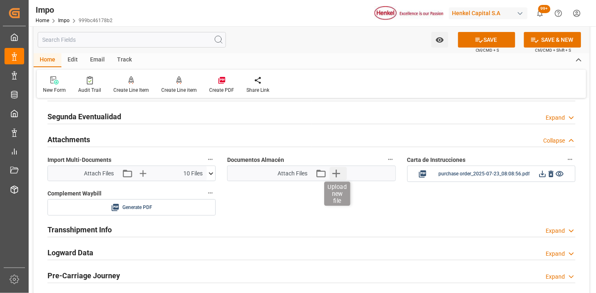
click at [335, 171] on icon "button" at bounding box center [336, 173] width 13 height 13
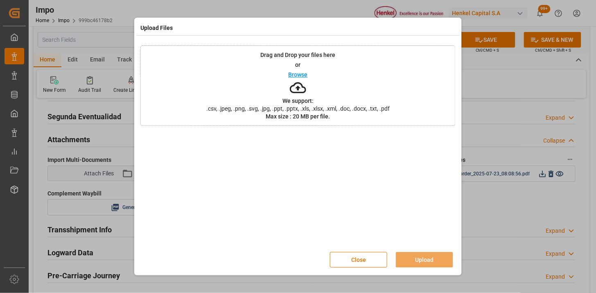
drag, startPoint x: 348, startPoint y: 260, endPoint x: 339, endPoint y: 234, distance: 27.3
click at [348, 259] on button "Close" at bounding box center [358, 260] width 57 height 16
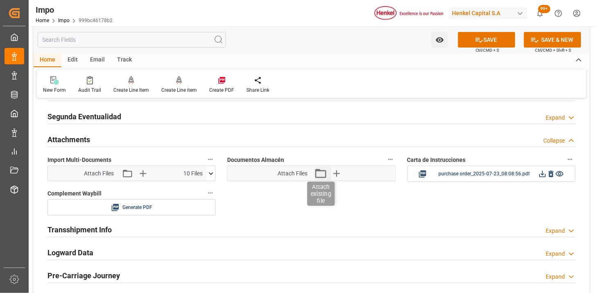
click at [326, 176] on icon "button" at bounding box center [320, 173] width 11 height 9
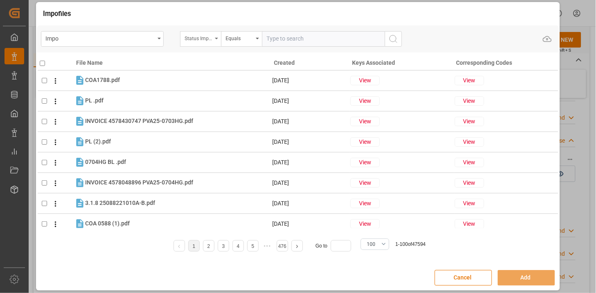
click at [199, 37] on div "Status Importación" at bounding box center [199, 37] width 28 height 9
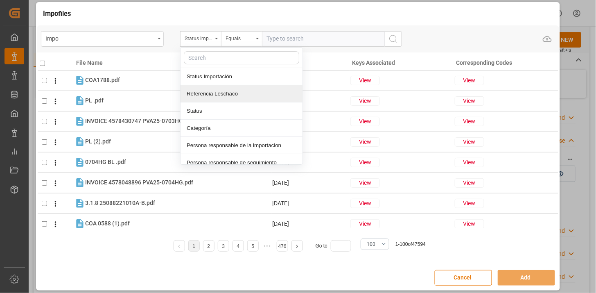
drag, startPoint x: 226, startPoint y: 92, endPoint x: 273, endPoint y: 57, distance: 58.9
click at [226, 92] on div "Referencia Leschaco" at bounding box center [242, 93] width 122 height 17
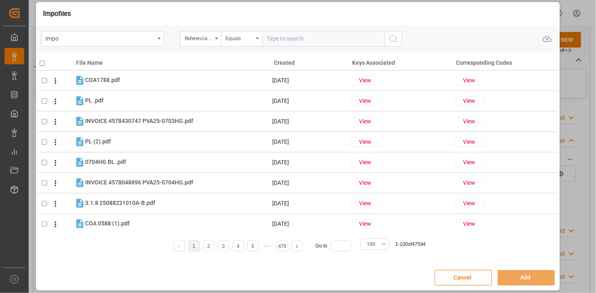
click at [282, 44] on input "text" at bounding box center [323, 39] width 123 height 16
paste input "250806900439"
type input "250806900439"
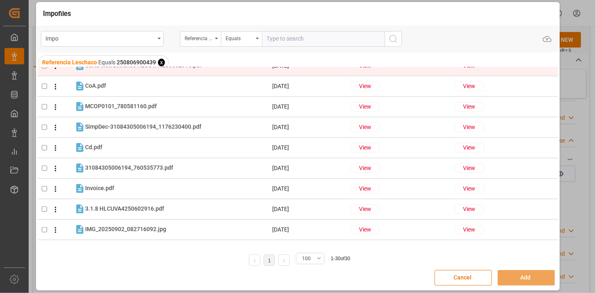
scroll to position [91, 0]
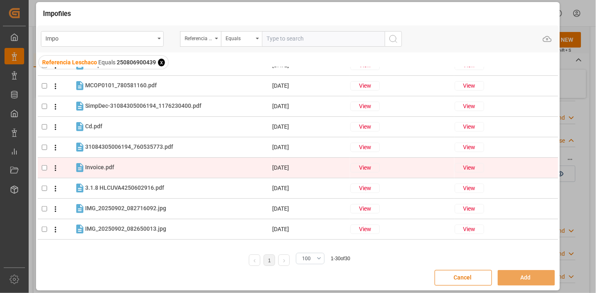
click at [120, 170] on div "Invoice.pdf Invoice.pdf" at bounding box center [178, 167] width 186 height 11
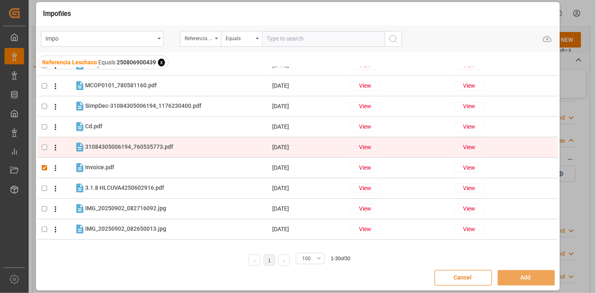
checkbox input "true"
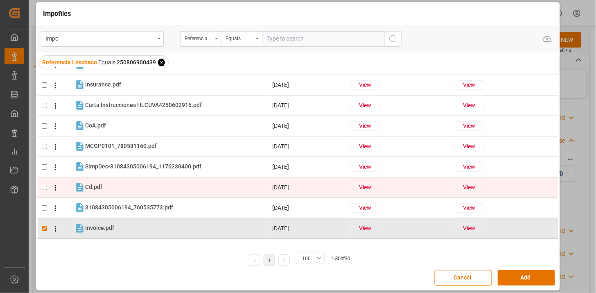
scroll to position [0, 0]
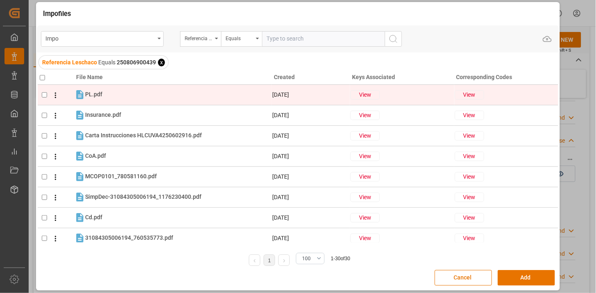
click at [133, 94] on div "PL.pdf PL.pdf" at bounding box center [178, 94] width 186 height 11
checkbox input "true"
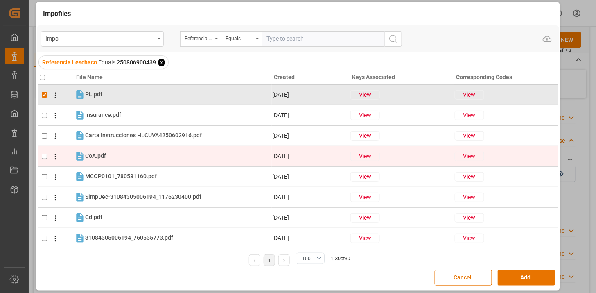
click at [197, 146] on tr "CoA.pdf CoA.pdf 23-07-2025 View View" at bounding box center [298, 156] width 521 height 20
checkbox input "true"
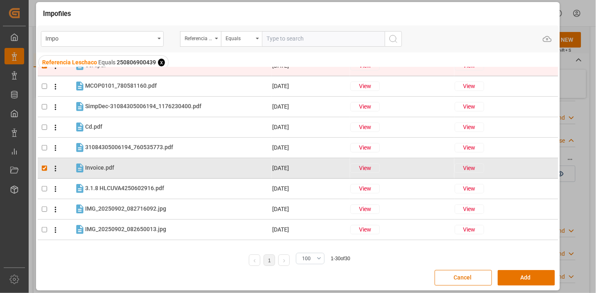
scroll to position [91, 0]
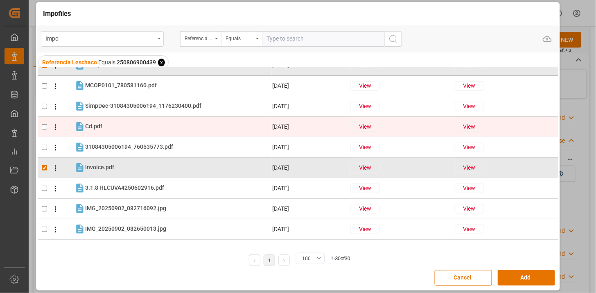
click at [54, 127] on icon at bounding box center [55, 127] width 9 height 9
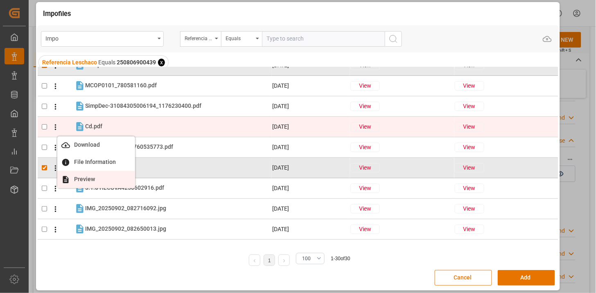
click at [84, 174] on li "Preview" at bounding box center [96, 179] width 78 height 17
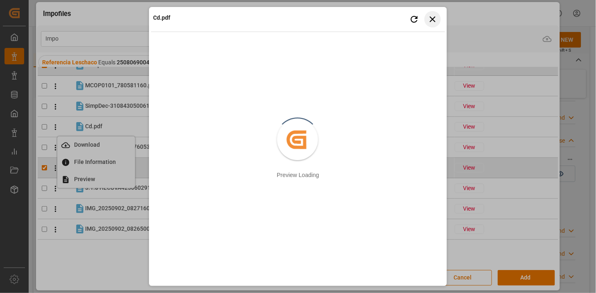
drag, startPoint x: 431, startPoint y: 20, endPoint x: 421, endPoint y: 28, distance: 12.5
click at [431, 21] on icon "button" at bounding box center [433, 19] width 10 height 10
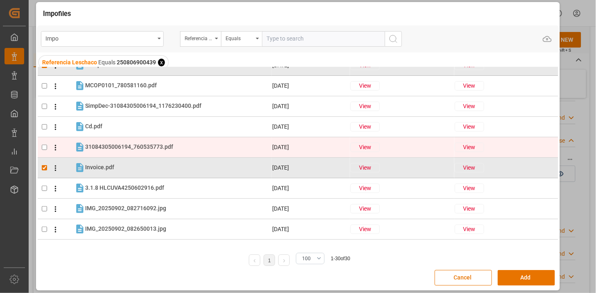
click at [43, 147] on input "checkbox" at bounding box center [44, 147] width 5 height 5
checkbox input "true"
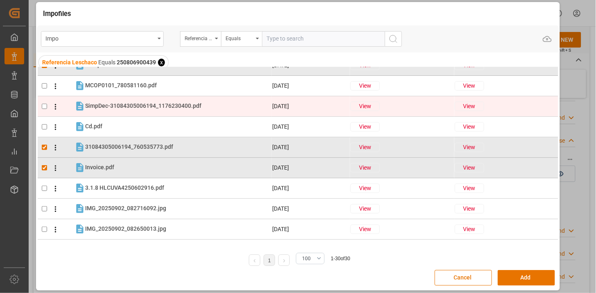
click at [44, 107] on input "checkbox" at bounding box center [44, 106] width 5 height 5
checkbox input "true"
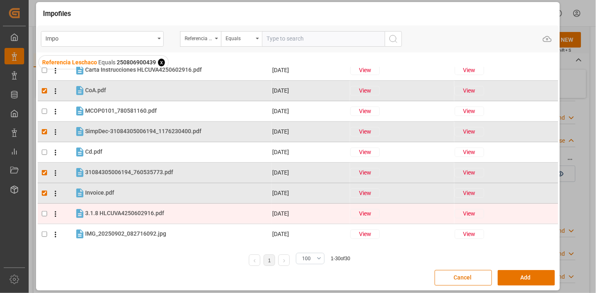
scroll to position [0, 0]
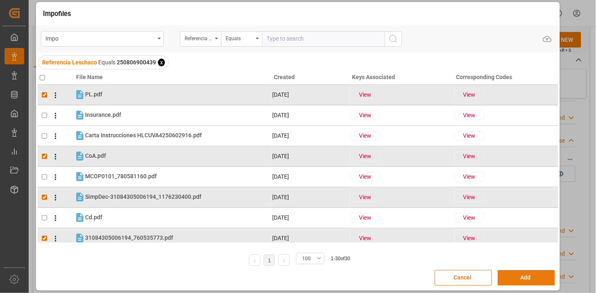
click at [512, 276] on button "Add" at bounding box center [526, 278] width 57 height 16
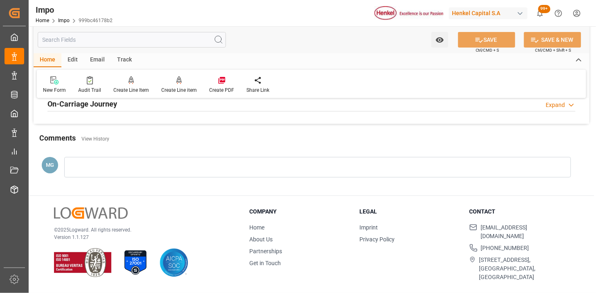
scroll to position [690, 0]
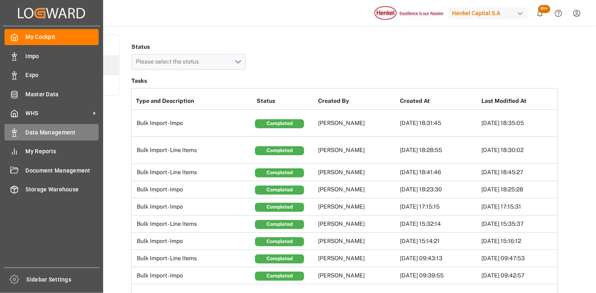
click at [52, 136] on div "Data Management Data Management" at bounding box center [52, 132] width 94 height 16
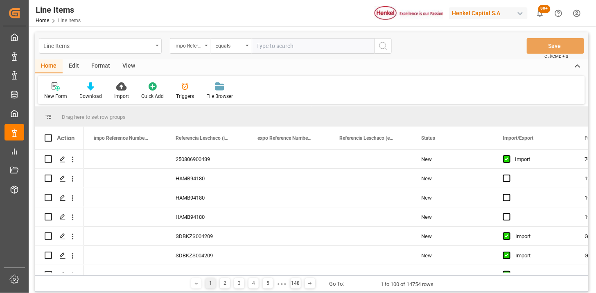
click at [91, 48] on div "Line Items" at bounding box center [97, 45] width 109 height 10
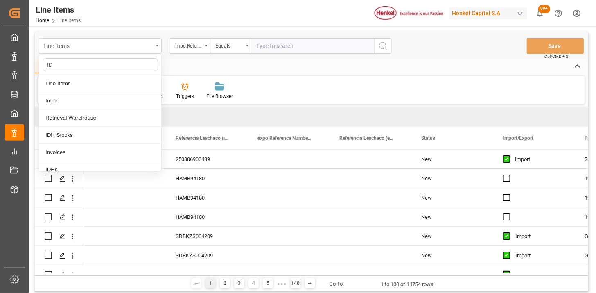
type input "IDH"
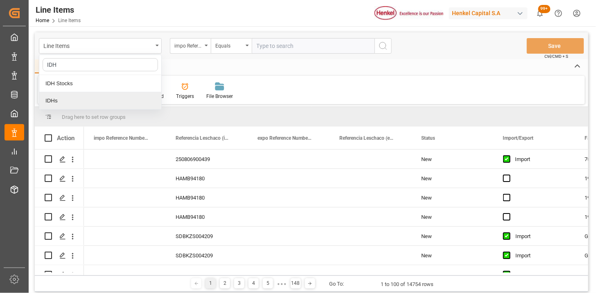
click at [82, 100] on div "IDHs" at bounding box center [100, 100] width 122 height 17
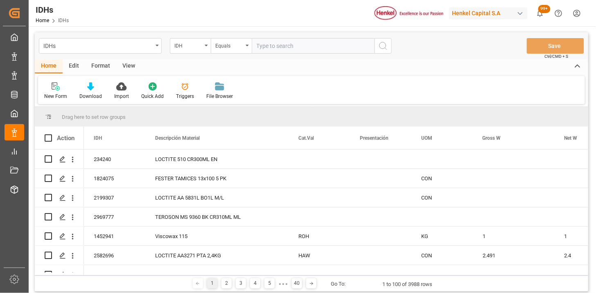
click at [283, 46] on input "text" at bounding box center [313, 46] width 123 height 16
paste input "1240183"
type input "1240183"
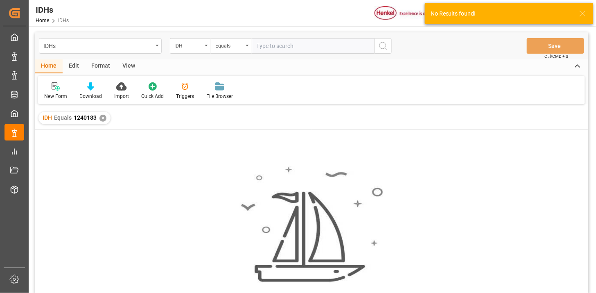
click at [129, 68] on div "View" at bounding box center [128, 66] width 25 height 14
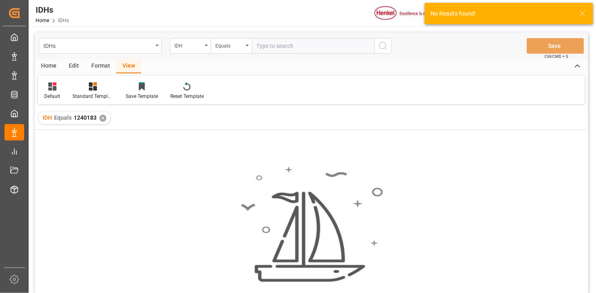
click at [129, 68] on div "View" at bounding box center [128, 66] width 25 height 14
click at [44, 64] on div "Home" at bounding box center [49, 66] width 28 height 14
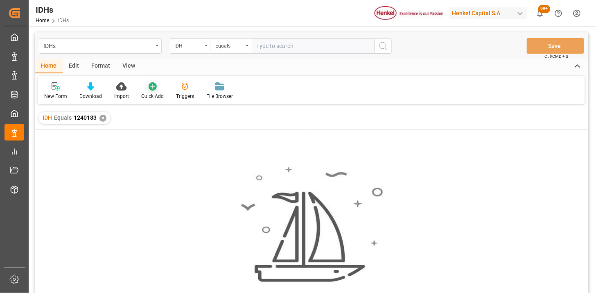
click at [149, 85] on icon at bounding box center [153, 86] width 8 height 8
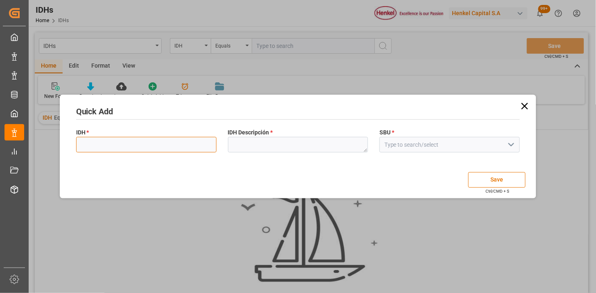
click at [166, 145] on input at bounding box center [146, 145] width 141 height 16
paste input "1240183"
type input "1240183"
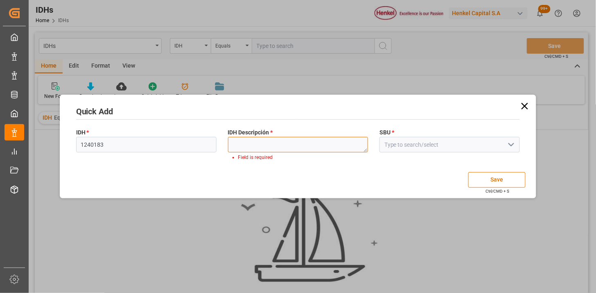
paste textarea "Evernox 76"
type textarea "Evernox 76"
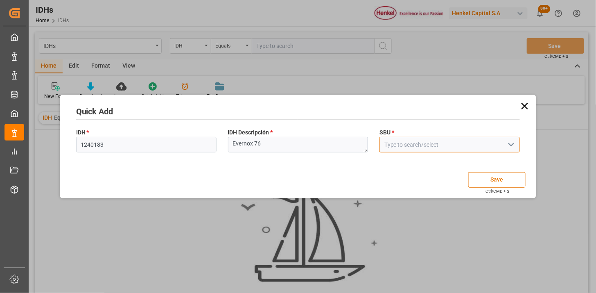
click at [404, 149] on input at bounding box center [450, 145] width 141 height 16
type input "APC"
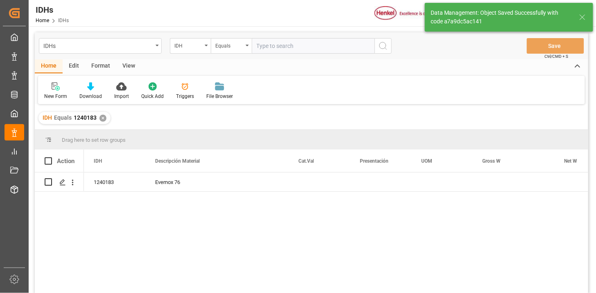
click at [122, 69] on div "View" at bounding box center [128, 66] width 25 height 14
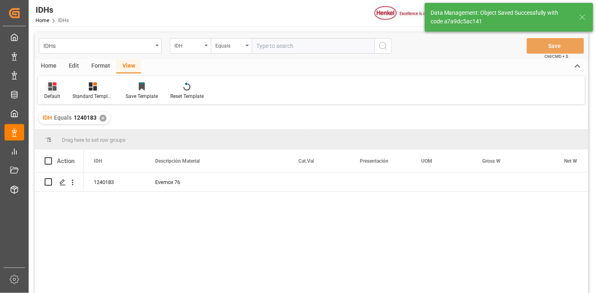
click at [50, 90] on icon at bounding box center [52, 86] width 8 height 8
drag, startPoint x: 66, startPoint y: 133, endPoint x: 83, endPoint y: 142, distance: 20.0
click at [66, 134] on div "IDH" at bounding box center [84, 132] width 72 height 9
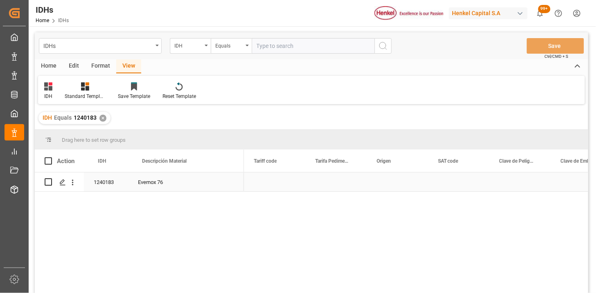
click at [267, 186] on div "Press SPACE to select this row." at bounding box center [274, 181] width 61 height 19
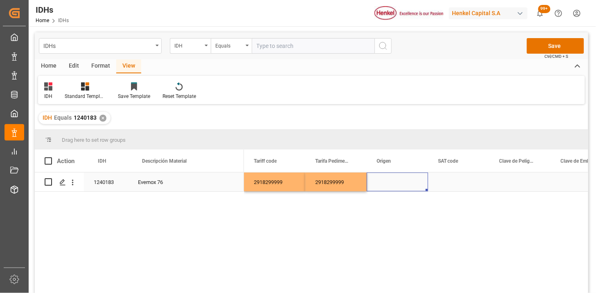
click at [394, 185] on div "Press SPACE to select this row." at bounding box center [397, 181] width 61 height 19
click at [394, 185] on input "Input Editor" at bounding box center [398, 187] width 48 height 16
type input "[GEOGRAPHIC_DATA]"
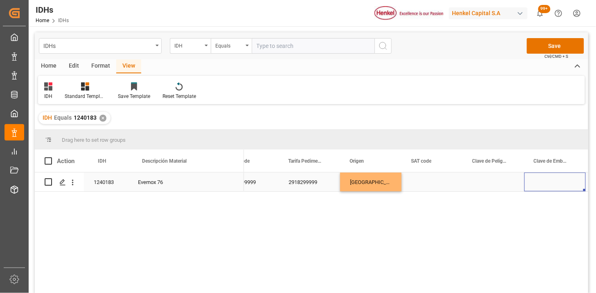
scroll to position [0, 88]
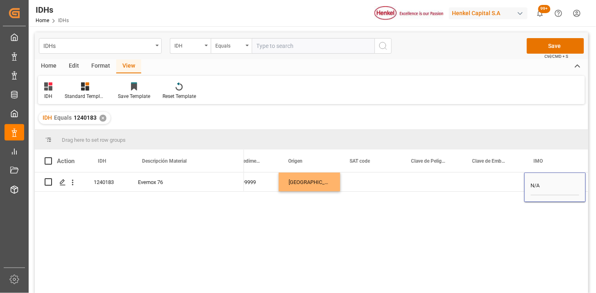
type input "N/A"
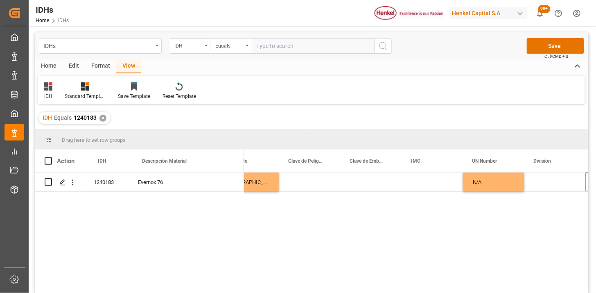
scroll to position [0, 208]
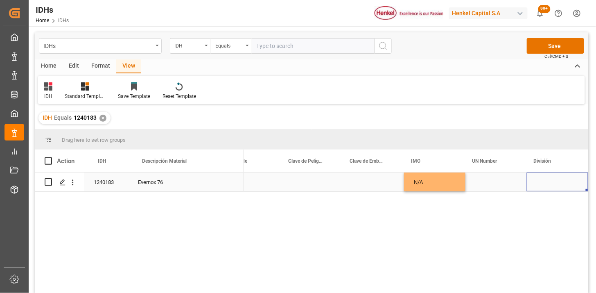
click at [546, 181] on div "Press SPACE to select this row." at bounding box center [557, 181] width 61 height 19
click at [575, 189] on icon "open menu" at bounding box center [574, 187] width 10 height 10
click at [551, 235] on div "Raw Material" at bounding box center [558, 239] width 48 height 29
type input "Raw Material"
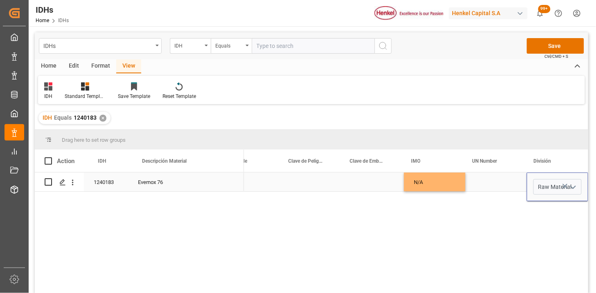
click at [500, 189] on div "Press SPACE to select this row." at bounding box center [496, 181] width 61 height 19
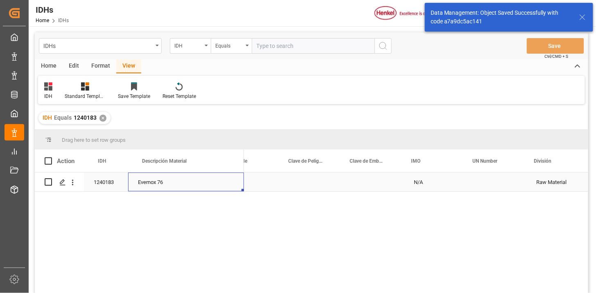
scroll to position [0, 0]
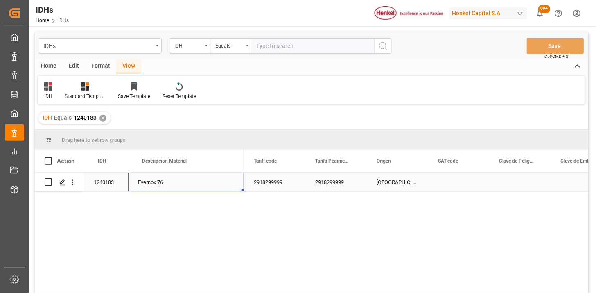
click at [157, 181] on div "Evernox 76" at bounding box center [186, 181] width 116 height 19
click at [145, 182] on div "Evernox 76" at bounding box center [186, 181] width 116 height 19
click at [145, 183] on input "Evernox 76" at bounding box center [186, 187] width 103 height 16
type input "EVERNOX 76"
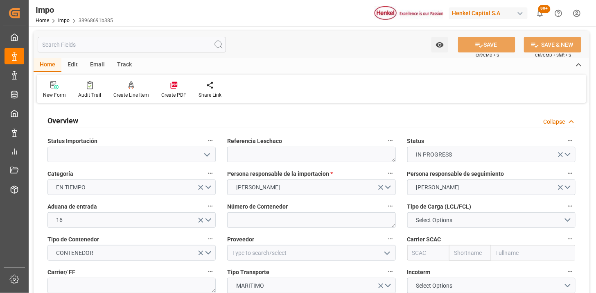
type input "[DATE]"
click at [300, 150] on textarea at bounding box center [311, 155] width 168 height 16
paste textarea "EGVL2500151846"
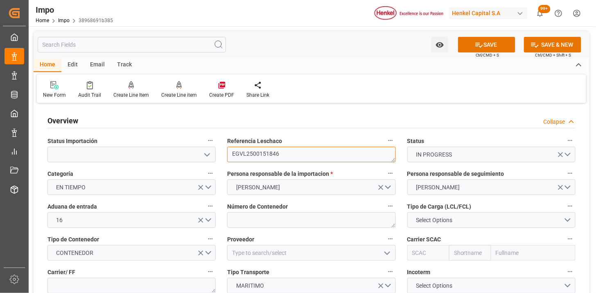
click at [247, 154] on textarea "EGVL2500151846" at bounding box center [311, 155] width 168 height 16
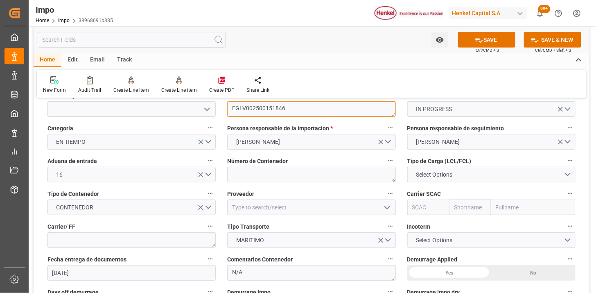
type textarea "EGLV002500151846"
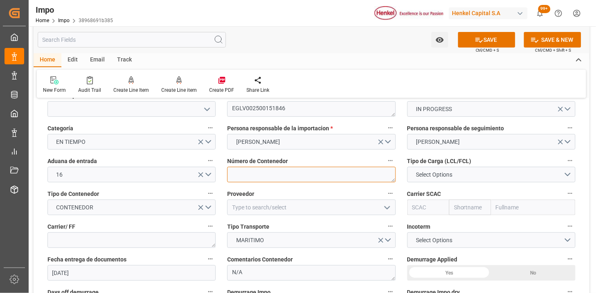
click at [234, 169] on textarea at bounding box center [311, 175] width 168 height 16
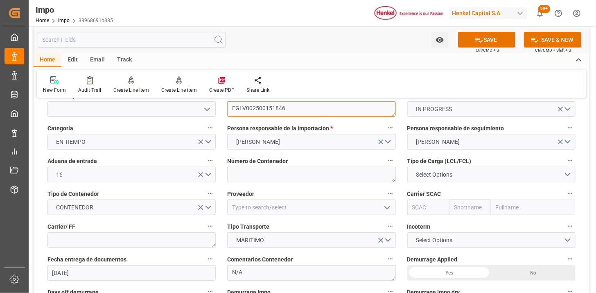
click at [304, 116] on textarea "EGLV002500151846" at bounding box center [311, 109] width 168 height 16
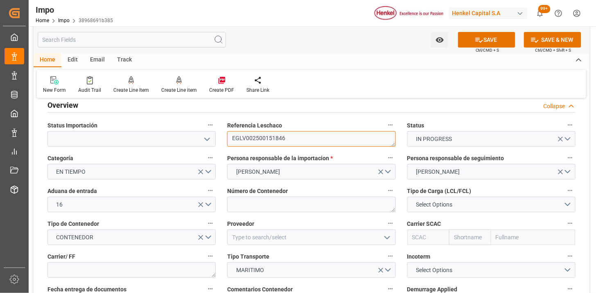
scroll to position [0, 0]
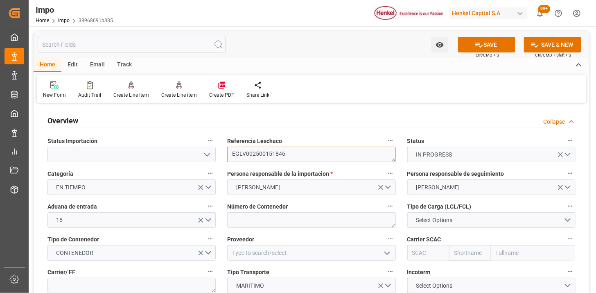
click at [274, 152] on textarea "EGLV002500151846" at bounding box center [311, 155] width 168 height 16
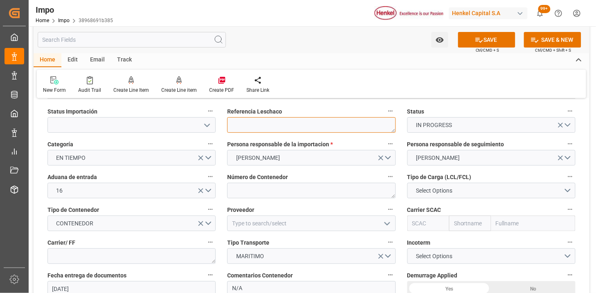
scroll to position [45, 0]
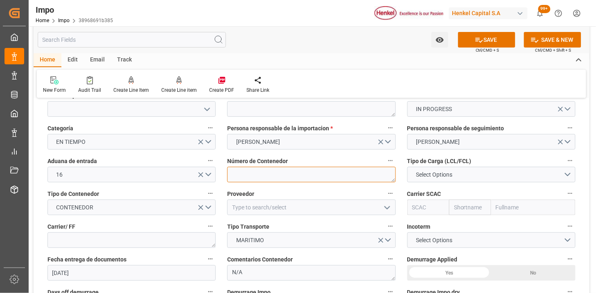
click at [240, 175] on textarea at bounding box center [311, 175] width 168 height 16
paste textarea "HMCU9104813"
type textarea "HMCU9104813"
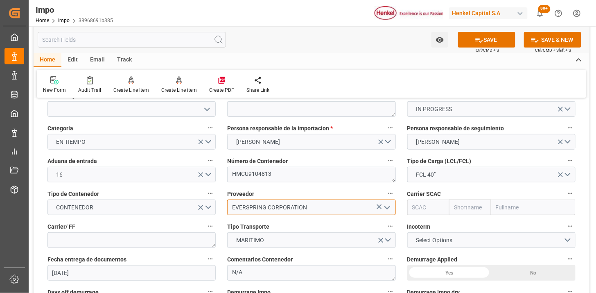
type input "EVERSPRING CORPORATION"
type input "EGLV"
type input "Evergreen"
type input "Evergreen Marine Corp."
type input "EGLV"
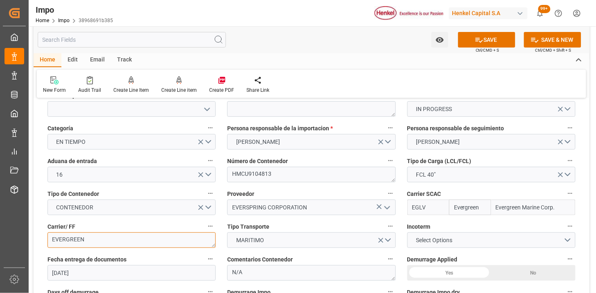
type textarea "EVERGREEN"
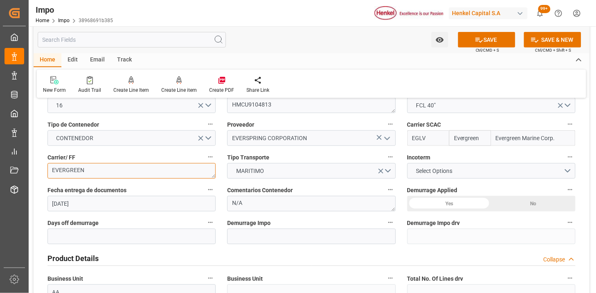
scroll to position [136, 0]
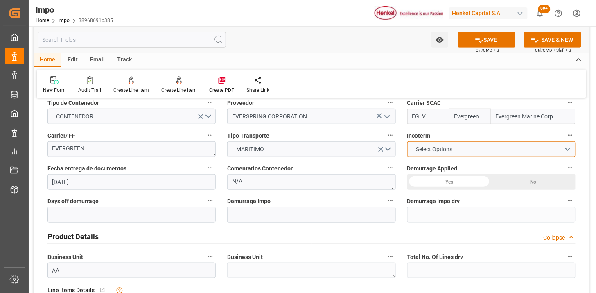
drag, startPoint x: 428, startPoint y: 149, endPoint x: 435, endPoint y: 161, distance: 13.8
click at [429, 149] on span "Select Options" at bounding box center [434, 149] width 45 height 9
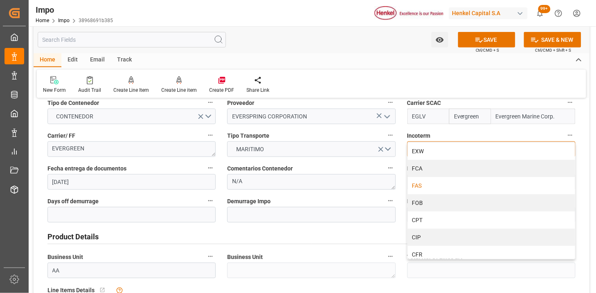
scroll to position [45, 0]
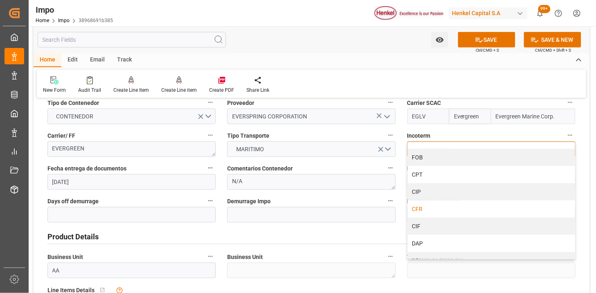
click at [437, 209] on div "CFR" at bounding box center [492, 208] width 168 height 17
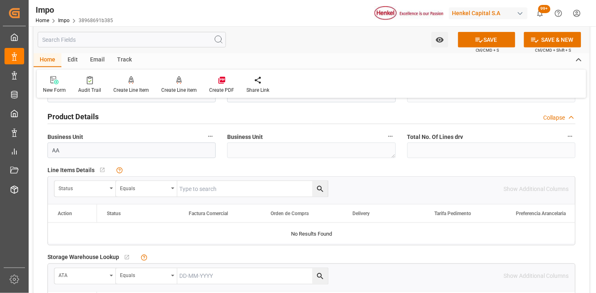
scroll to position [273, 0]
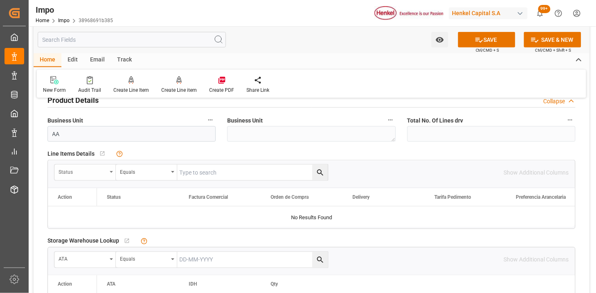
click at [84, 169] on div "Status" at bounding box center [83, 170] width 48 height 9
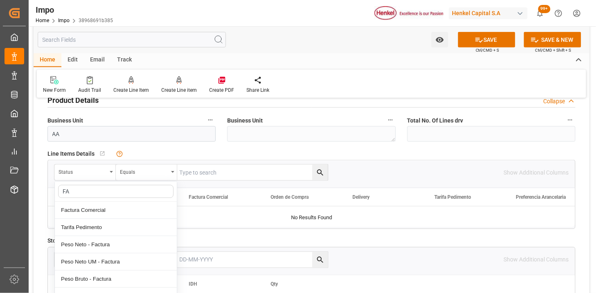
type input "FAC"
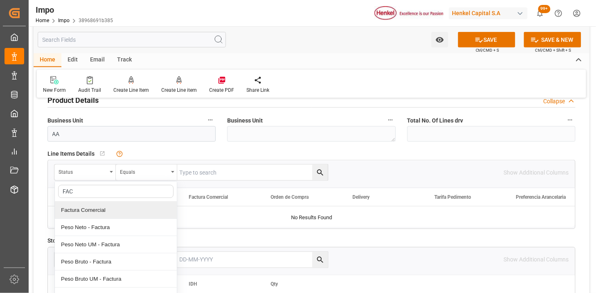
click at [97, 213] on div "Factura Comercial" at bounding box center [116, 210] width 122 height 17
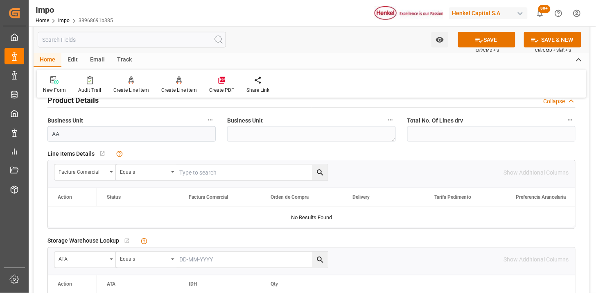
click at [211, 170] on input "text" at bounding box center [252, 173] width 151 height 16
paste input "1250470"
type input "1250470"
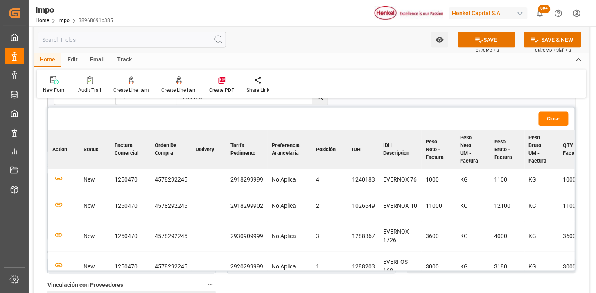
scroll to position [364, 0]
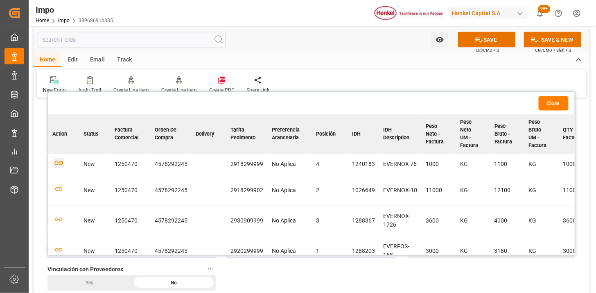
click at [59, 164] on icon "button" at bounding box center [59, 163] width 10 height 10
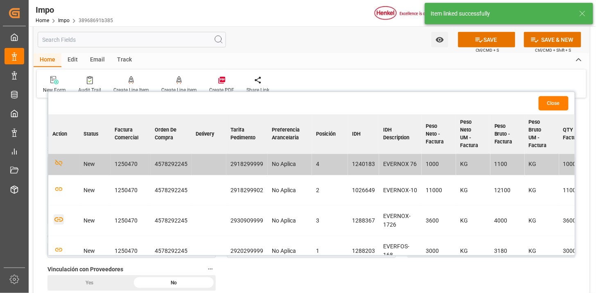
click at [59, 220] on icon "button" at bounding box center [59, 220] width 10 height 10
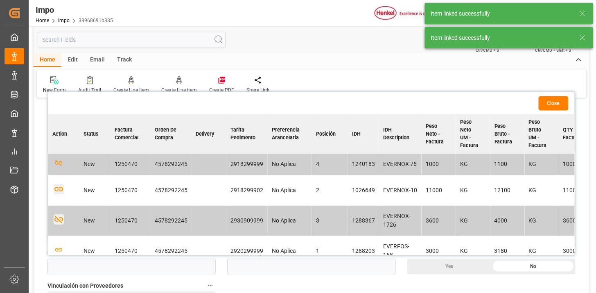
click at [58, 192] on icon "button" at bounding box center [59, 189] width 10 height 10
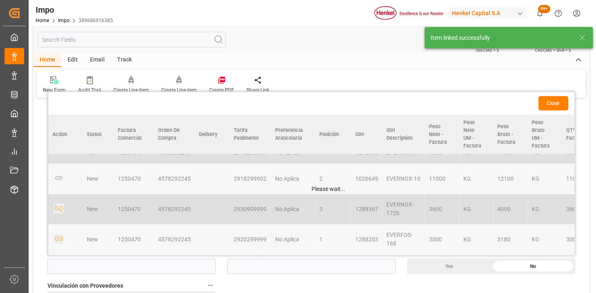
scroll to position [14, 0]
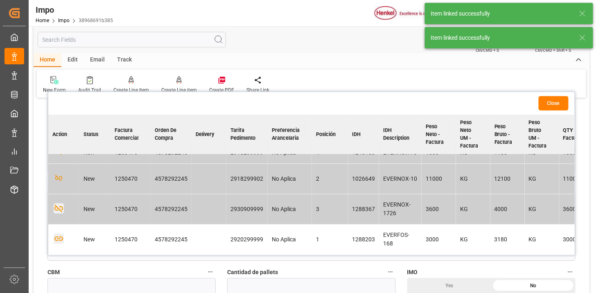
click at [56, 235] on icon "button" at bounding box center [59, 239] width 10 height 10
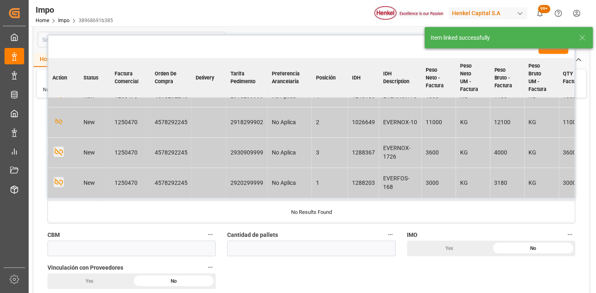
scroll to position [410, 0]
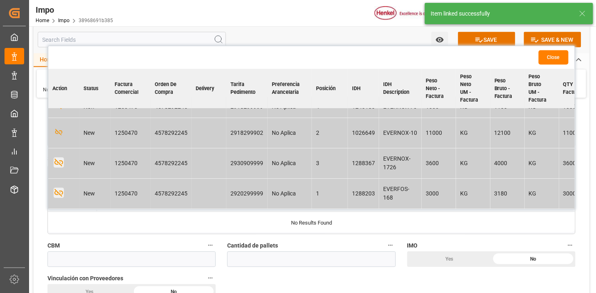
click at [544, 58] on button "Close" at bounding box center [554, 57] width 30 height 14
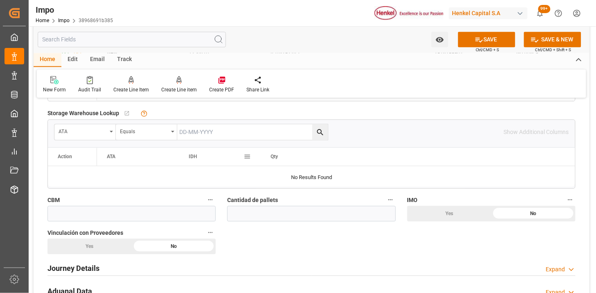
scroll to position [501, 0]
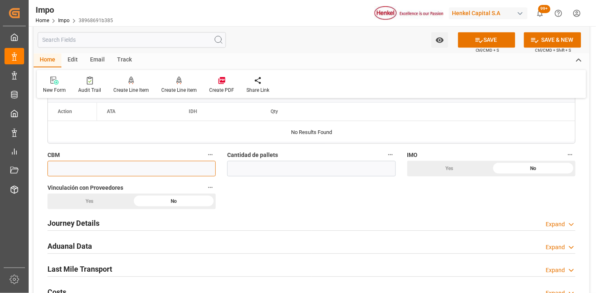
click at [204, 168] on input "text" at bounding box center [132, 169] width 168 height 16
type input "55"
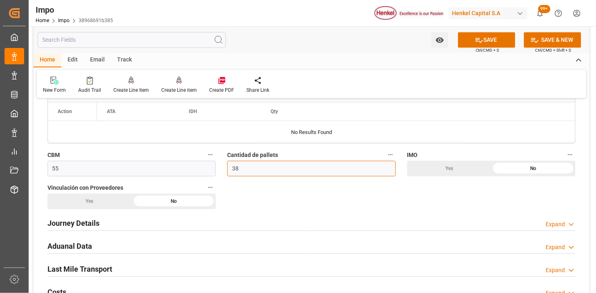
scroll to position [546, 0]
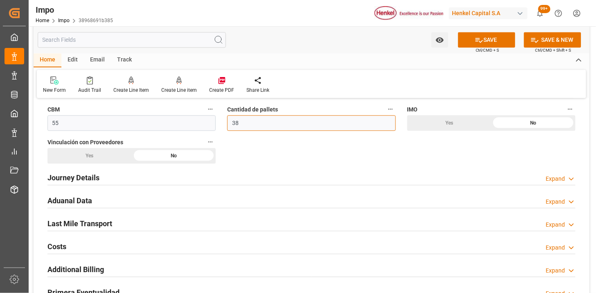
type input "38"
click at [124, 179] on div "Journey Details Expand" at bounding box center [312, 177] width 528 height 16
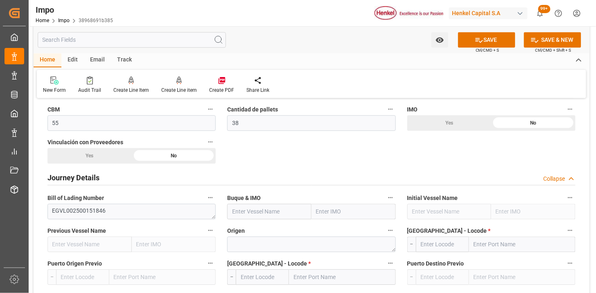
scroll to position [592, 0]
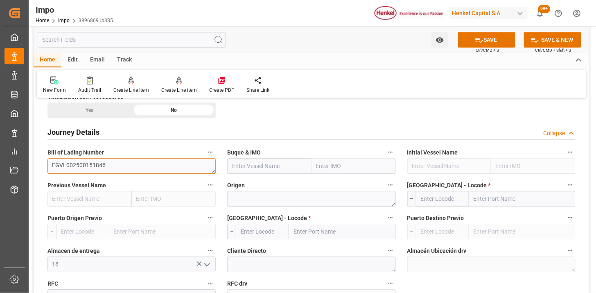
click at [66, 164] on textarea "EGVL002500151846" at bounding box center [132, 166] width 168 height 16
type textarea "EGLV002500151846"
click at [265, 170] on input "text" at bounding box center [269, 166] width 84 height 16
paste input "EVER LISSOME"
type input "EVER LISSOME"
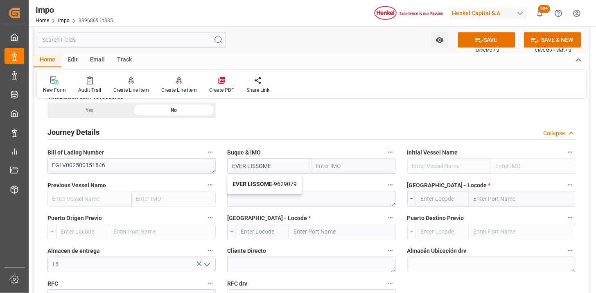
type input "9629079"
type input "EVER LISSOME"
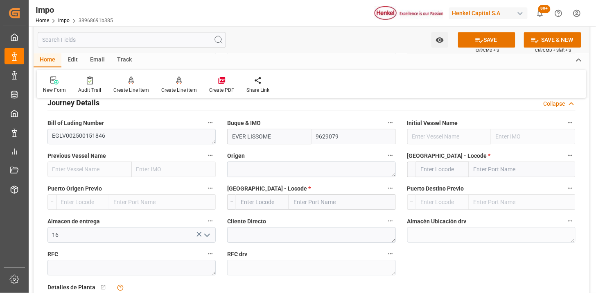
scroll to position [637, 0]
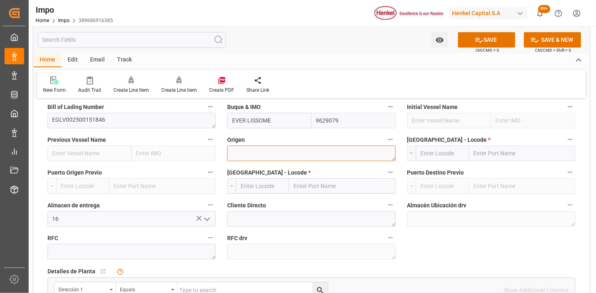
click at [284, 156] on textarea at bounding box center [311, 153] width 168 height 16
type textarea "[GEOGRAPHIC_DATA]"
click at [483, 153] on input "text" at bounding box center [522, 153] width 107 height 16
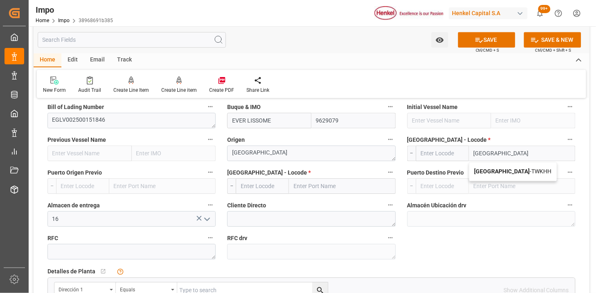
type input "[GEOGRAPHIC_DATA]"
type input "TWKHH"
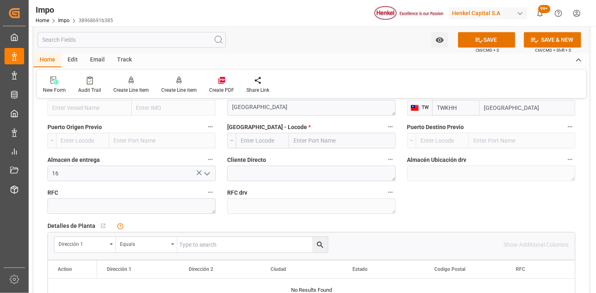
type input "[GEOGRAPHIC_DATA]"
click at [259, 142] on input "text" at bounding box center [262, 141] width 53 height 16
type input "MXZLO"
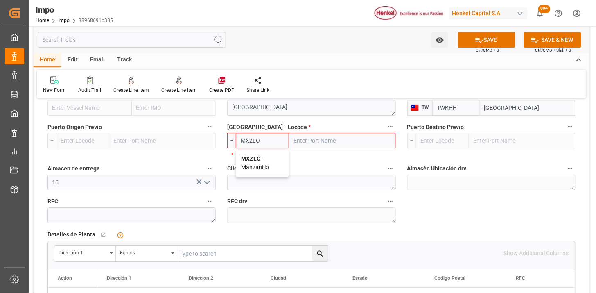
type input "Manzanillo"
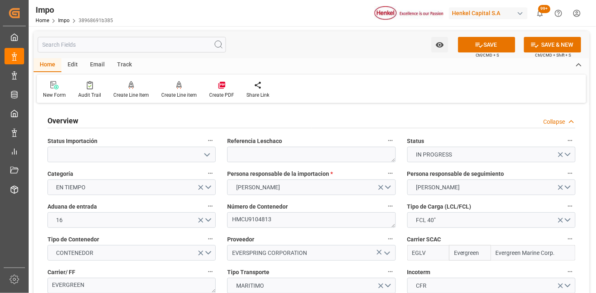
scroll to position [136, 0]
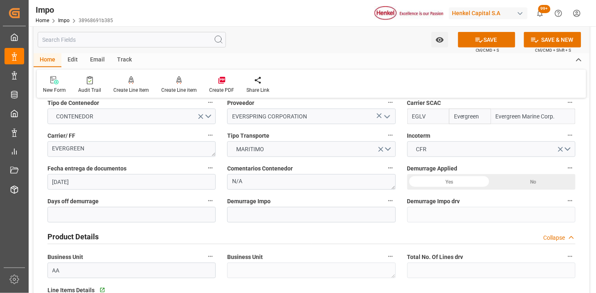
type input "MXZLO"
click at [275, 181] on textarea "N/A" at bounding box center [311, 182] width 168 height 16
type textarea "U"
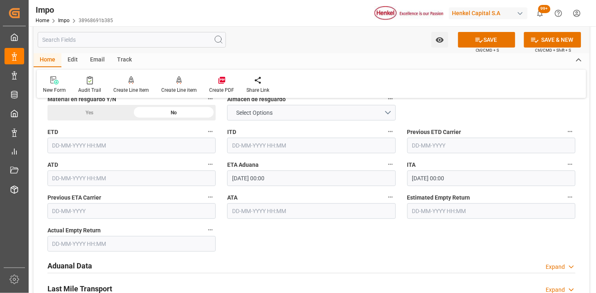
scroll to position [910, 0]
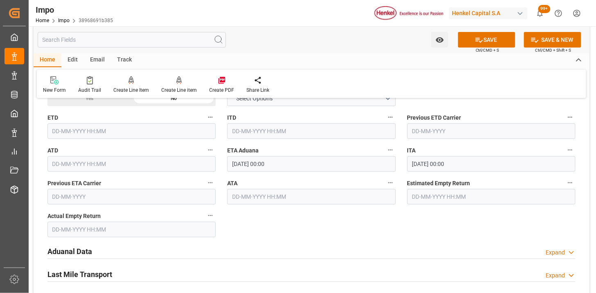
type textarea "INSTRUCCIONES DE ENTREGA"
click at [272, 197] on input "text" at bounding box center [311, 197] width 168 height 16
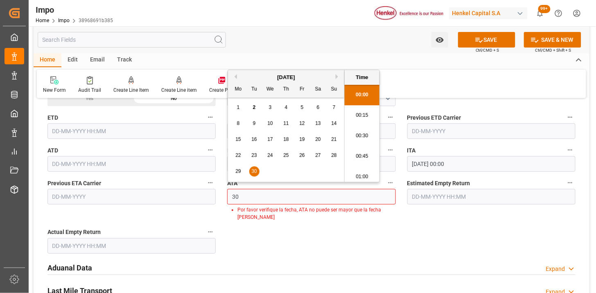
scroll to position [1006, 0]
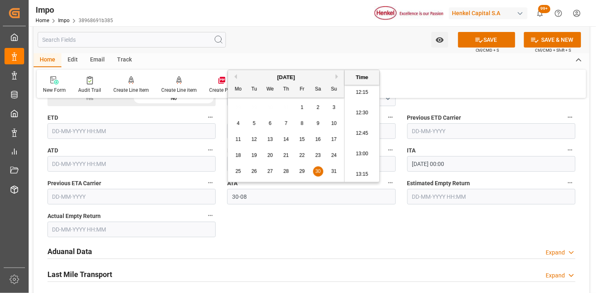
type input "[DATE] 00:00"
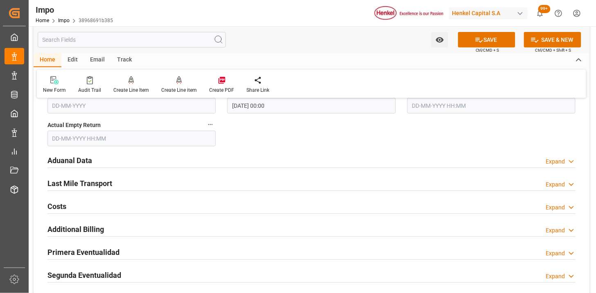
click at [206, 160] on div "Aduanal Data Expand" at bounding box center [312, 160] width 528 height 16
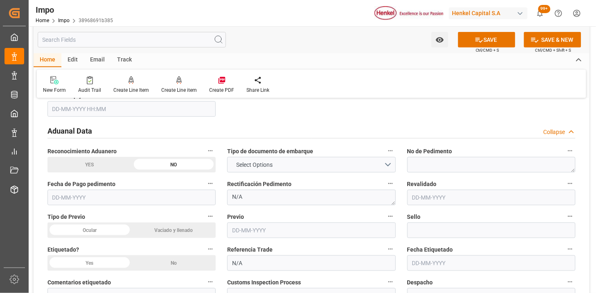
scroll to position [1047, 0]
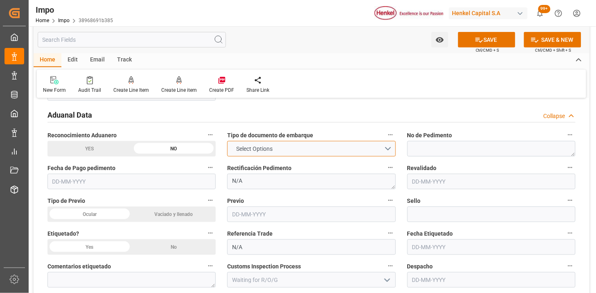
click at [241, 152] on span "Select Options" at bounding box center [254, 149] width 45 height 9
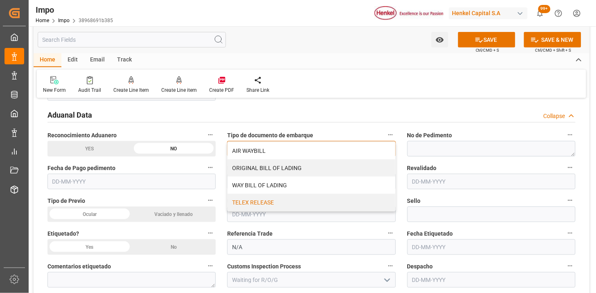
click at [252, 200] on div "TELEX RELEASE" at bounding box center [312, 202] width 168 height 17
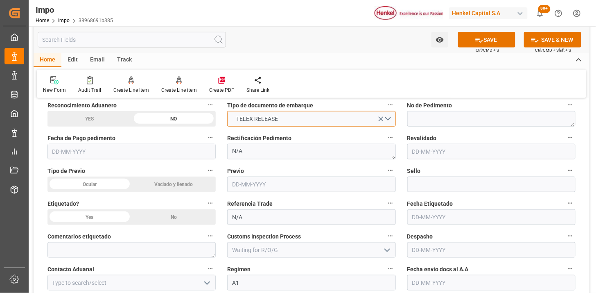
scroll to position [1092, 0]
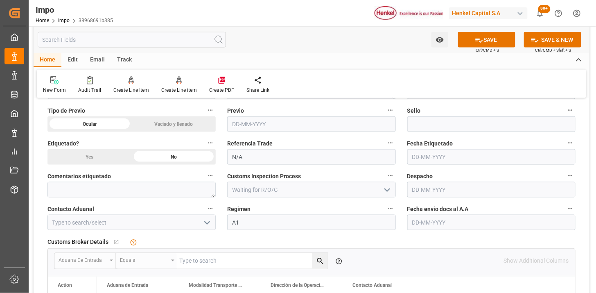
scroll to position [1138, 0]
click at [156, 214] on input at bounding box center [132, 222] width 168 height 16
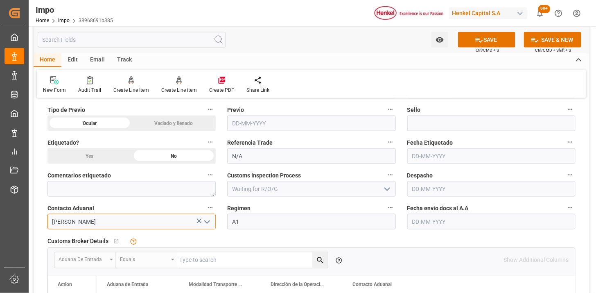
type input "[PERSON_NAME]"
click at [476, 223] on input "text" at bounding box center [492, 222] width 168 height 16
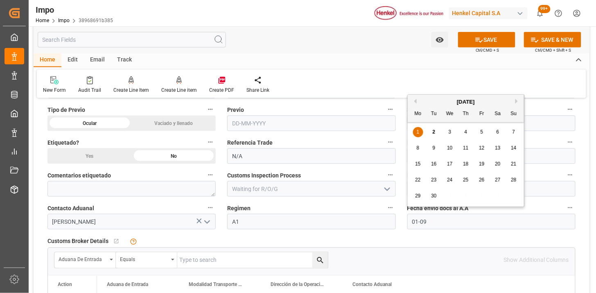
type input "[DATE]"
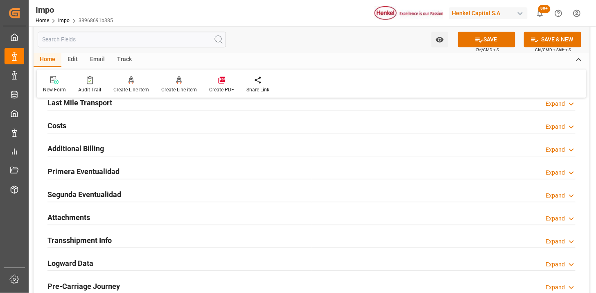
scroll to position [1411, 0]
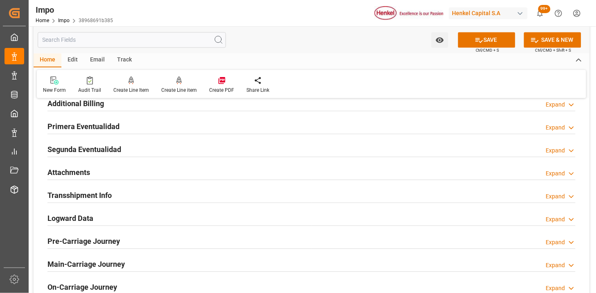
click at [160, 171] on div "Attachments Expand" at bounding box center [312, 172] width 528 height 16
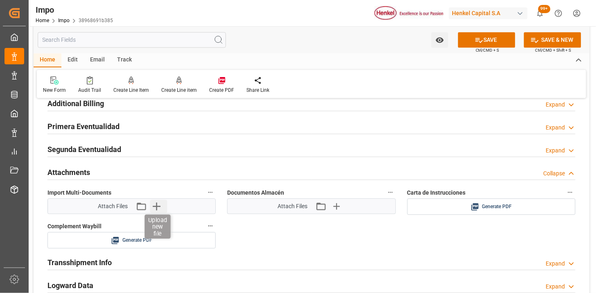
click at [154, 210] on icon "button" at bounding box center [156, 206] width 13 height 13
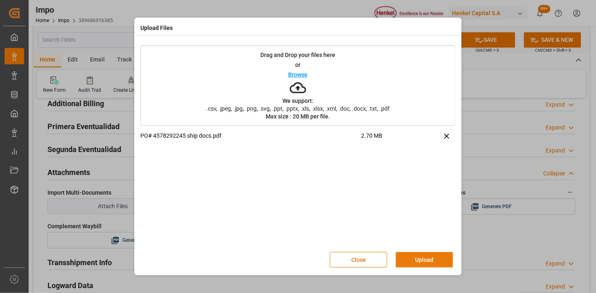
click at [410, 257] on button "Upload" at bounding box center [424, 260] width 57 height 16
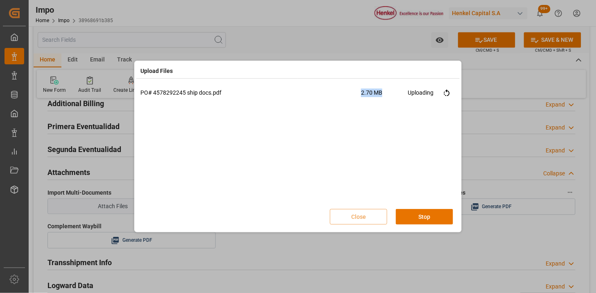
drag, startPoint x: 381, startPoint y: 92, endPoint x: 361, endPoint y: 95, distance: 19.9
click at [361, 95] on span "2.70 MB" at bounding box center [384, 95] width 47 height 14
drag, startPoint x: 361, startPoint y: 95, endPoint x: 311, endPoint y: 135, distance: 64.1
click at [311, 135] on div "PO# 4578292245 ship docs.pdf 2.70 MB Uploading" at bounding box center [298, 145] width 315 height 115
click at [406, 219] on button "Done" at bounding box center [424, 217] width 57 height 16
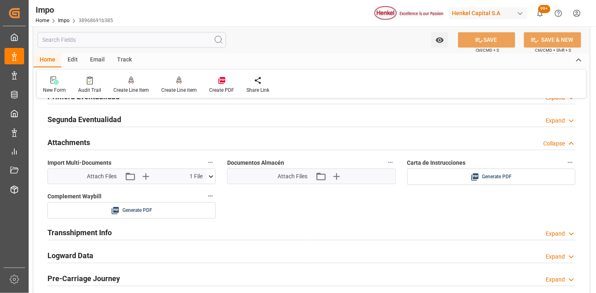
scroll to position [1456, 0]
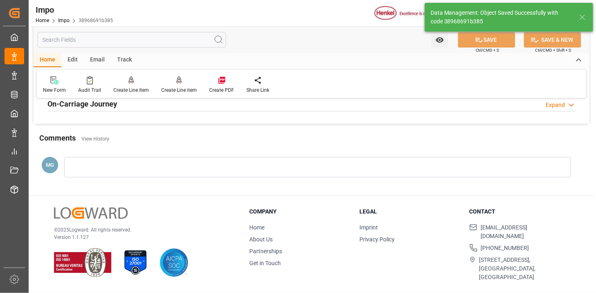
type textarea "AA"
type input "4"
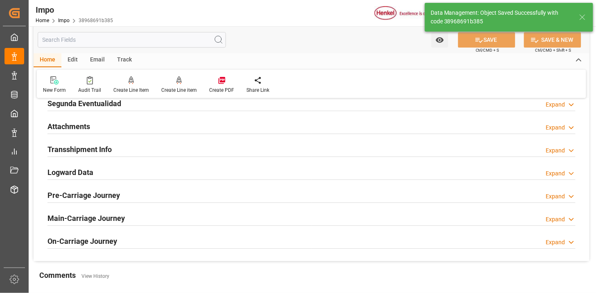
click at [143, 127] on div "Attachments Expand" at bounding box center [312, 126] width 528 height 16
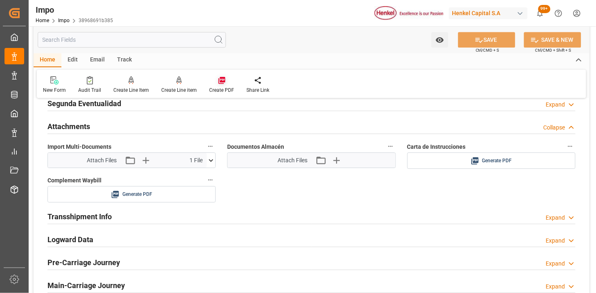
click at [220, 80] on icon at bounding box center [221, 80] width 7 height 7
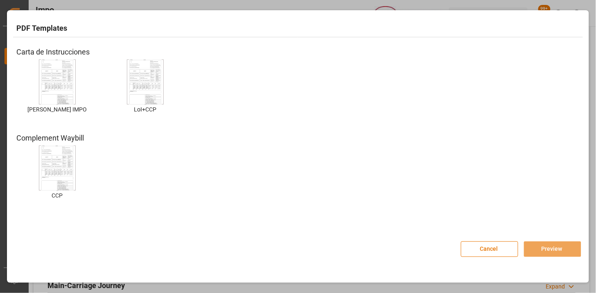
click at [54, 75] on img at bounding box center [57, 82] width 33 height 46
click at [533, 247] on button "Preview" at bounding box center [552, 249] width 57 height 16
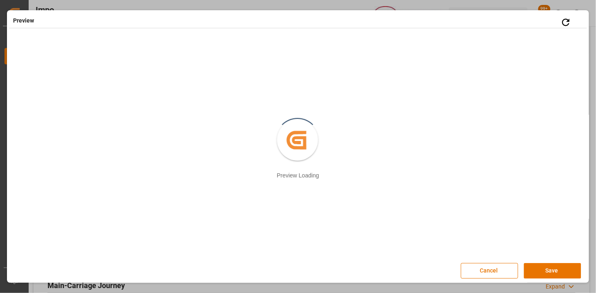
click at [492, 279] on div "Cancel Save" at bounding box center [298, 267] width 578 height 36
click at [492, 274] on button "Cancel" at bounding box center [489, 271] width 57 height 16
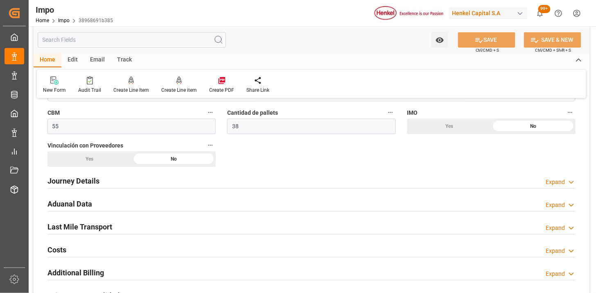
scroll to position [546, 0]
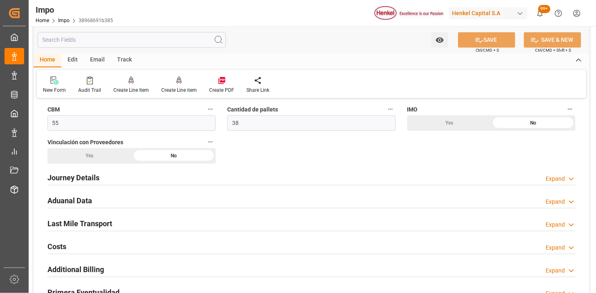
click at [227, 178] on div "Journey Details Expand" at bounding box center [312, 177] width 528 height 16
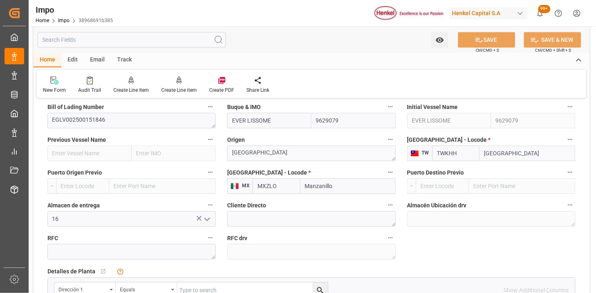
scroll to position [683, 0]
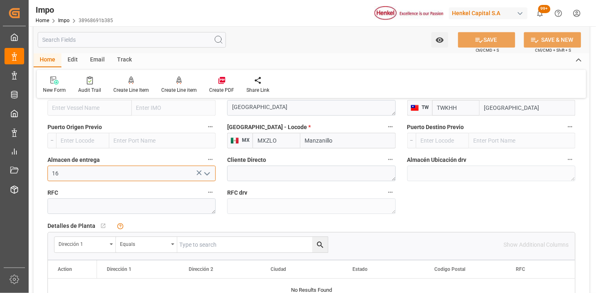
click at [169, 178] on input "16" at bounding box center [132, 174] width 168 height 16
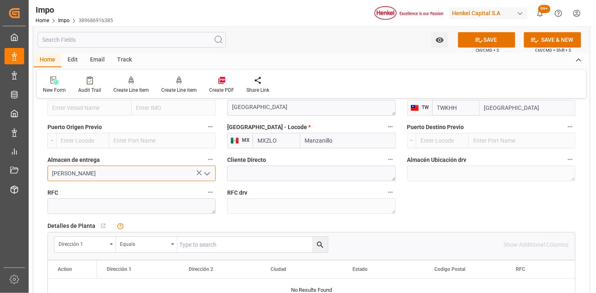
type input "[PERSON_NAME]"
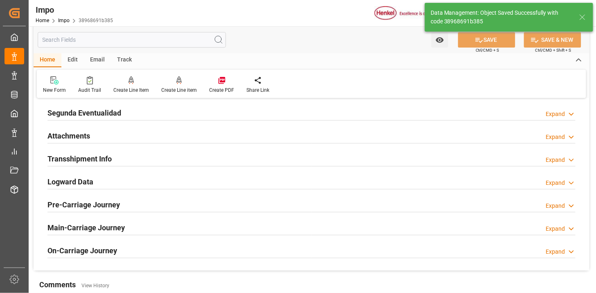
scroll to position [728, 0]
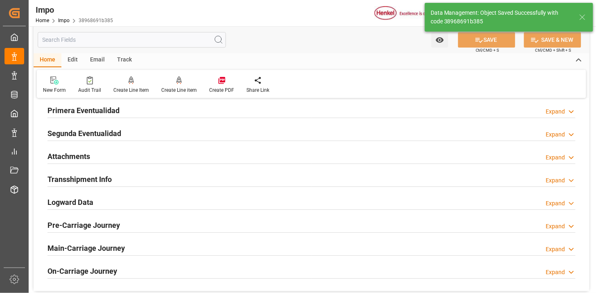
click at [150, 156] on div "Attachments Expand" at bounding box center [312, 156] width 528 height 16
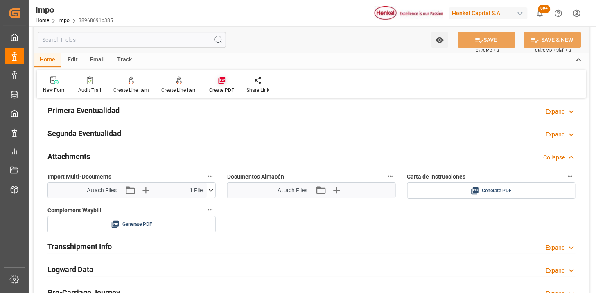
click at [219, 79] on icon at bounding box center [221, 80] width 7 height 7
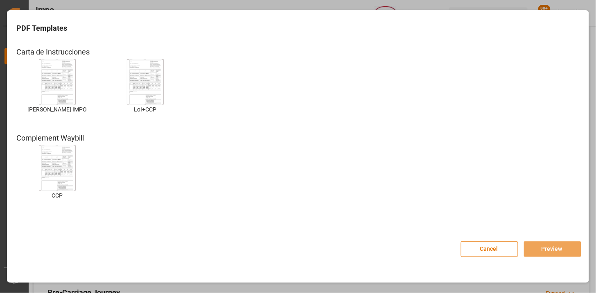
click at [60, 68] on img at bounding box center [57, 82] width 33 height 46
click at [547, 251] on button "Preview" at bounding box center [552, 249] width 57 height 16
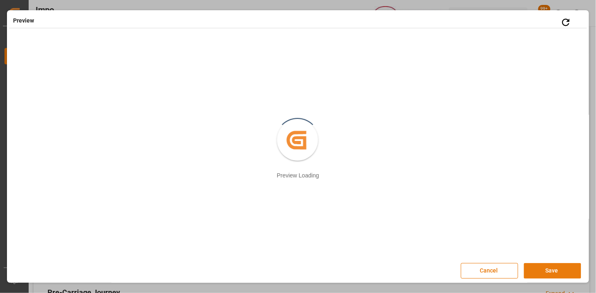
click at [545, 272] on button "Save" at bounding box center [552, 271] width 57 height 16
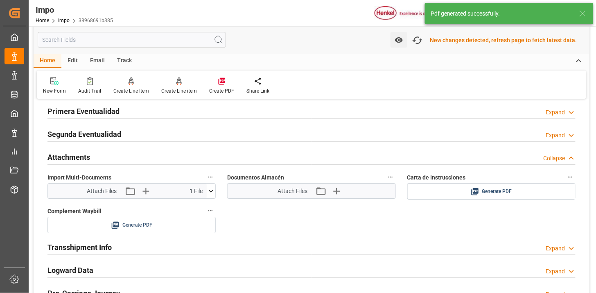
scroll to position [728, 0]
click at [538, 189] on div "purchase order_2025-09-02_06:51:11.pdf" at bounding box center [492, 191] width 156 height 10
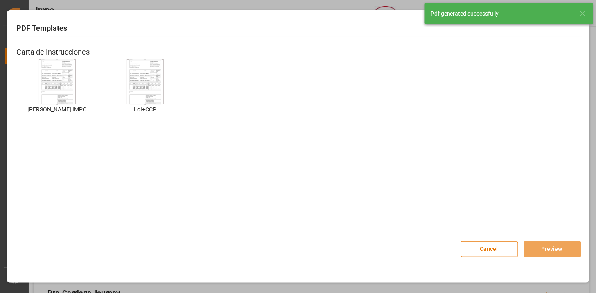
click at [64, 79] on img at bounding box center [57, 82] width 33 height 46
click at [566, 249] on button "Preview" at bounding box center [552, 249] width 57 height 16
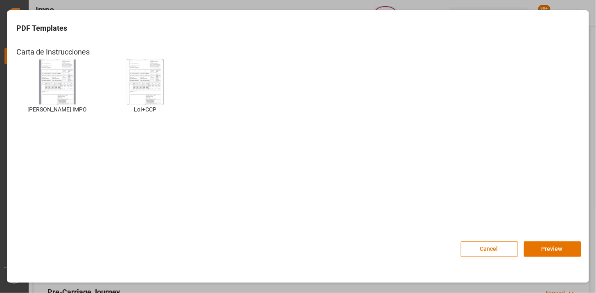
scroll to position [728, 0]
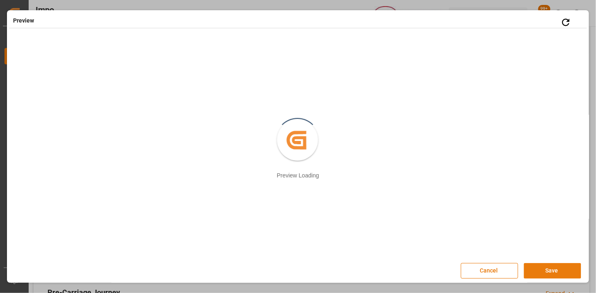
click at [539, 267] on button "Save" at bounding box center [552, 271] width 57 height 16
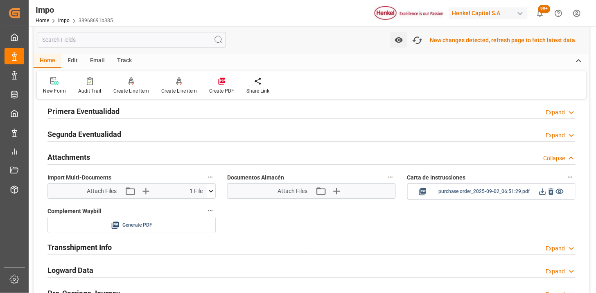
scroll to position [728, 0]
click at [542, 191] on icon at bounding box center [543, 191] width 9 height 9
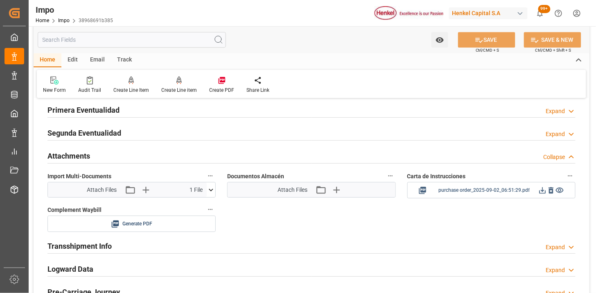
scroll to position [728, 0]
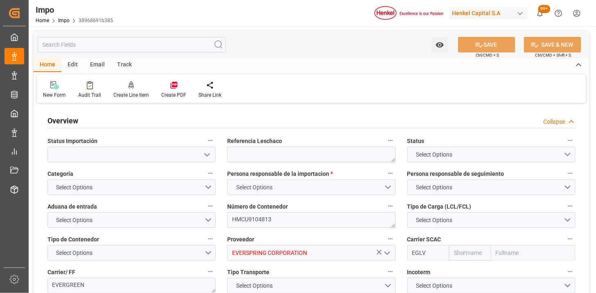
type input "Evergreen"
type input "Evergreen Marine Corp."
type input "4"
type input "55"
type input "38"
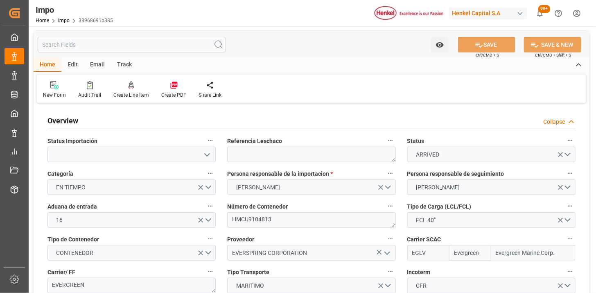
type input "[DATE]"
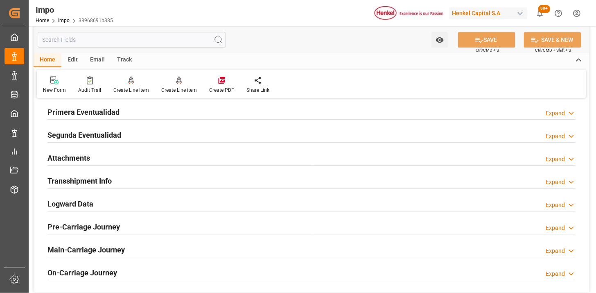
scroll to position [728, 0]
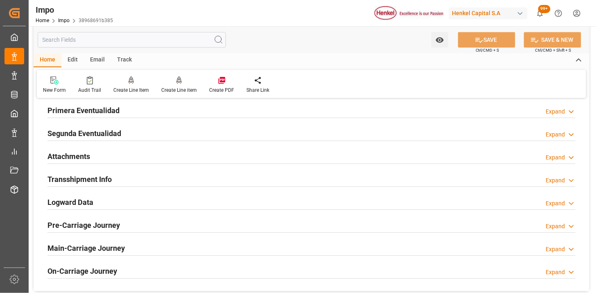
click at [207, 159] on div "Attachments Expand" at bounding box center [312, 156] width 528 height 16
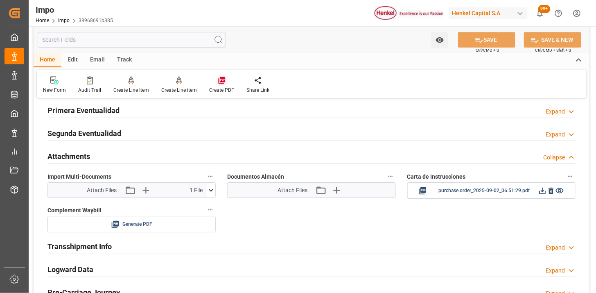
click at [220, 78] on icon at bounding box center [221, 80] width 7 height 7
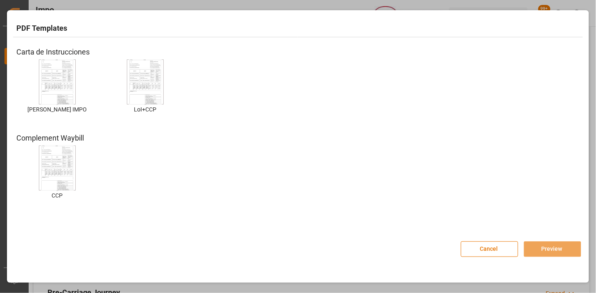
click at [49, 63] on img at bounding box center [57, 82] width 33 height 46
click at [53, 75] on img at bounding box center [57, 82] width 33 height 46
click at [533, 250] on button "Preview" at bounding box center [552, 249] width 57 height 16
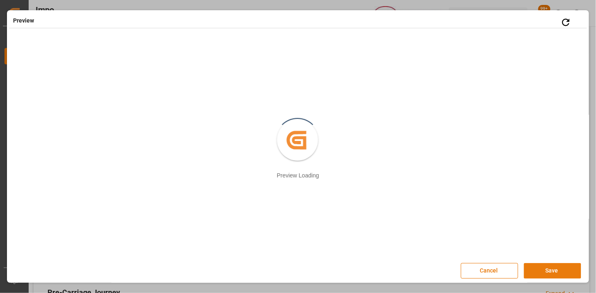
click at [548, 272] on button "Save" at bounding box center [552, 271] width 57 height 16
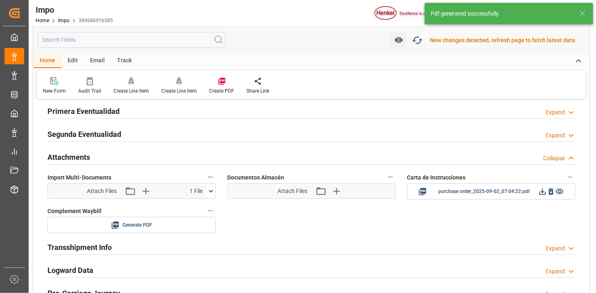
scroll to position [728, 0]
click at [544, 193] on icon at bounding box center [543, 191] width 9 height 9
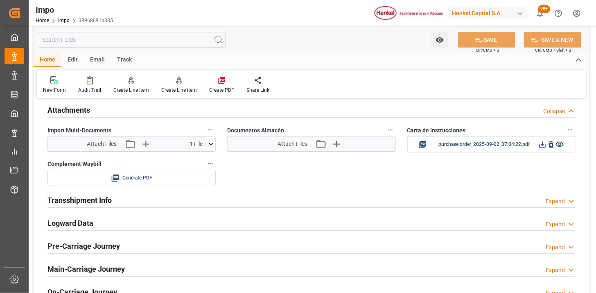
scroll to position [773, 0]
